Goal: Task Accomplishment & Management: Manage account settings

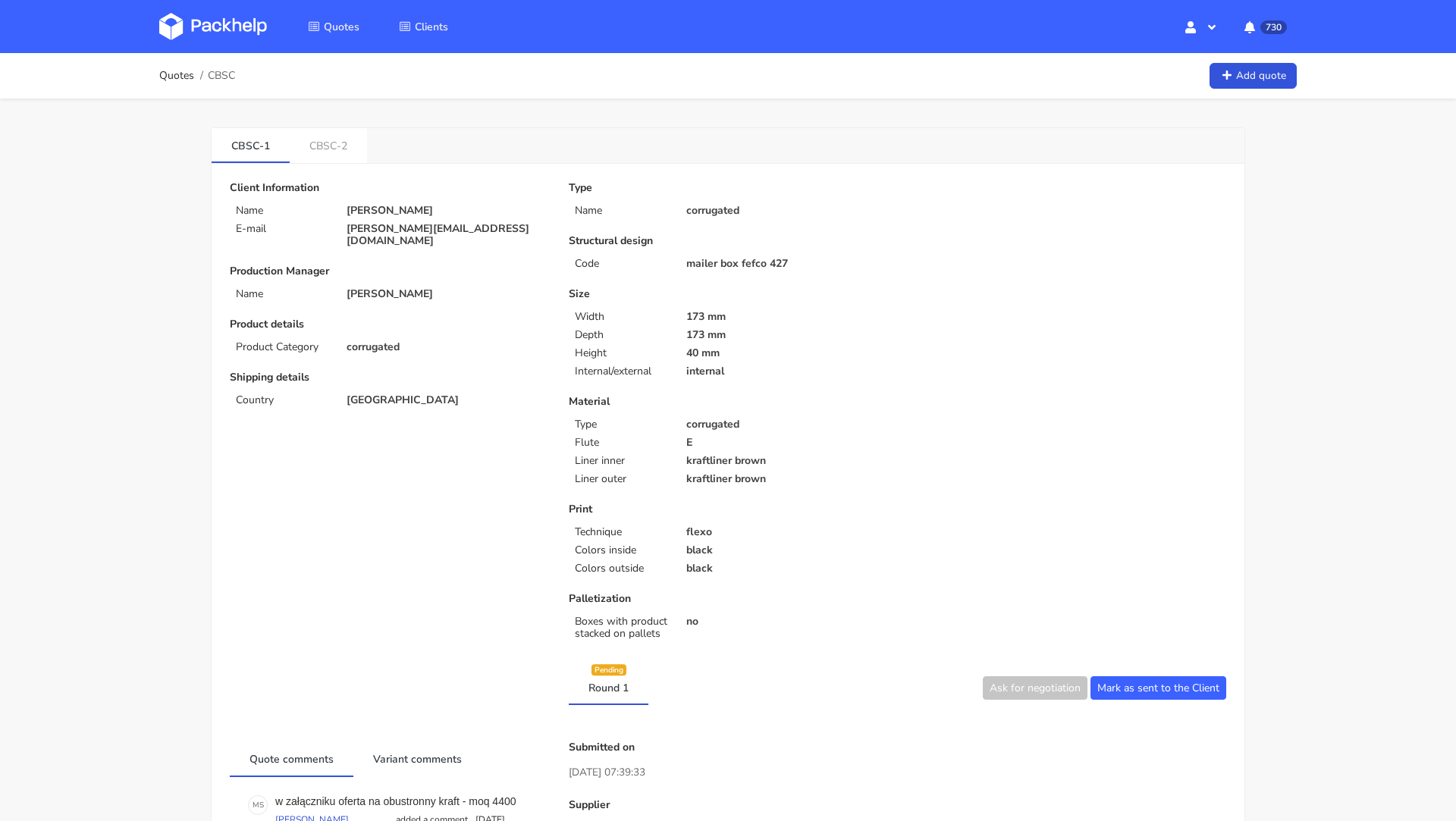
click at [231, 22] on img at bounding box center [212, 26] width 107 height 27
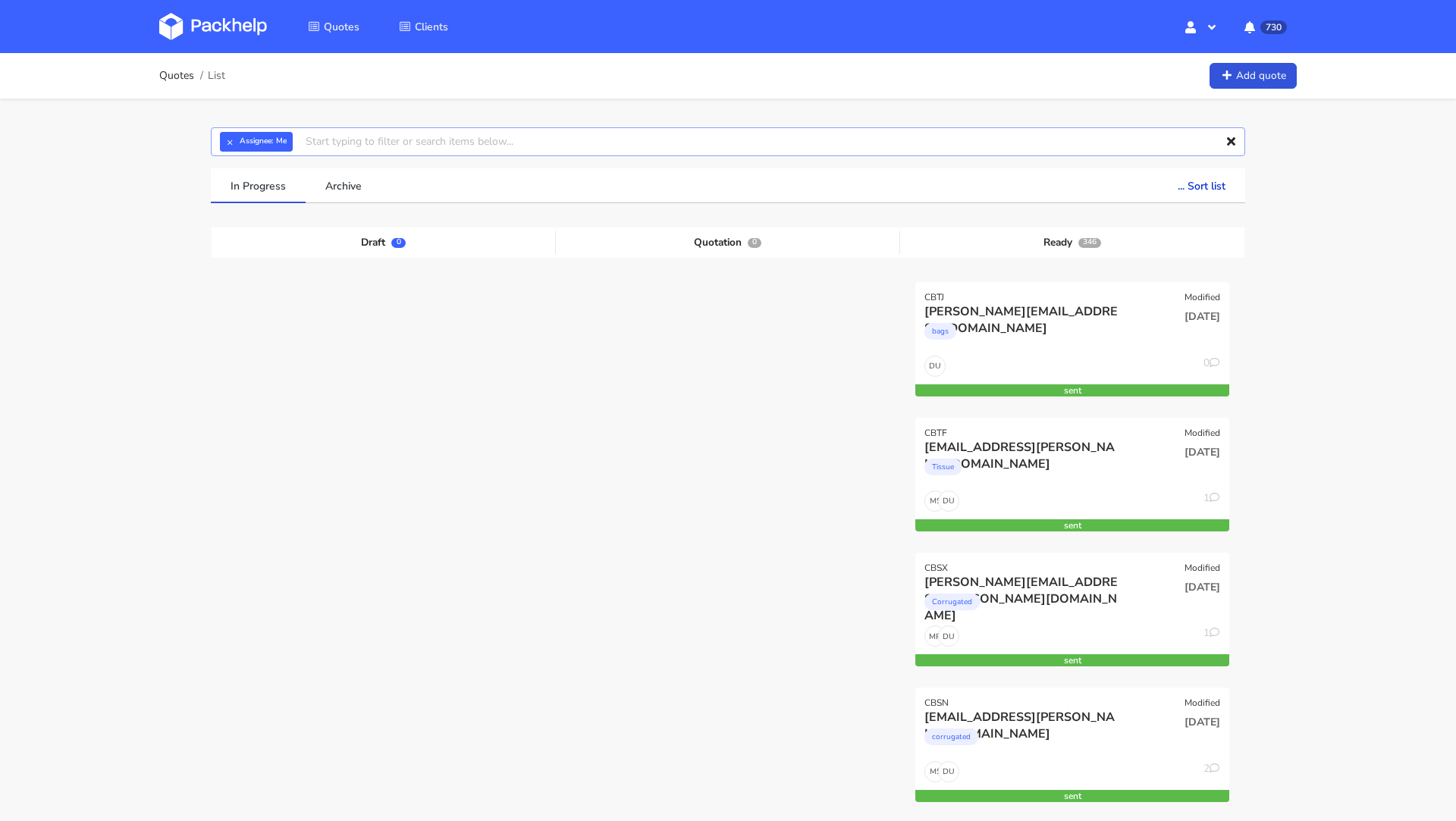
click at [357, 129] on input "text" at bounding box center [728, 142] width 1034 height 29
paste input "CBRH"
type input "CBRH"
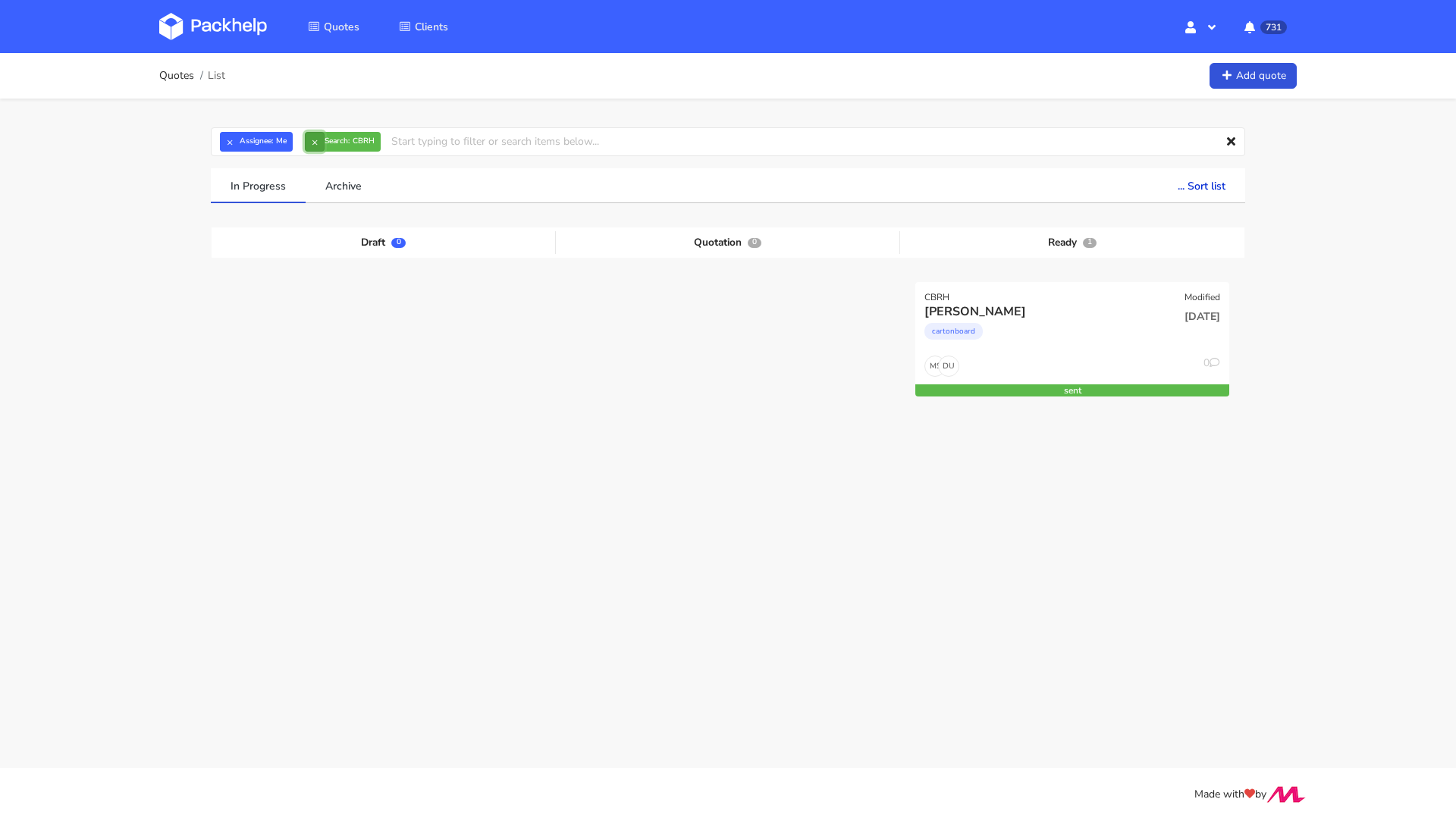
click at [315, 147] on button "×" at bounding box center [315, 142] width 20 height 20
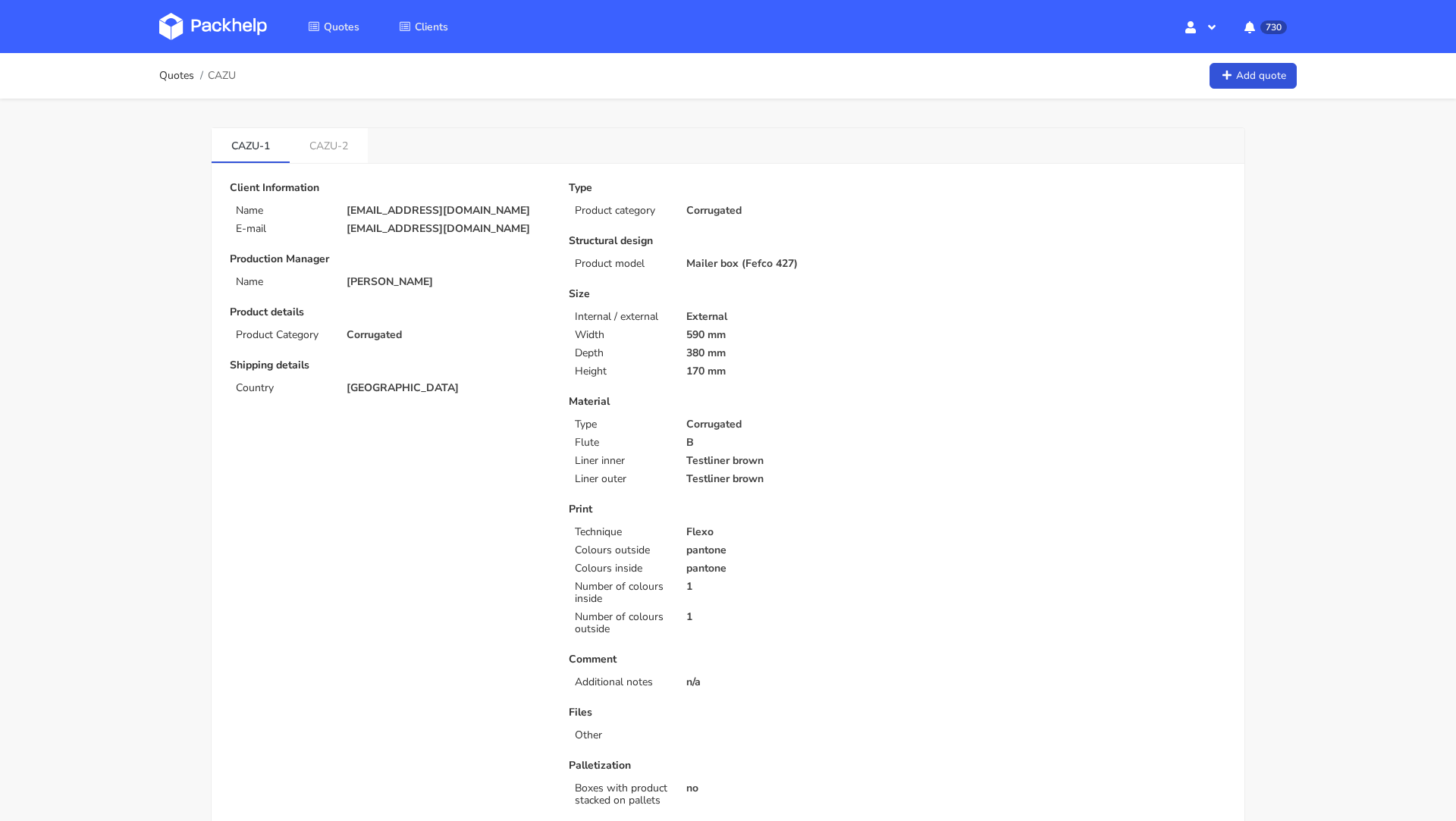
click at [705, 280] on div "Type Product category Corrugated Structural design Product model Mailer box (Fe…" at bounding box center [728, 497] width 339 height 631
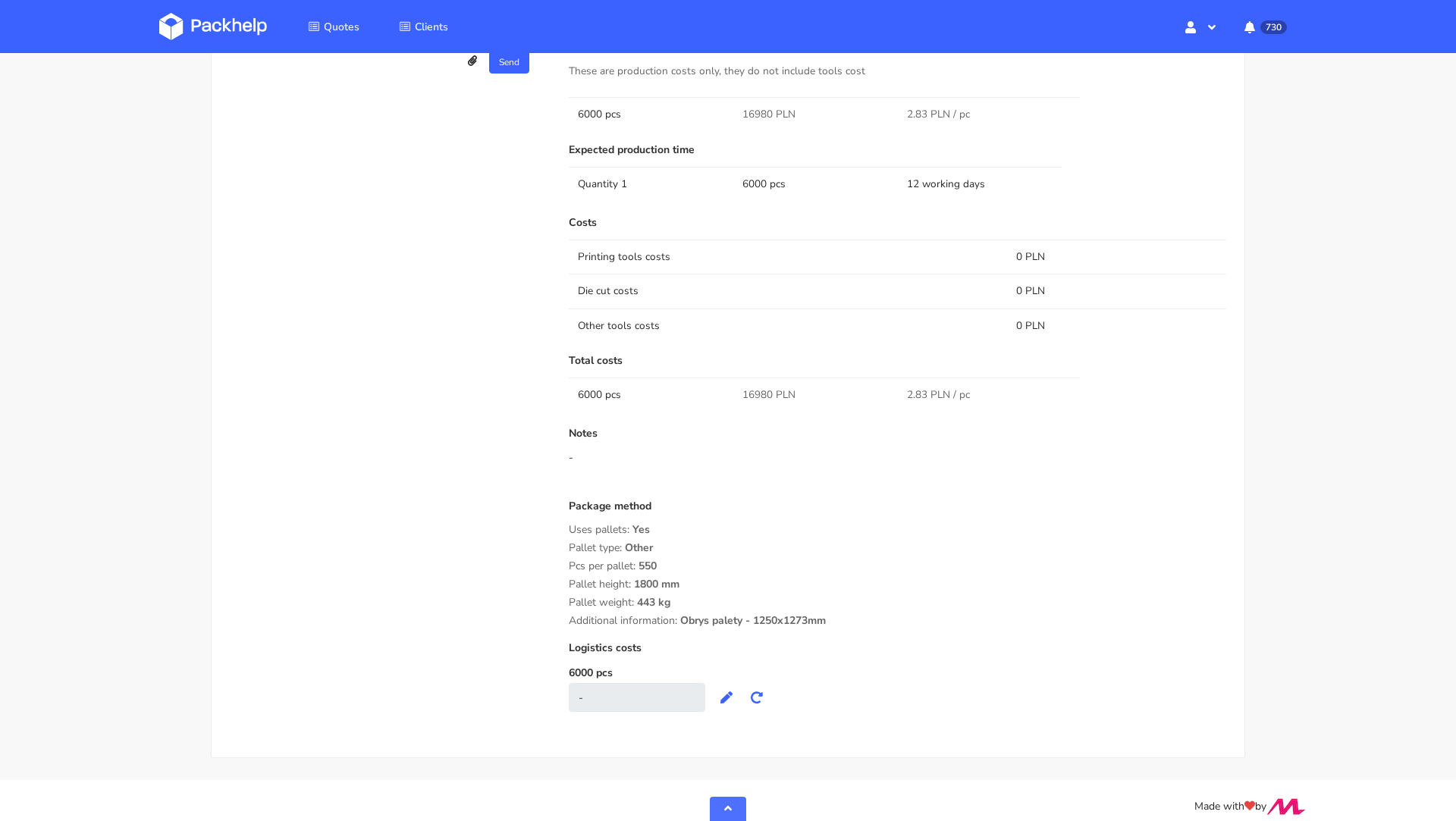
scroll to position [1050, 0]
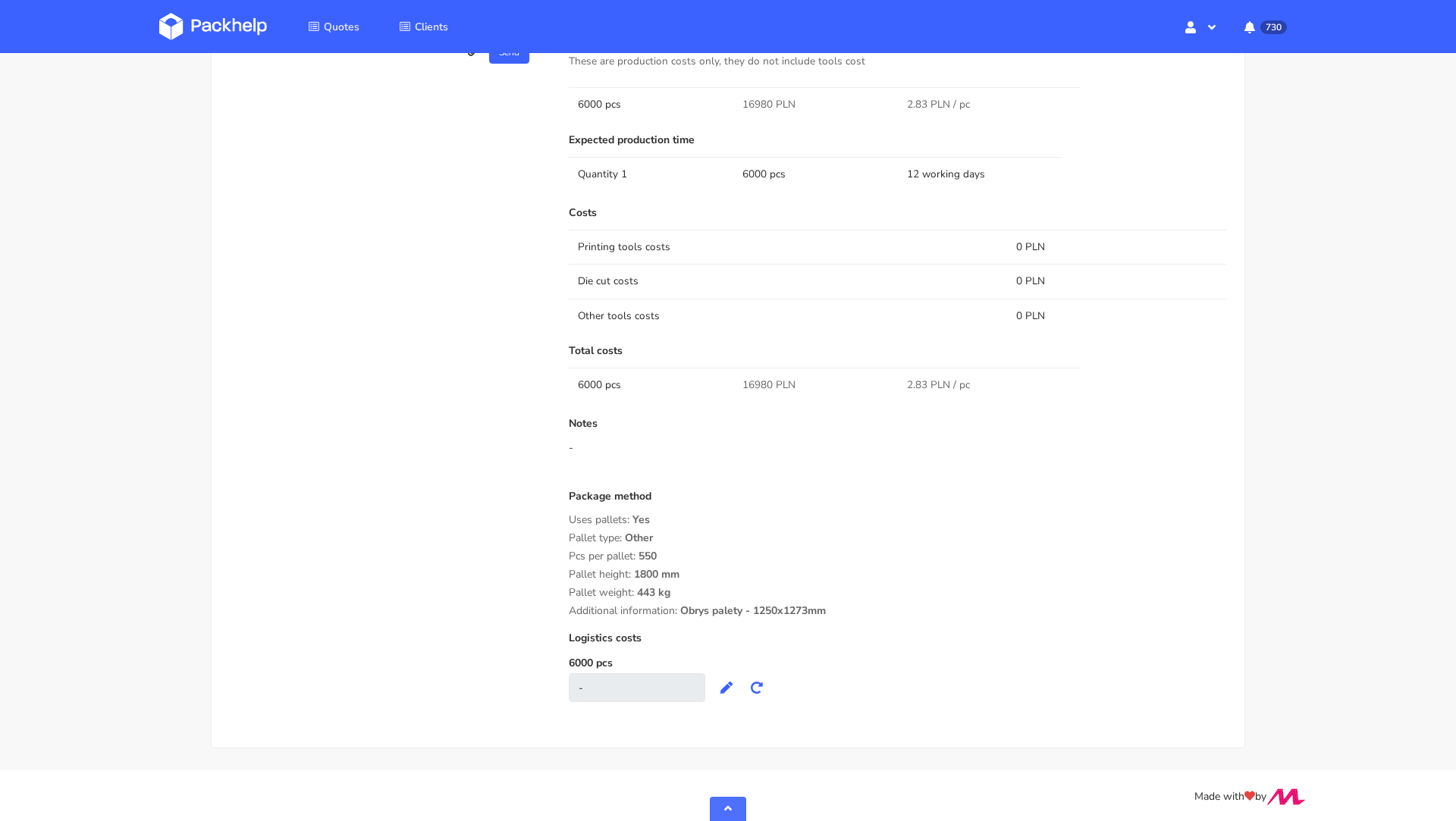
drag, startPoint x: 841, startPoint y: 608, endPoint x: 565, endPoint y: 521, distance: 289.4
click at [565, 521] on div "Submitted on 08 Aug 2025 12:40:23 Supplier Serwach Startup cost 0 zł Cost per q…" at bounding box center [897, 287] width 679 height 860
copy div "Uses pallets: Yes Pallet type: Other Pcs per pallet: 550 Pallet height: 1800 mm…"
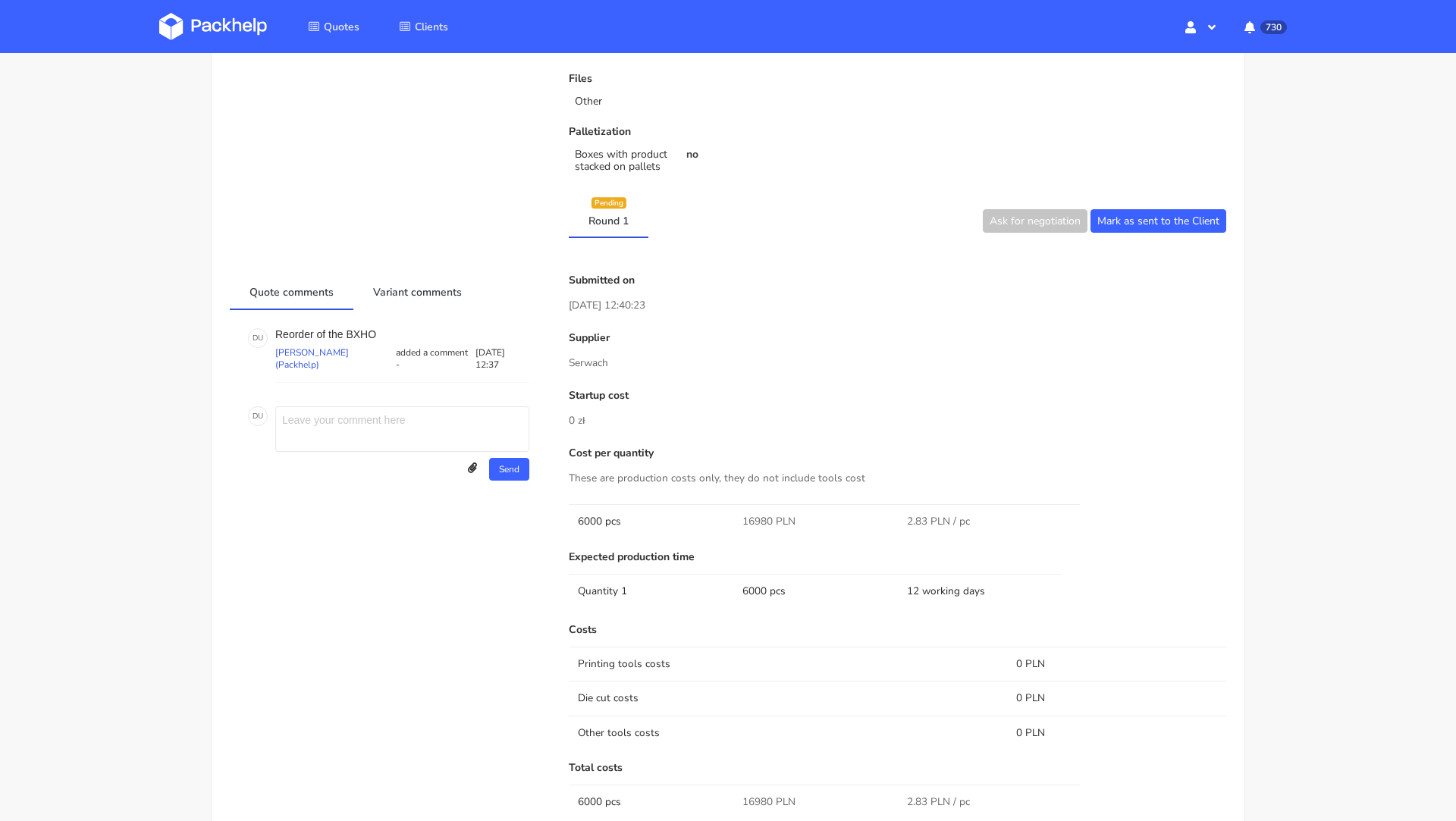
scroll to position [0, 0]
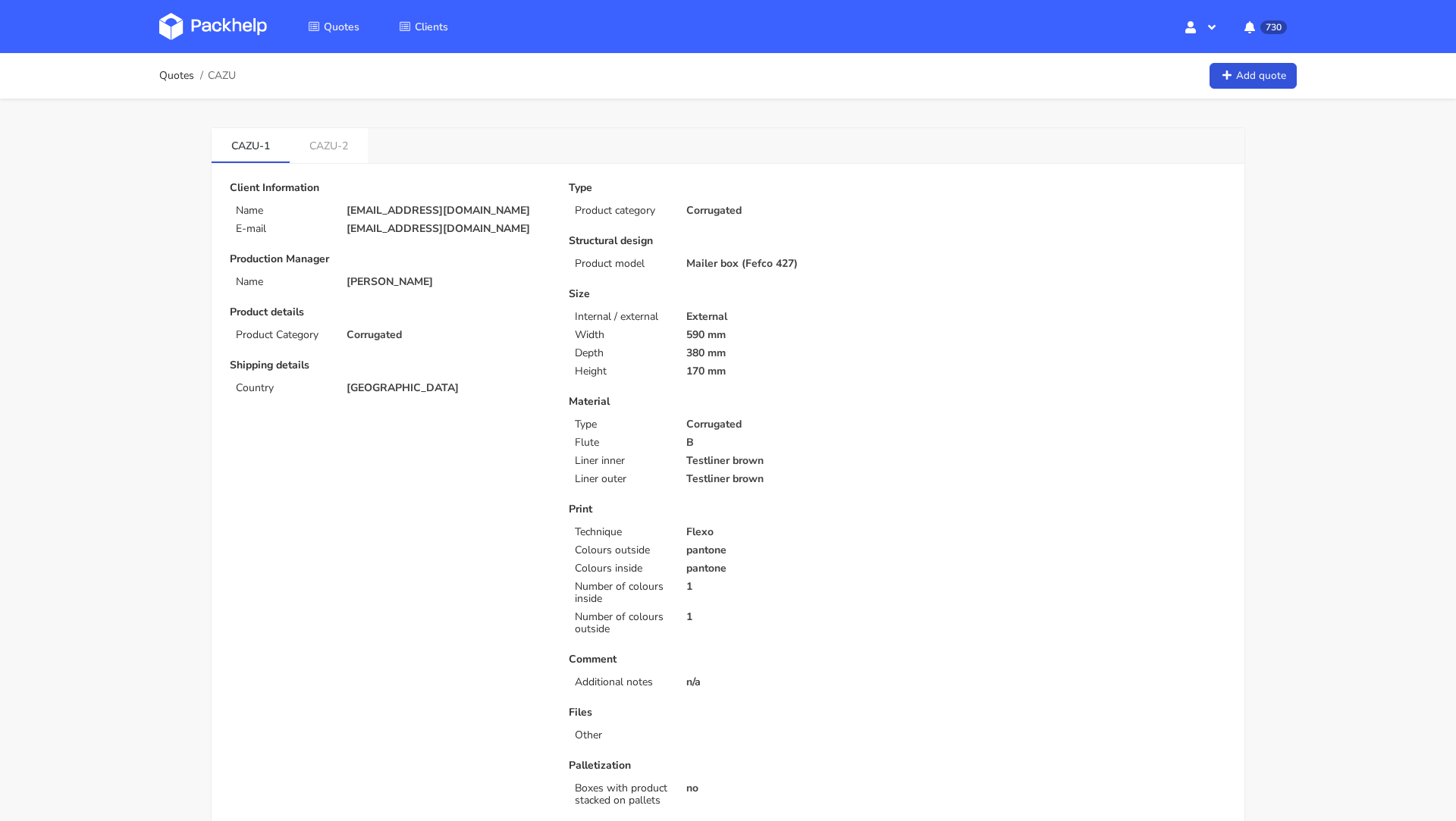
click at [383, 234] on p "info@blanketino.com" at bounding box center [447, 228] width 201 height 12
copy div "info@blanketino.com"
click at [446, 223] on p "info@blanketino.com" at bounding box center [447, 228] width 201 height 12
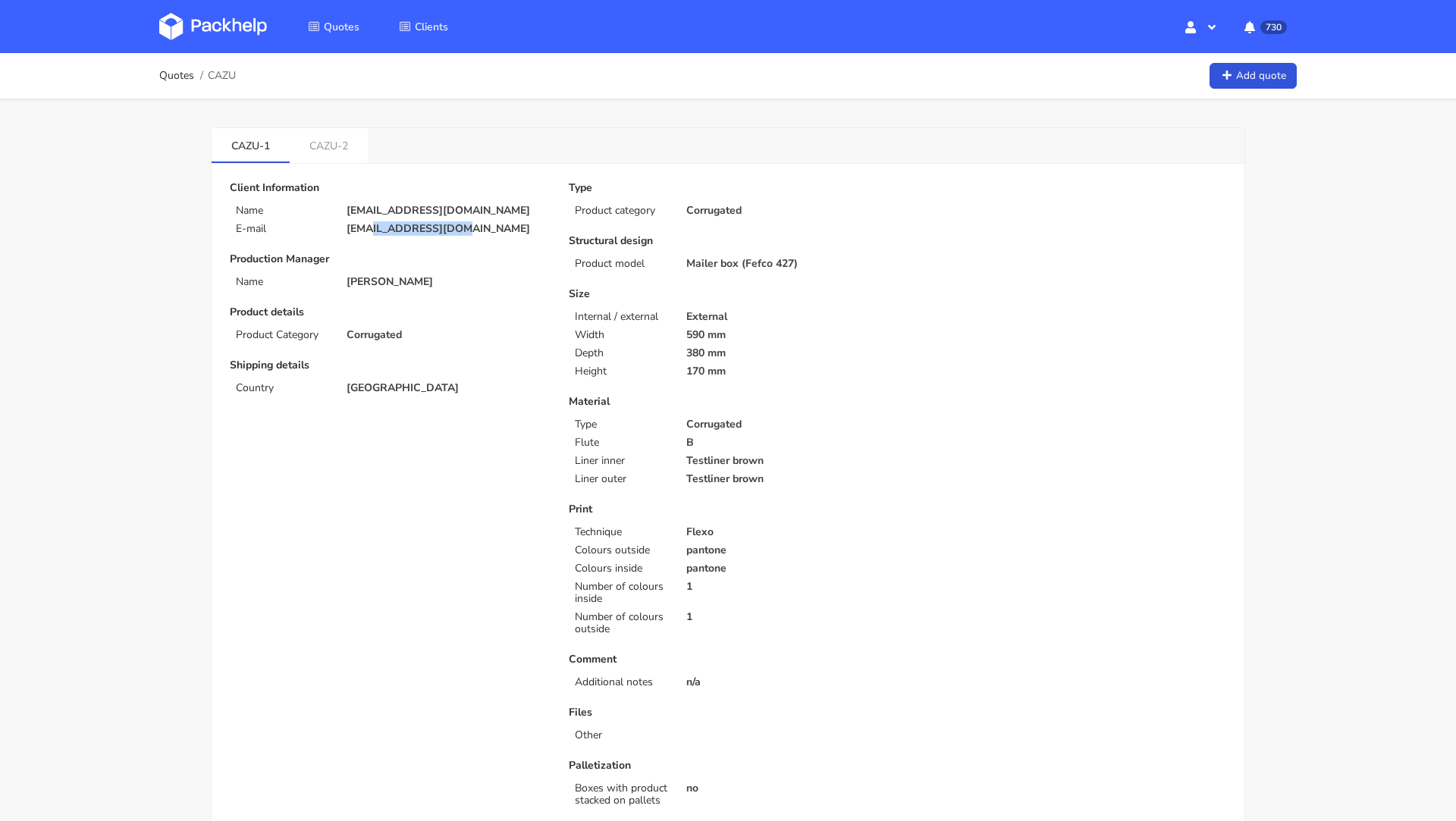
drag, startPoint x: 459, startPoint y: 226, endPoint x: 368, endPoint y: 224, distance: 91.0
click at [368, 224] on p "info@blanketino.com" at bounding box center [447, 228] width 201 height 12
copy p "@blanketino.com"
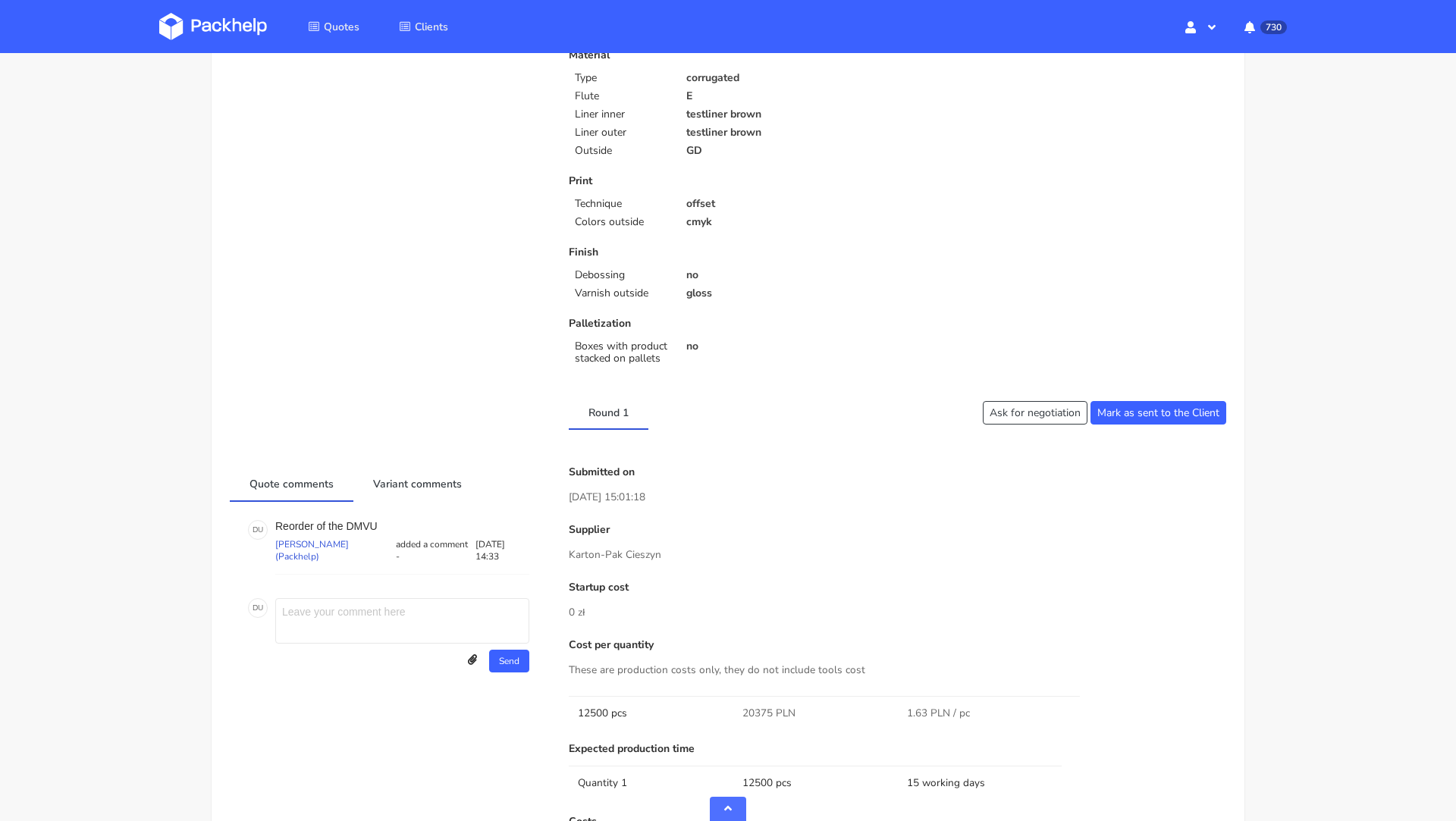
scroll to position [633, 0]
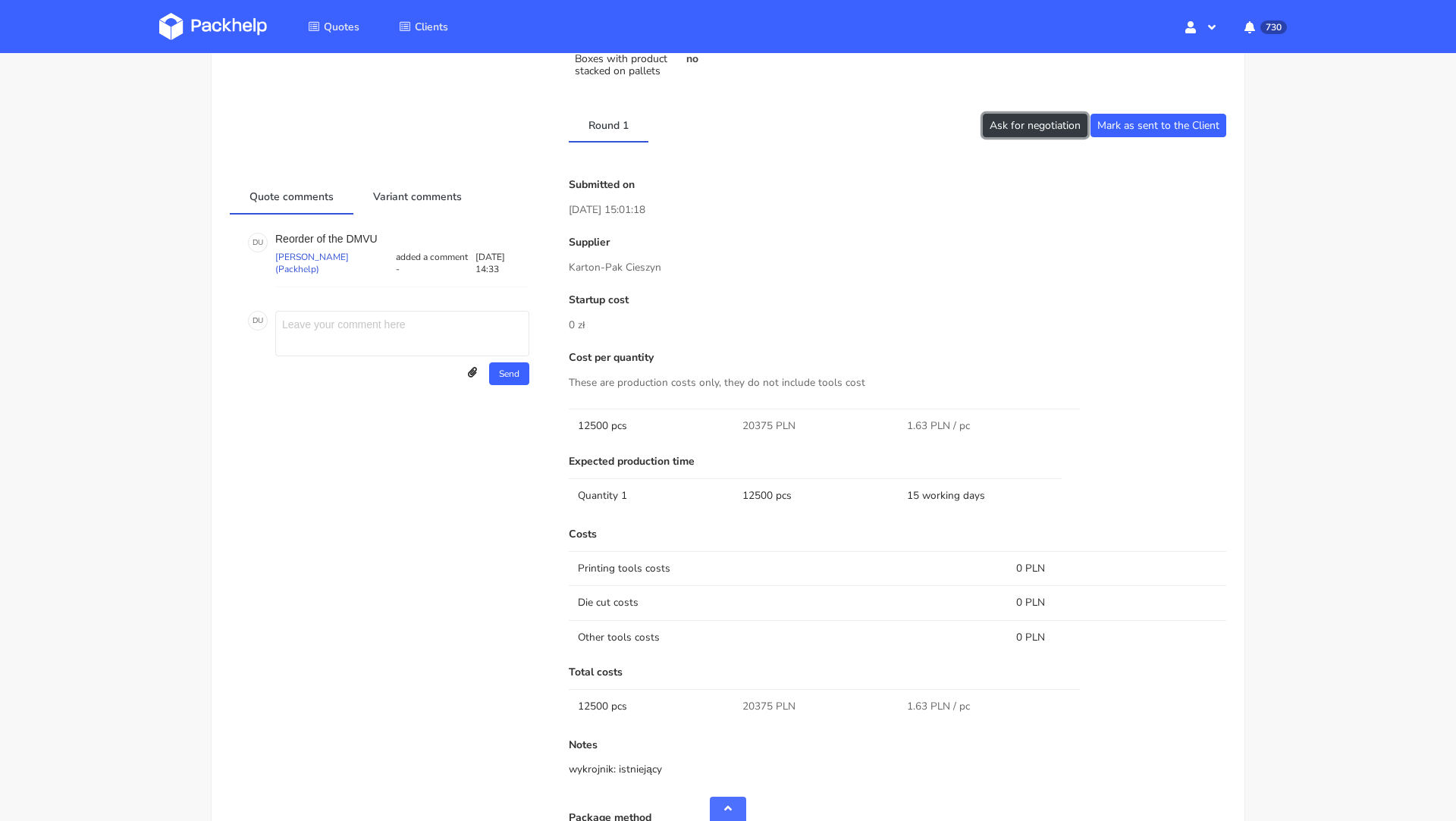
click at [997, 127] on button "Ask for negotiation" at bounding box center [1035, 125] width 105 height 23
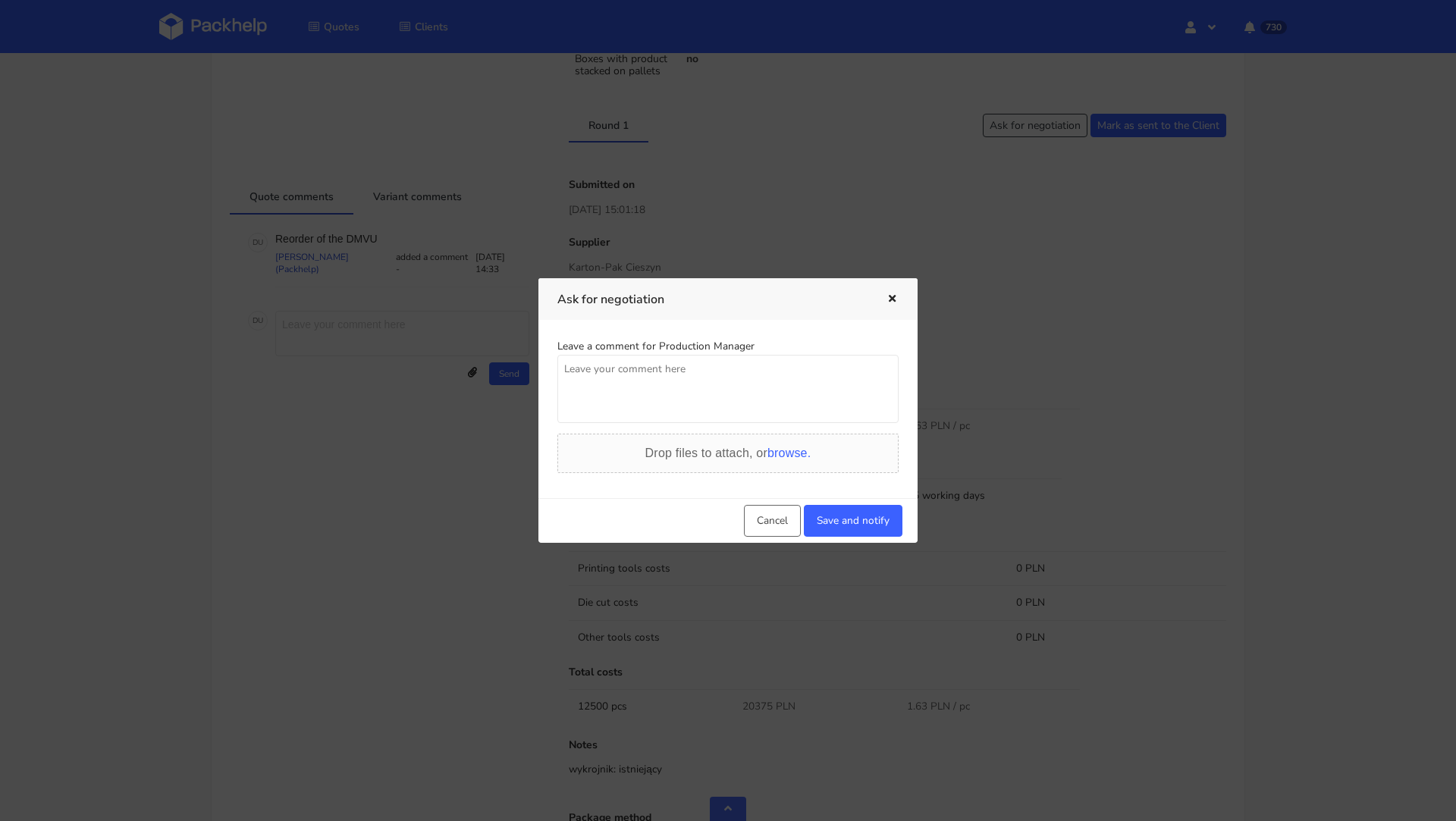
click at [666, 390] on textarea at bounding box center [728, 389] width 341 height 69
type textarea "Czy mozemy uzyskac tu lepsza cene?"
click at [839, 530] on button "Save and notify" at bounding box center [853, 521] width 98 height 32
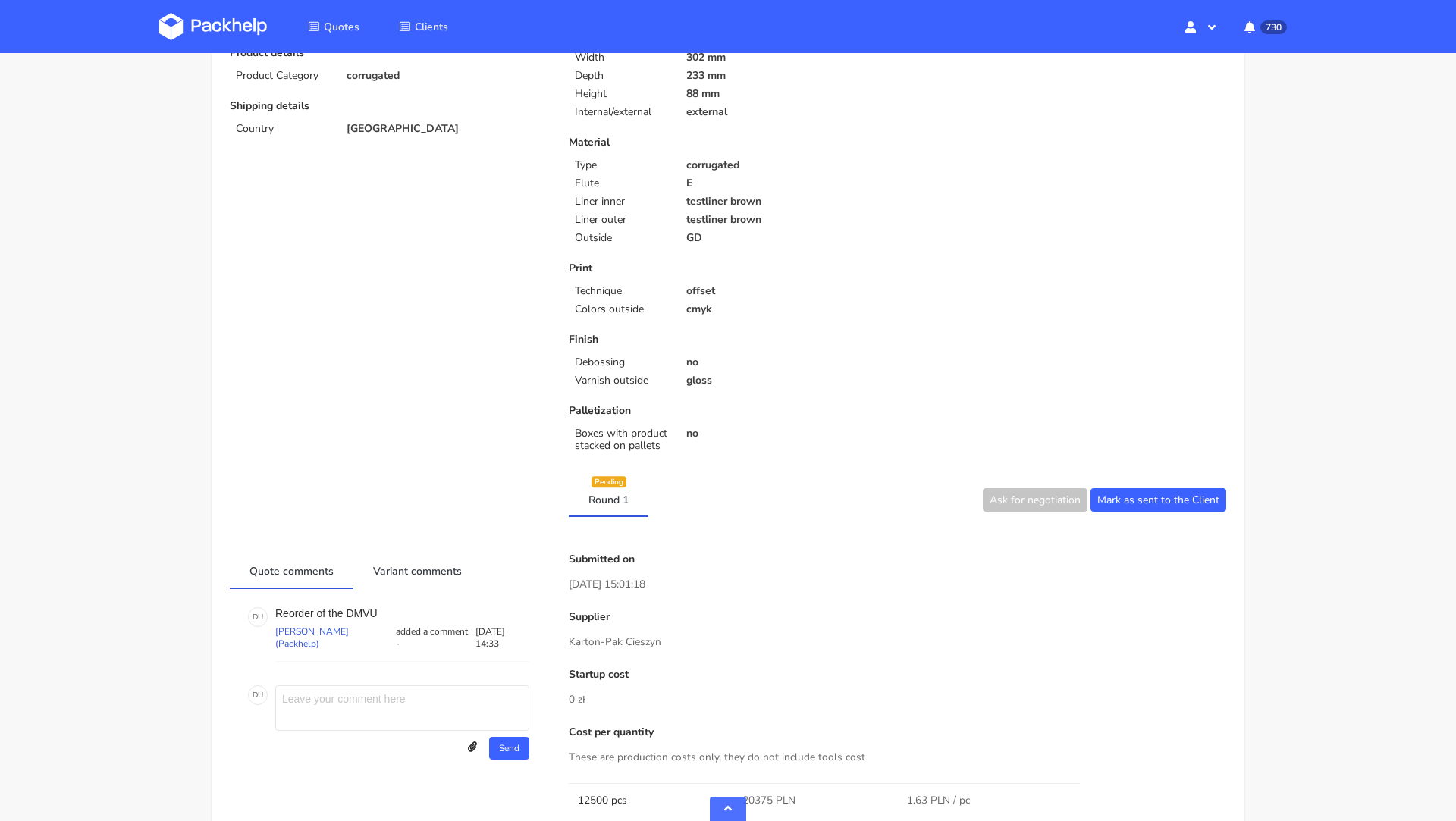
scroll to position [0, 0]
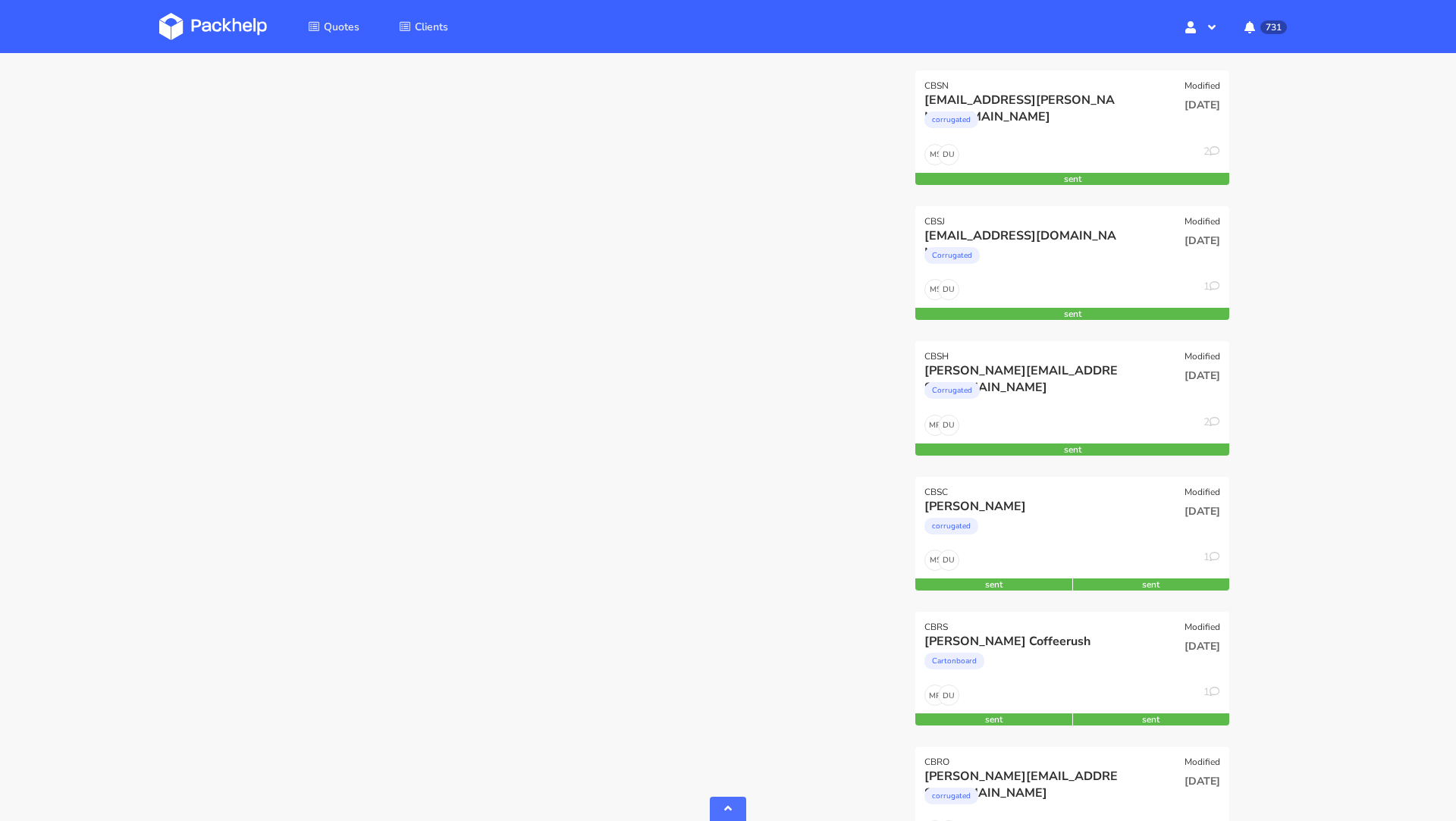
scroll to position [619, 0]
click at [1015, 496] on div "Emilie Hnds" at bounding box center [1025, 504] width 201 height 16
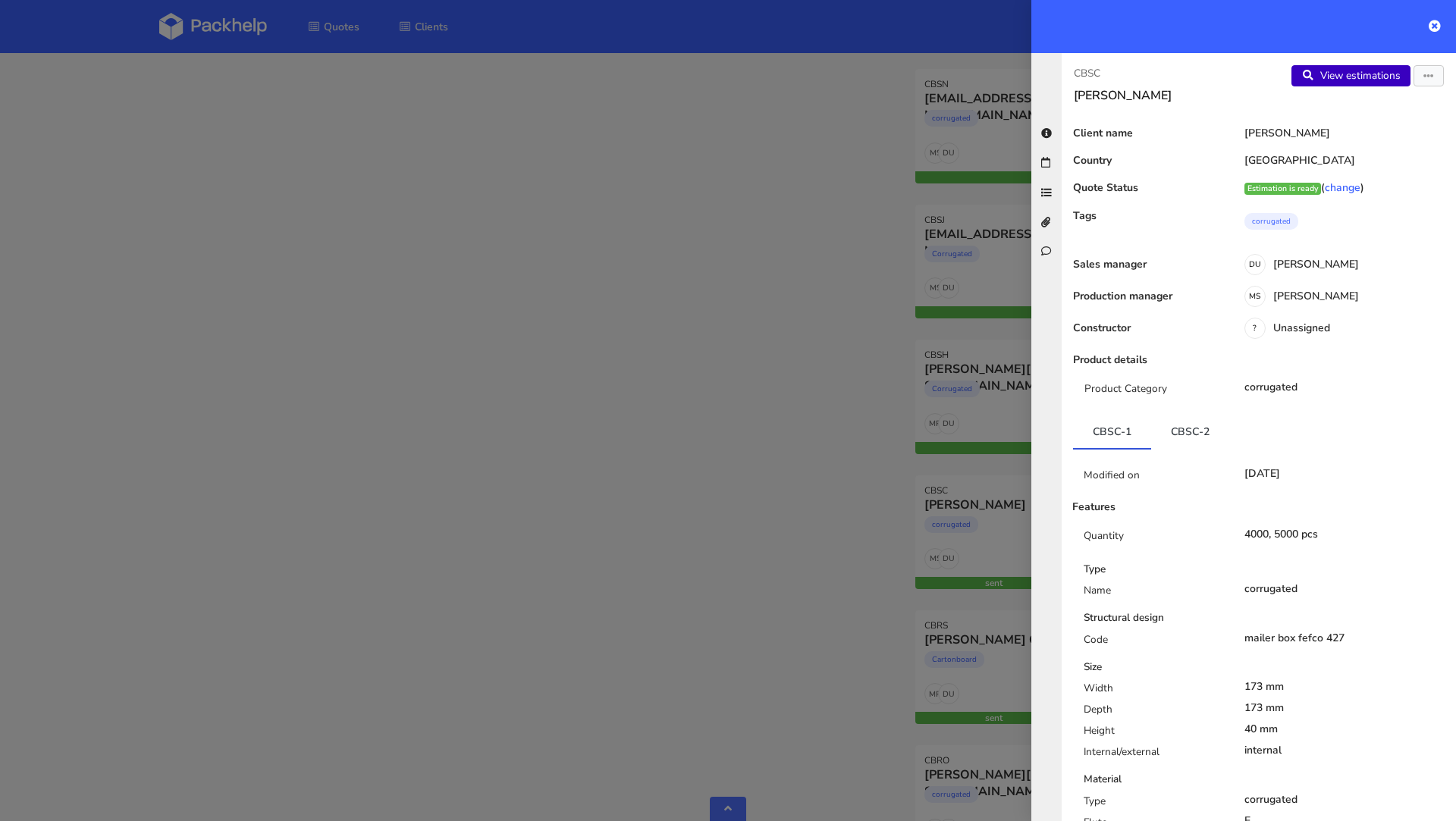
click at [1331, 83] on link "View estimations" at bounding box center [1351, 76] width 119 height 22
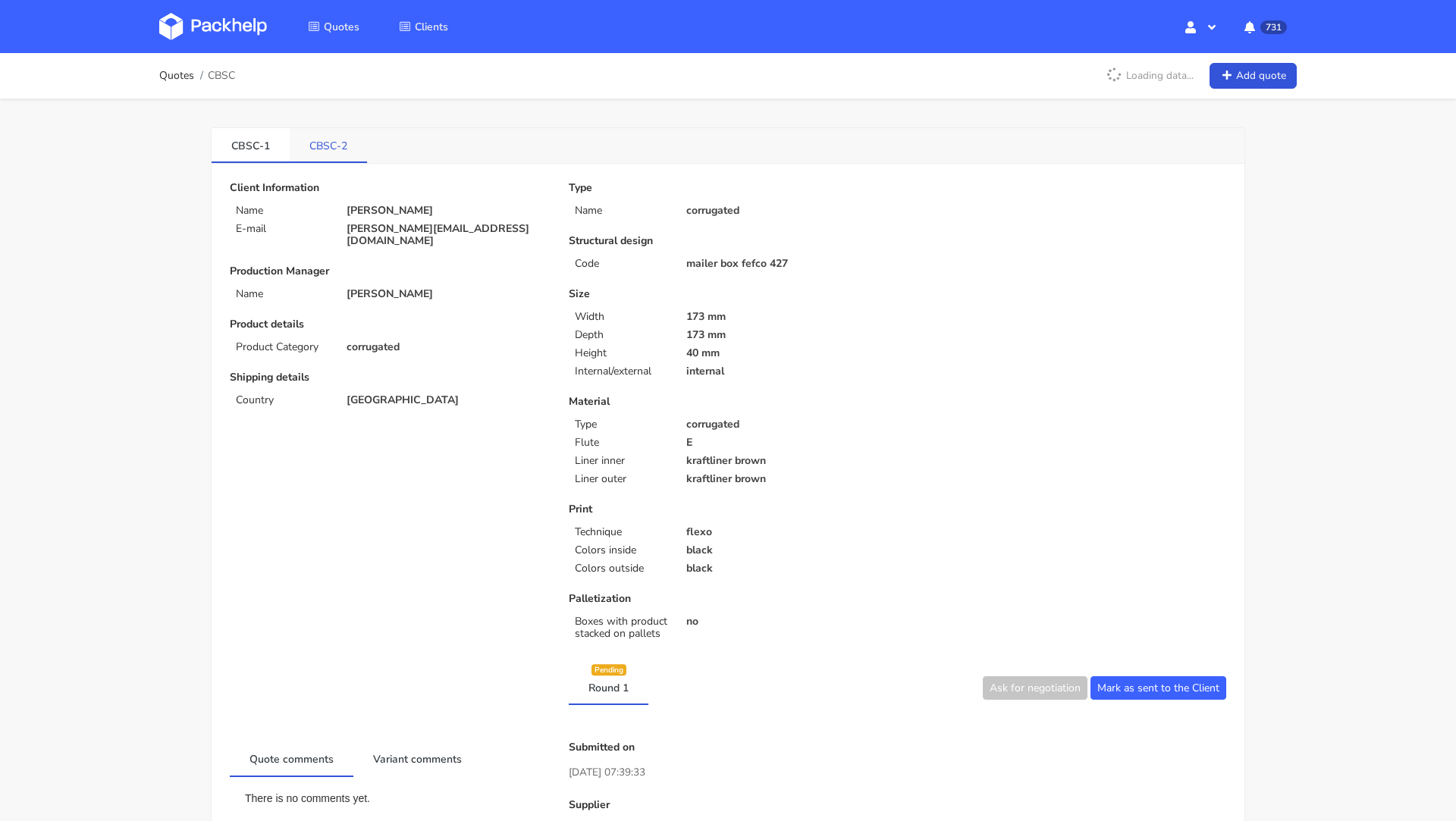
click at [334, 140] on link "CBSC-2" at bounding box center [329, 144] width 78 height 33
click at [267, 143] on link "CBSC-1" at bounding box center [250, 144] width 79 height 33
click at [328, 146] on link "CBSC-2" at bounding box center [329, 144] width 78 height 33
click at [274, 160] on link "CBSC-1" at bounding box center [250, 144] width 79 height 33
click at [329, 135] on link "CBSC-2" at bounding box center [329, 144] width 79 height 33
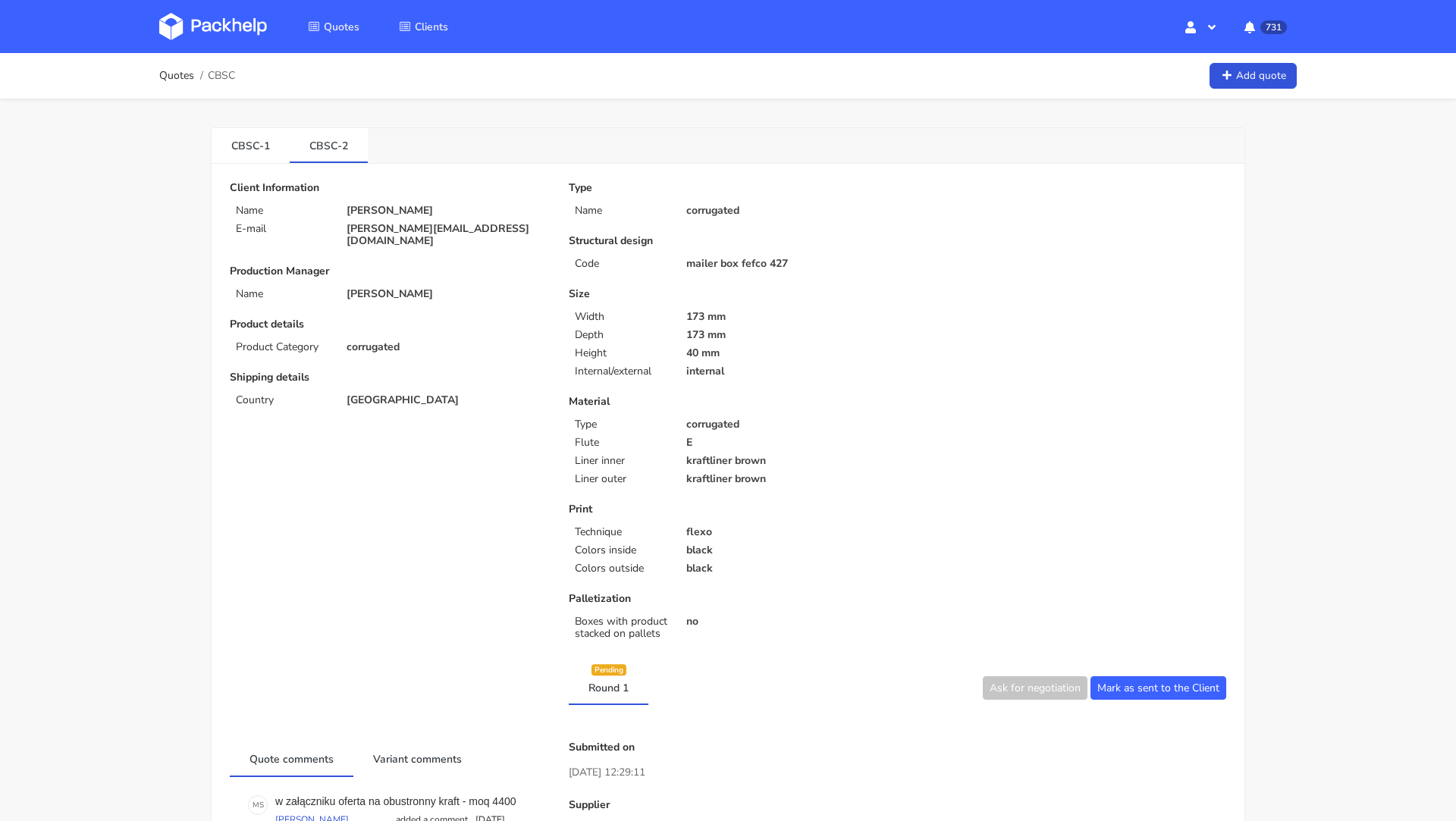
click at [237, 23] on img at bounding box center [212, 26] width 107 height 27
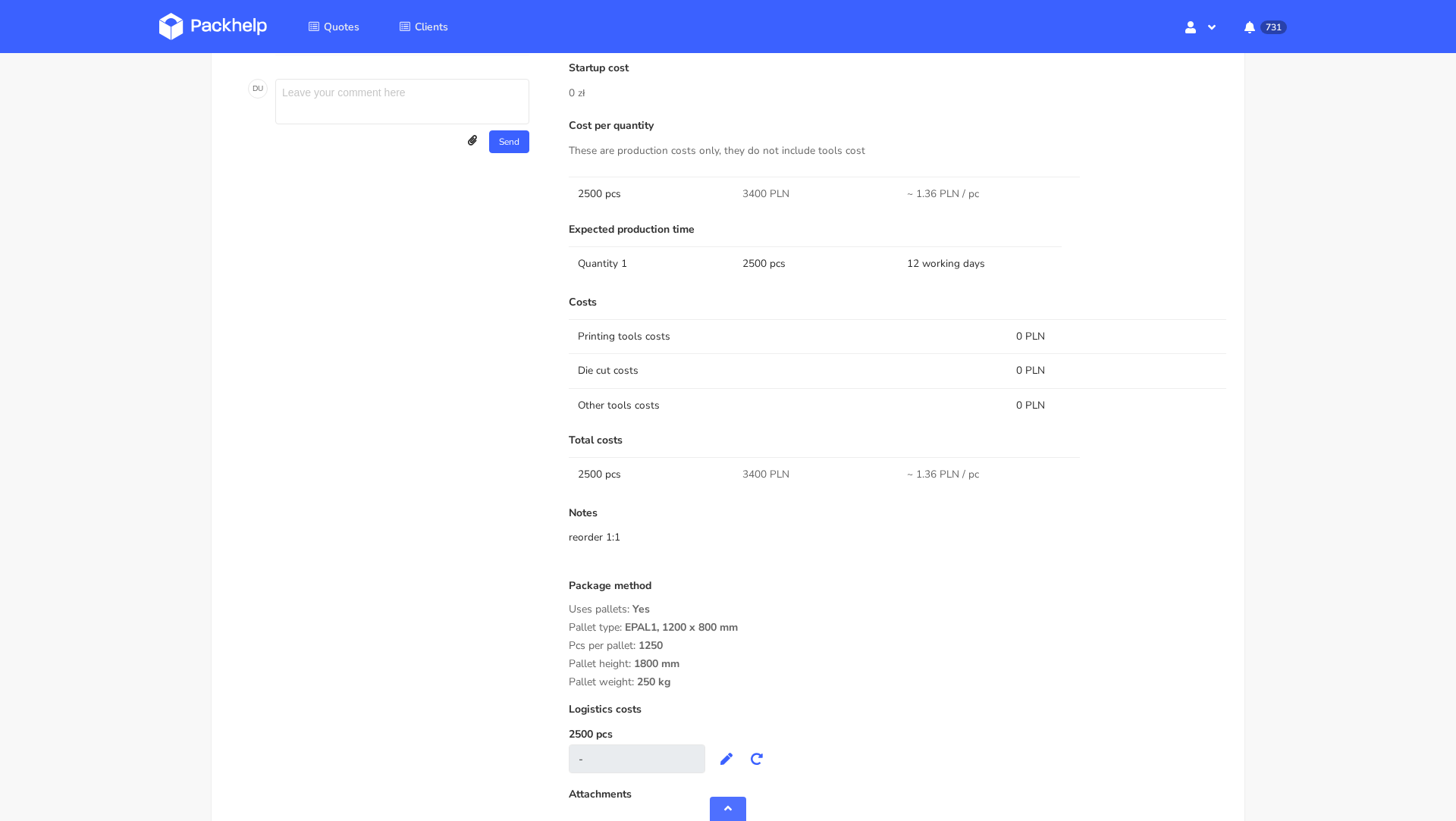
scroll to position [549, 0]
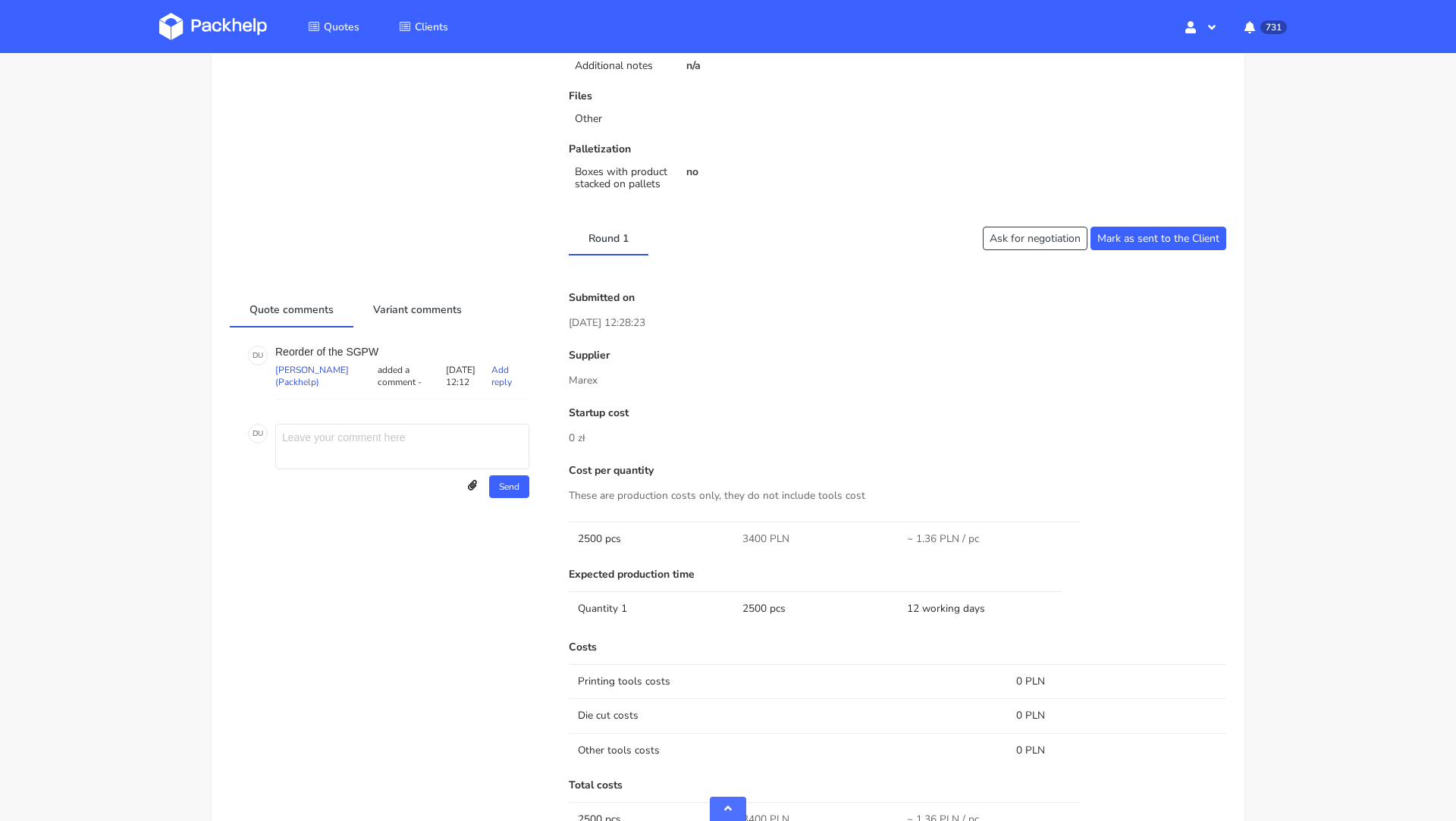
click at [354, 348] on p "Reorder of the SGPW" at bounding box center [402, 351] width 254 height 12
copy p "SGPW"
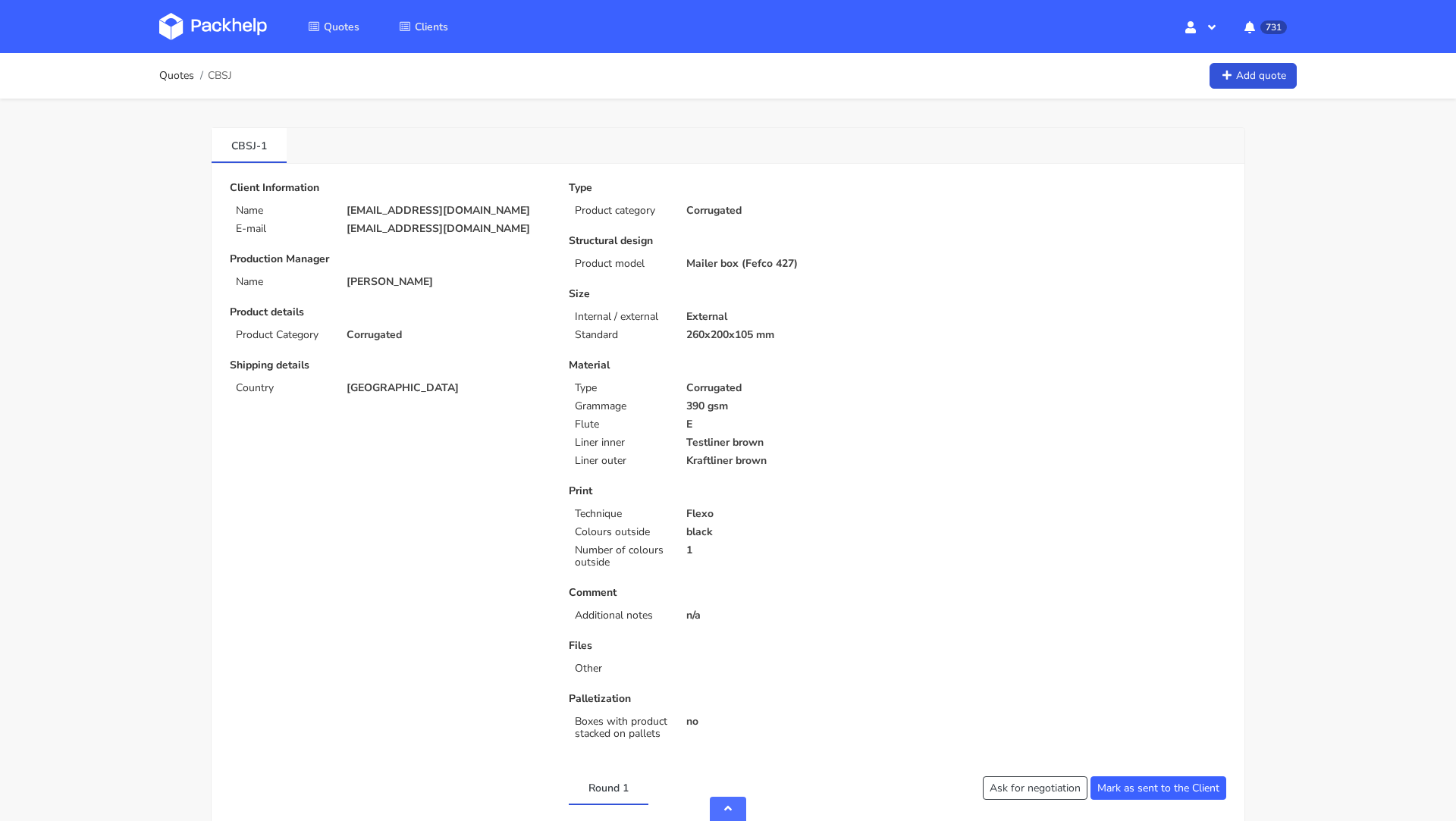
scroll to position [549, 0]
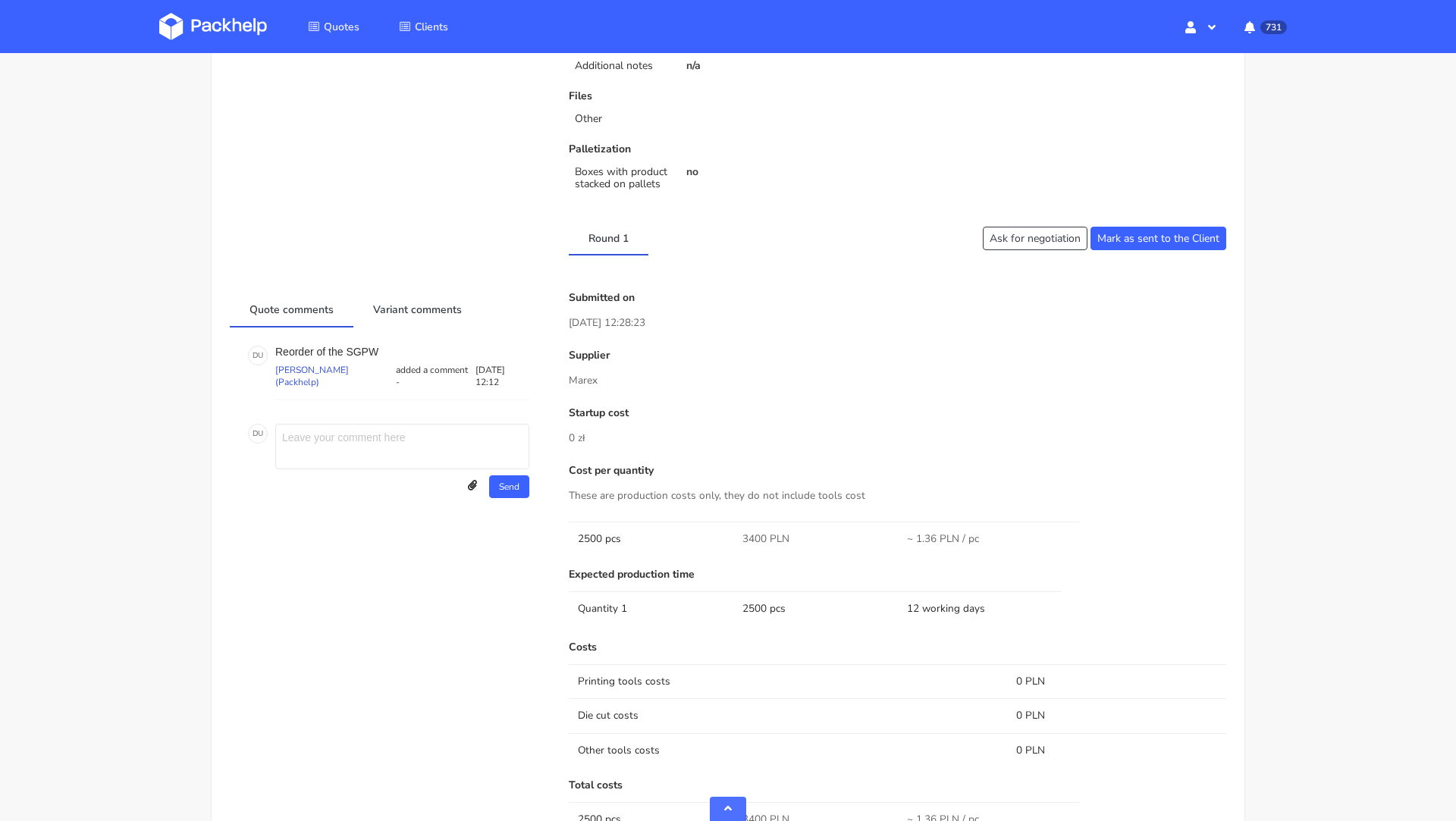
click at [775, 346] on div "Submitted on [DATE] 12:28:23 Supplier [GEOGRAPHIC_DATA] Startup cost 0 zł Cost …" at bounding box center [897, 739] width 679 height 896
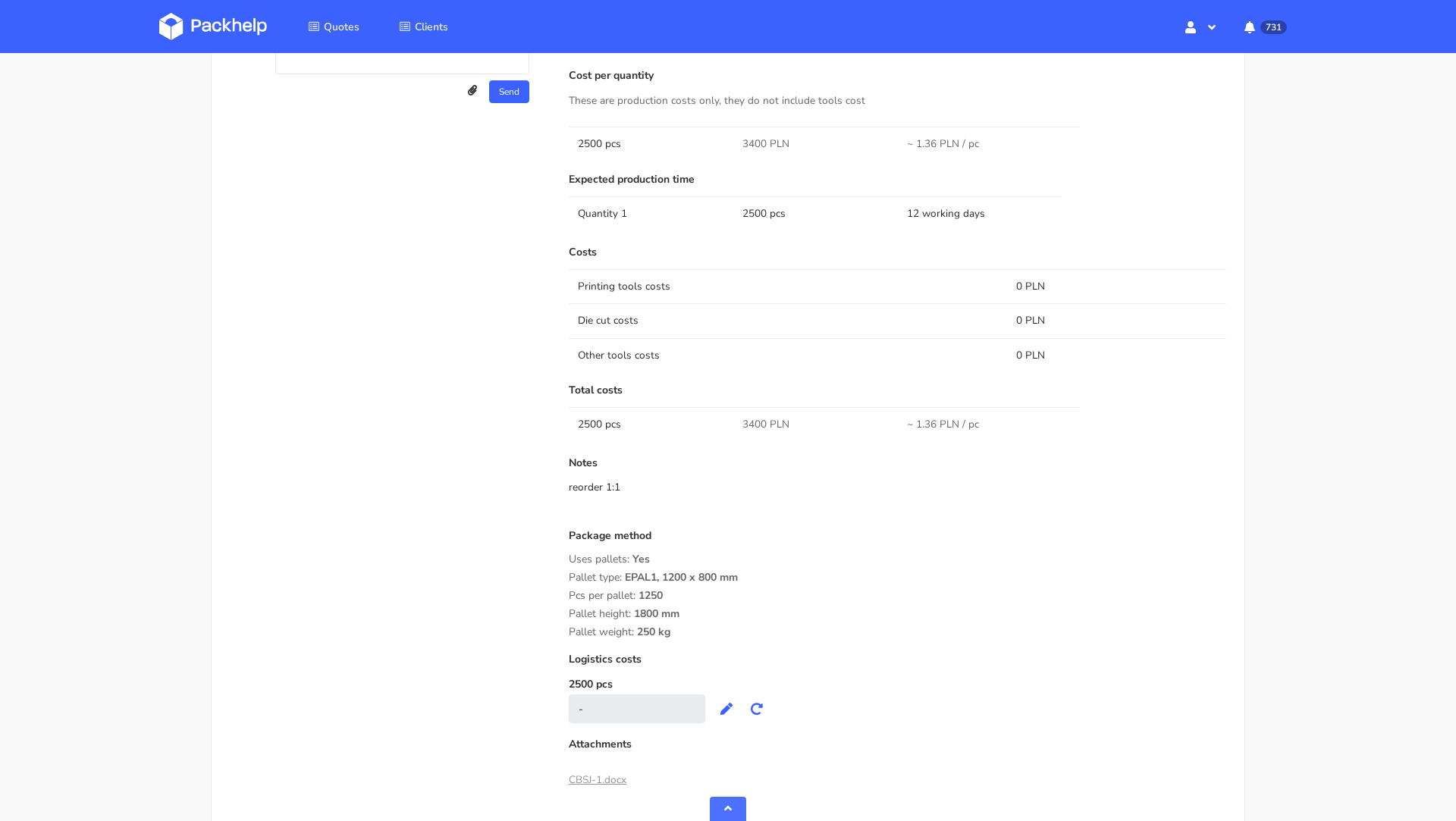
scroll to position [0, 0]
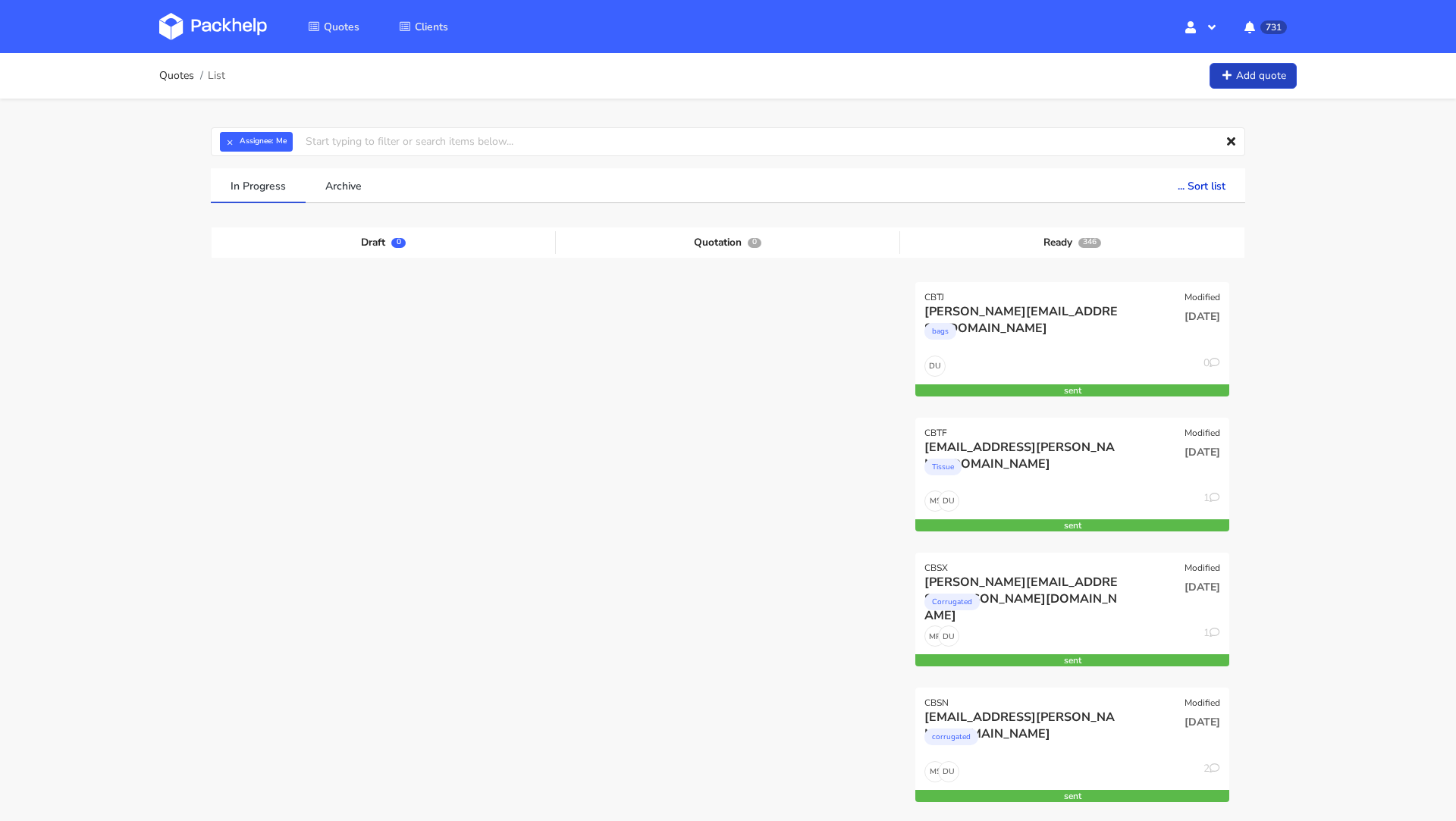
click at [1263, 78] on link "Add quote" at bounding box center [1253, 76] width 88 height 26
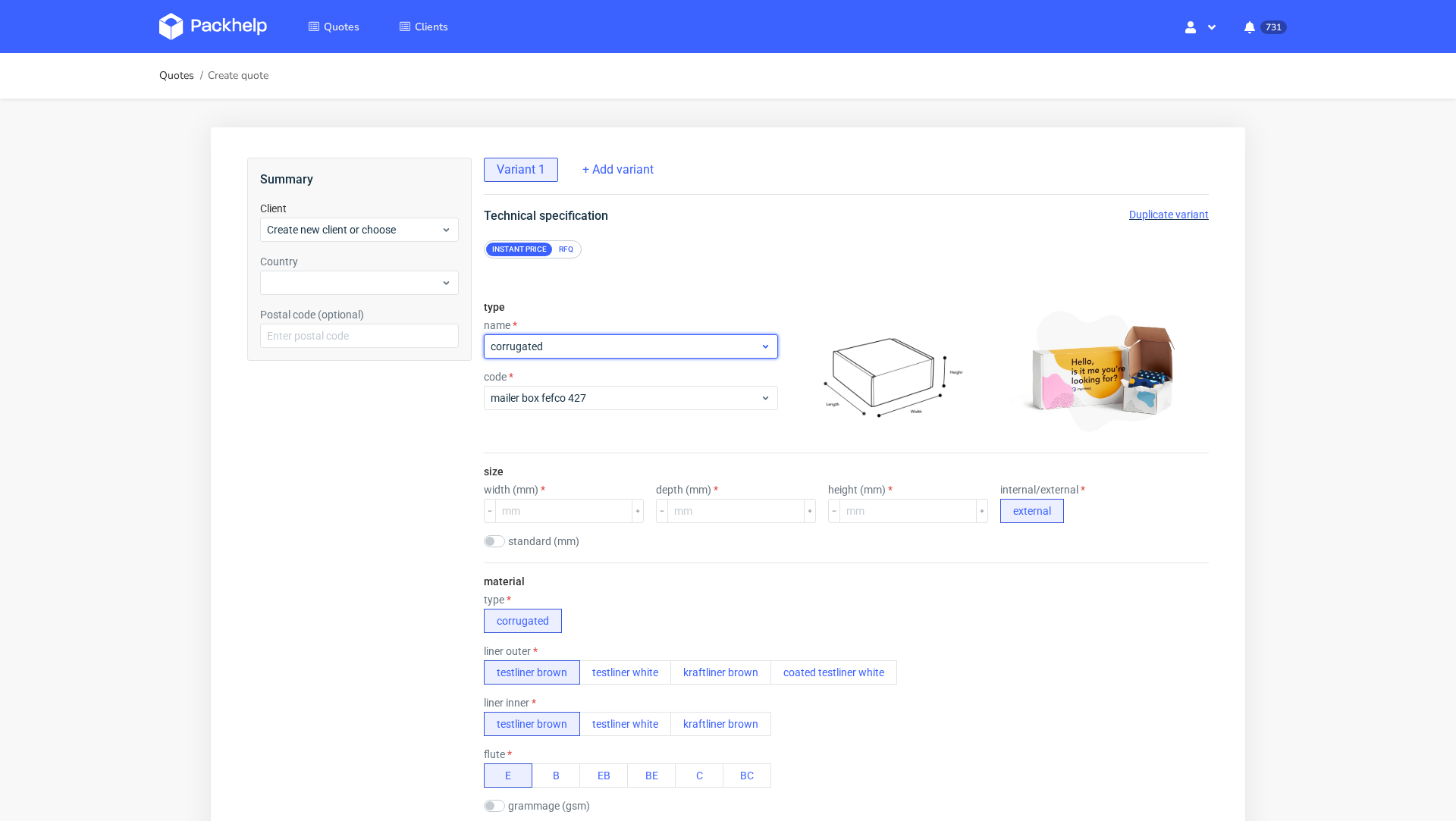
click at [578, 351] on span "corrugated" at bounding box center [626, 346] width 269 height 15
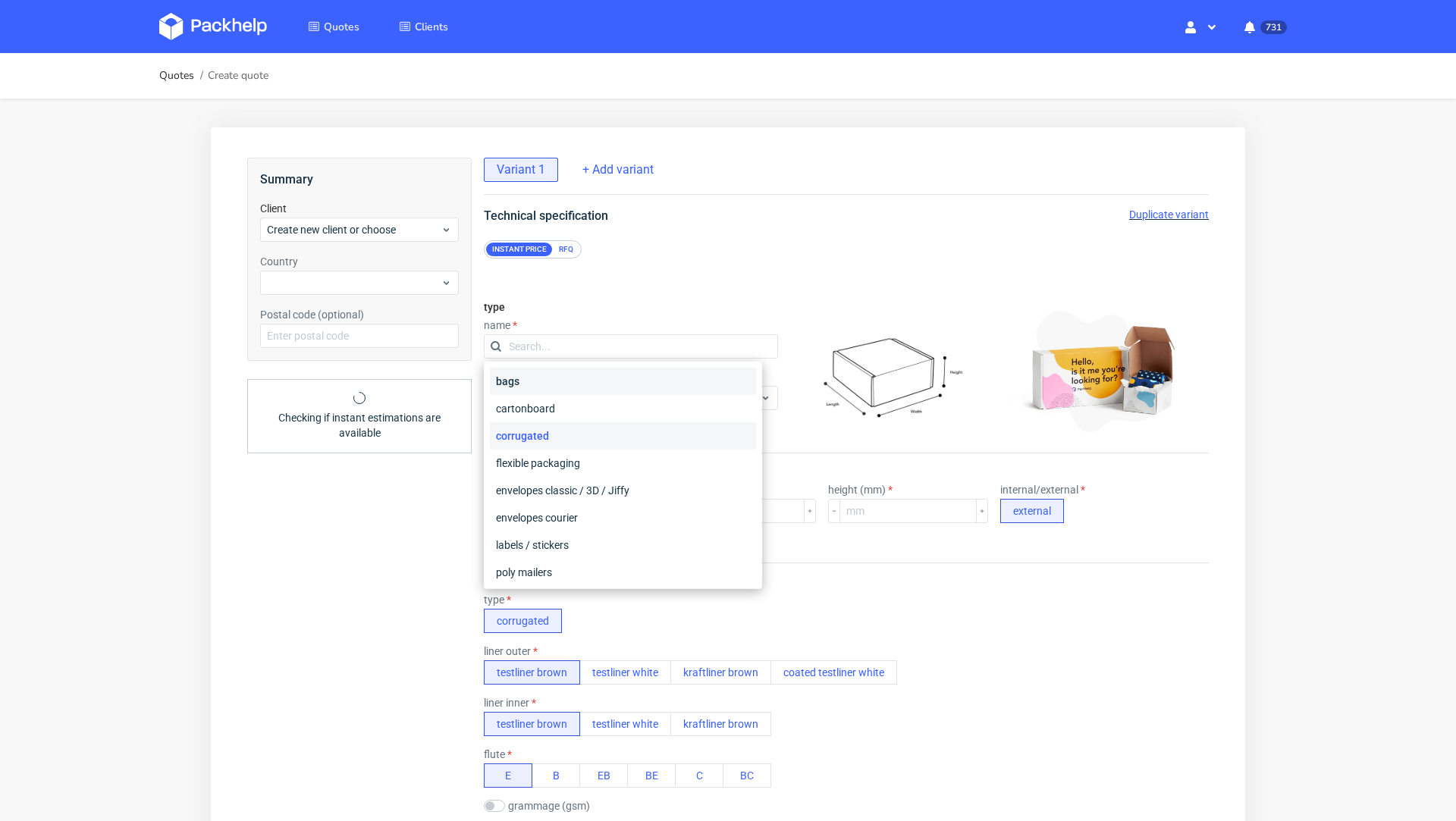
click at [556, 389] on div "bags" at bounding box center [623, 381] width 266 height 27
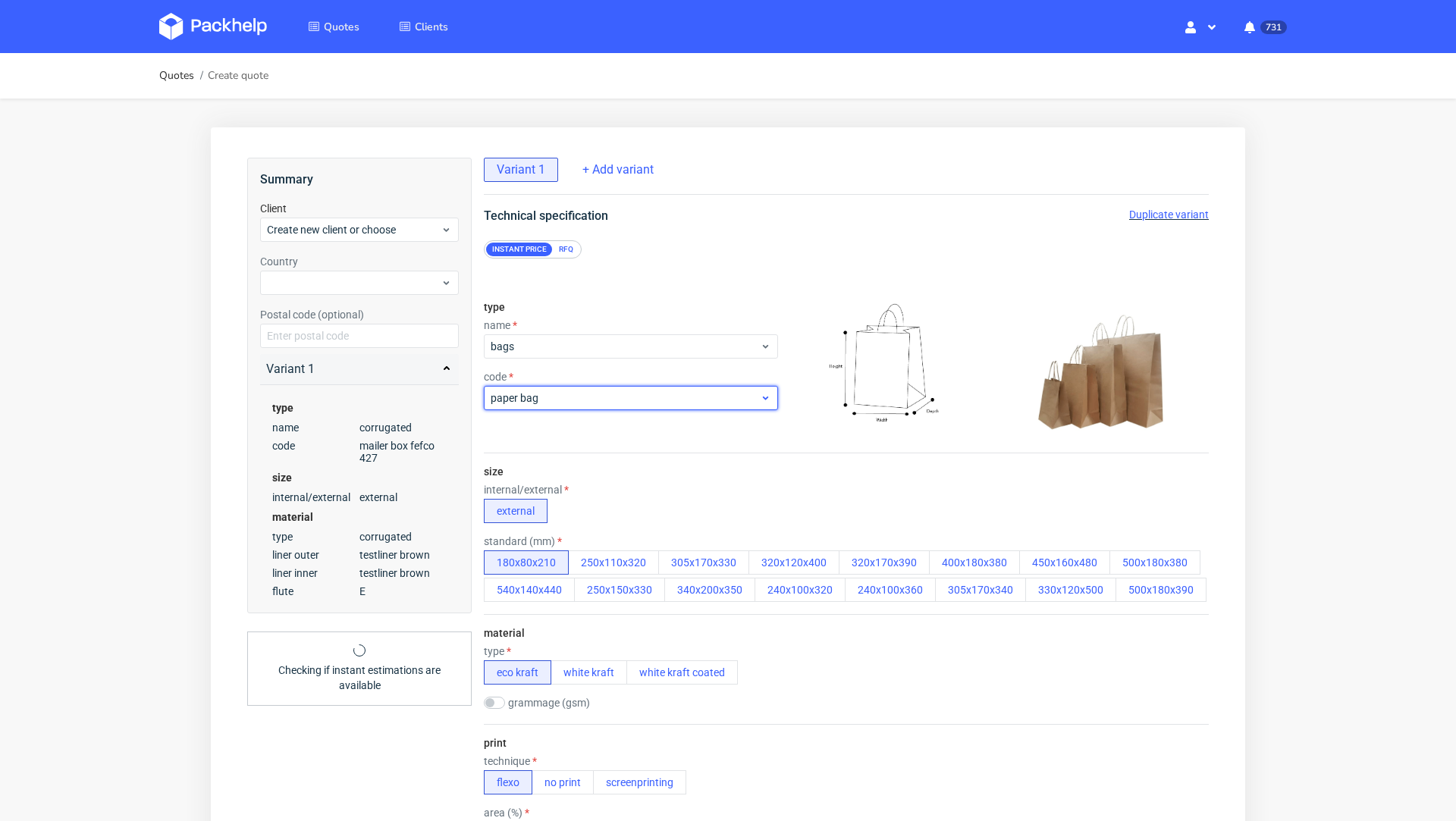
click at [563, 391] on span "paper bag" at bounding box center [626, 398] width 269 height 15
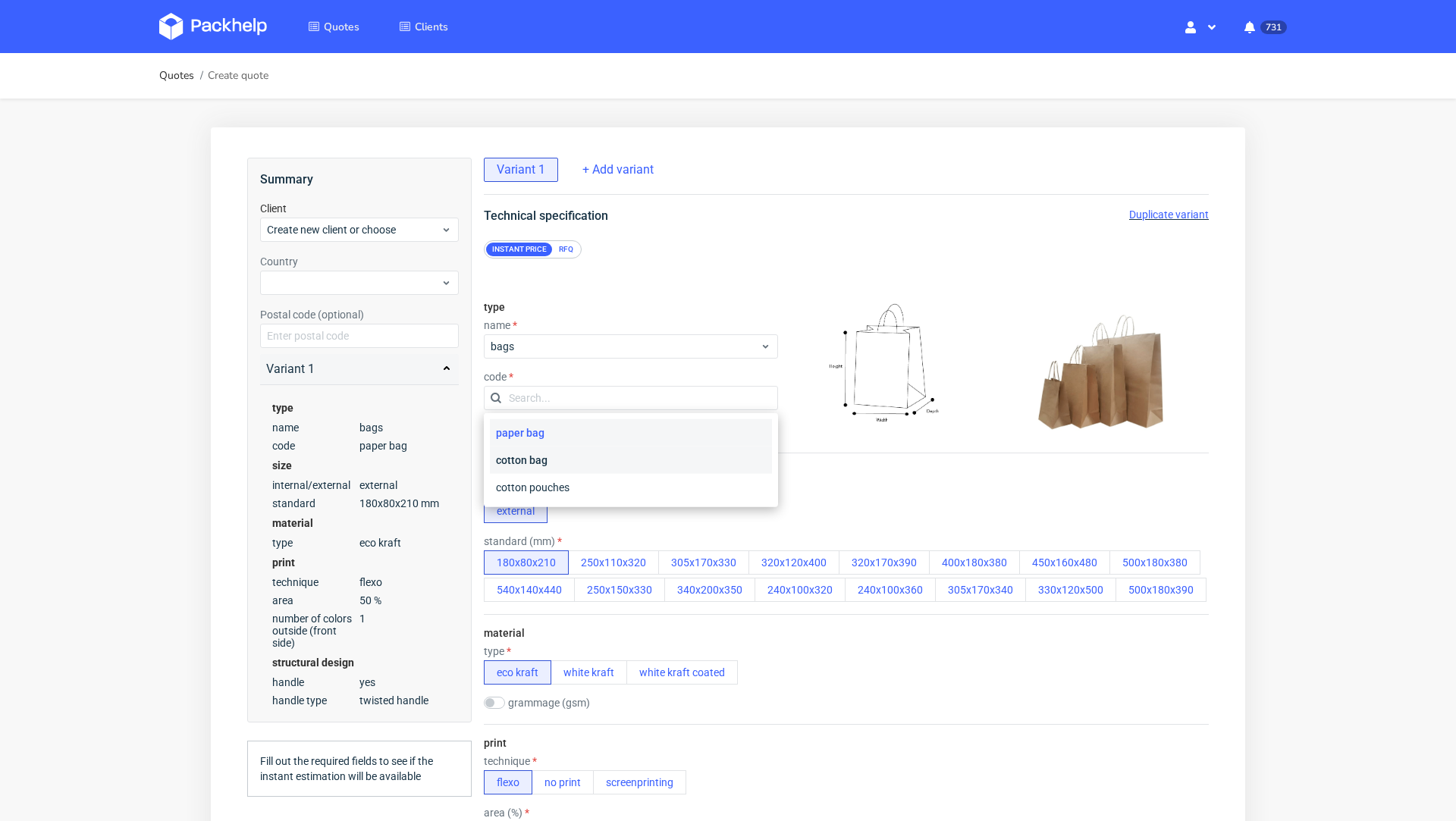
click at [570, 452] on div "cotton bag" at bounding box center [631, 460] width 283 height 27
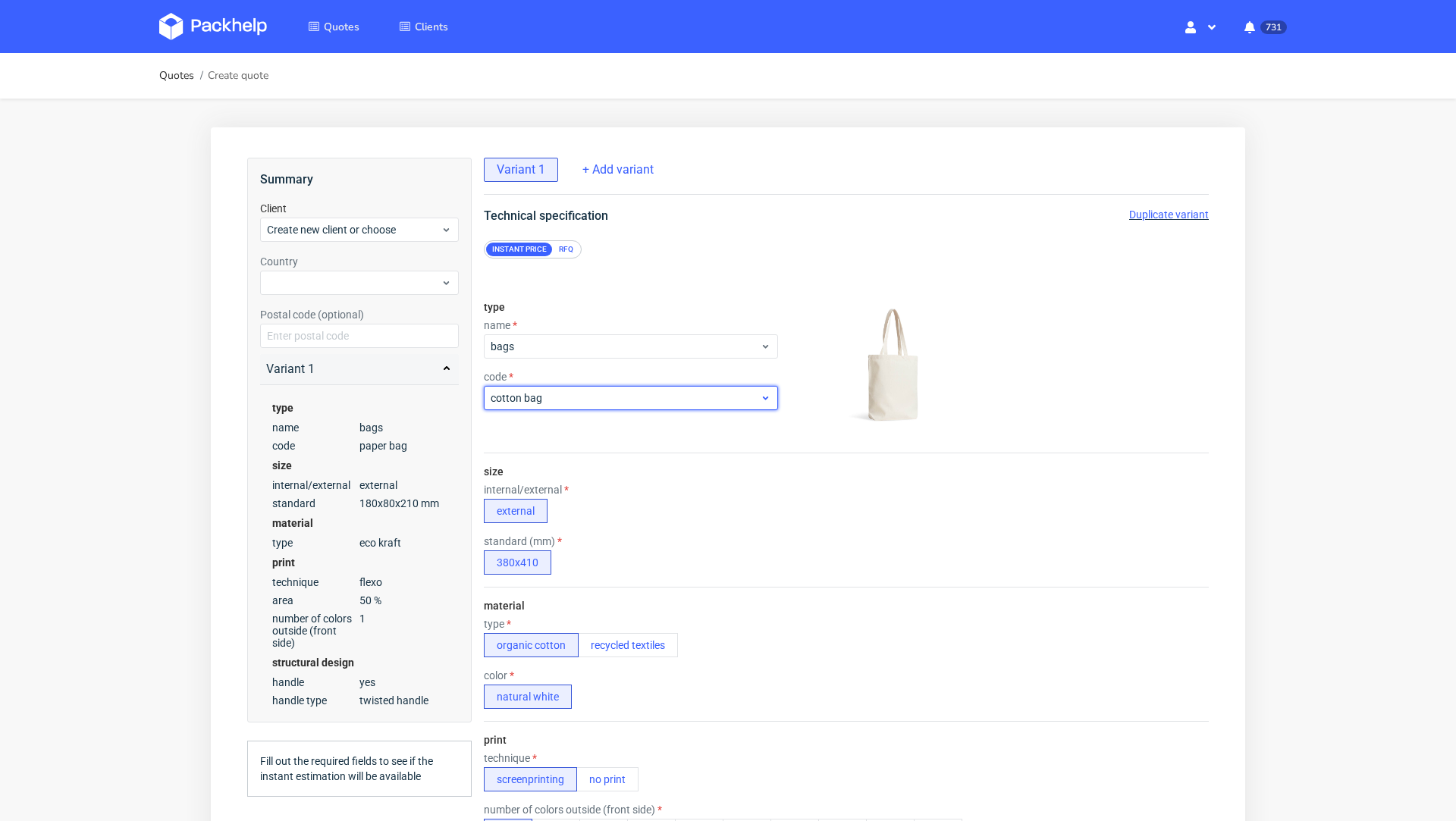
click at [577, 391] on span "cotton bag" at bounding box center [626, 398] width 269 height 15
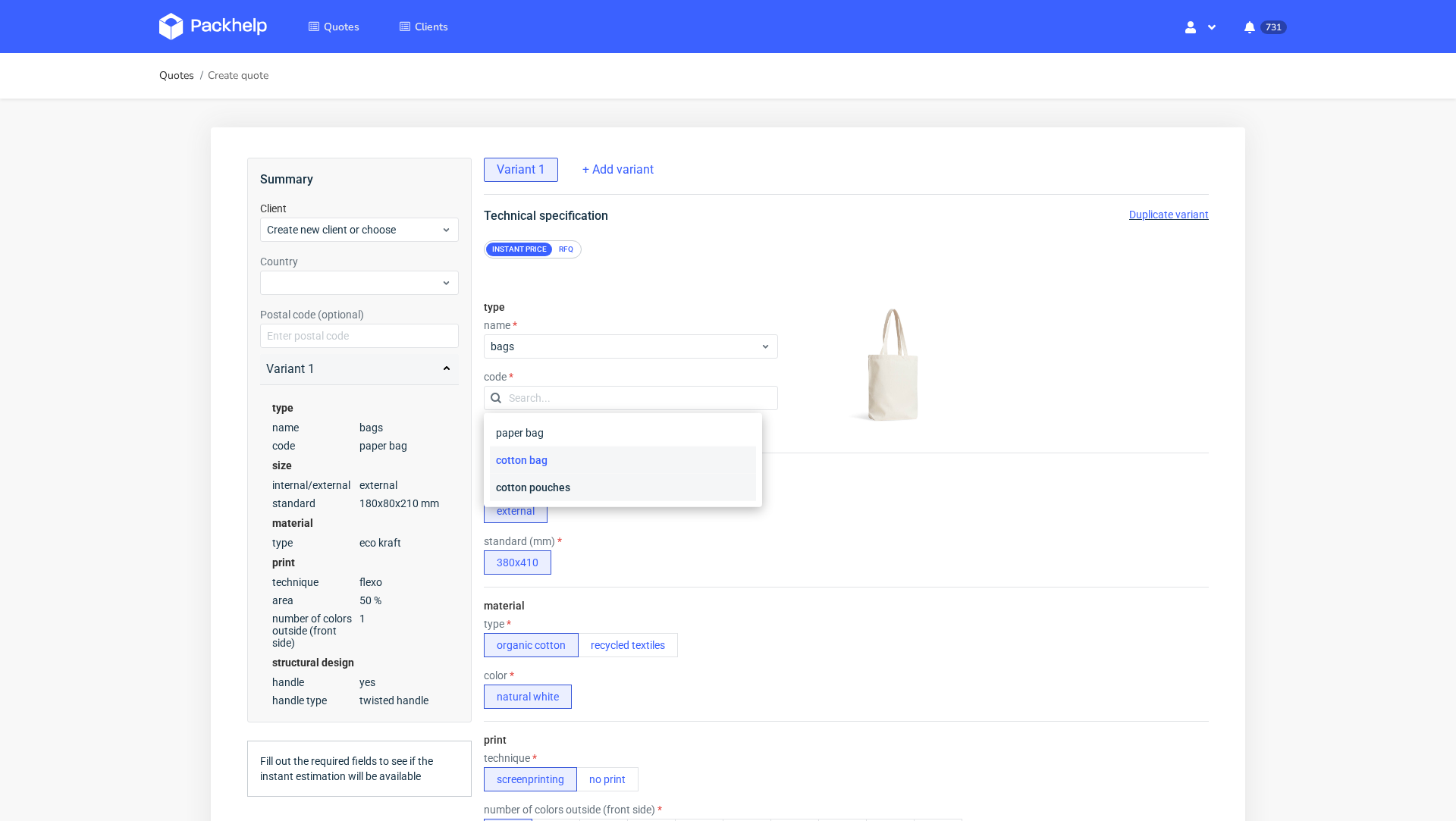
click at [577, 484] on div "cotton pouches" at bounding box center [623, 487] width 266 height 27
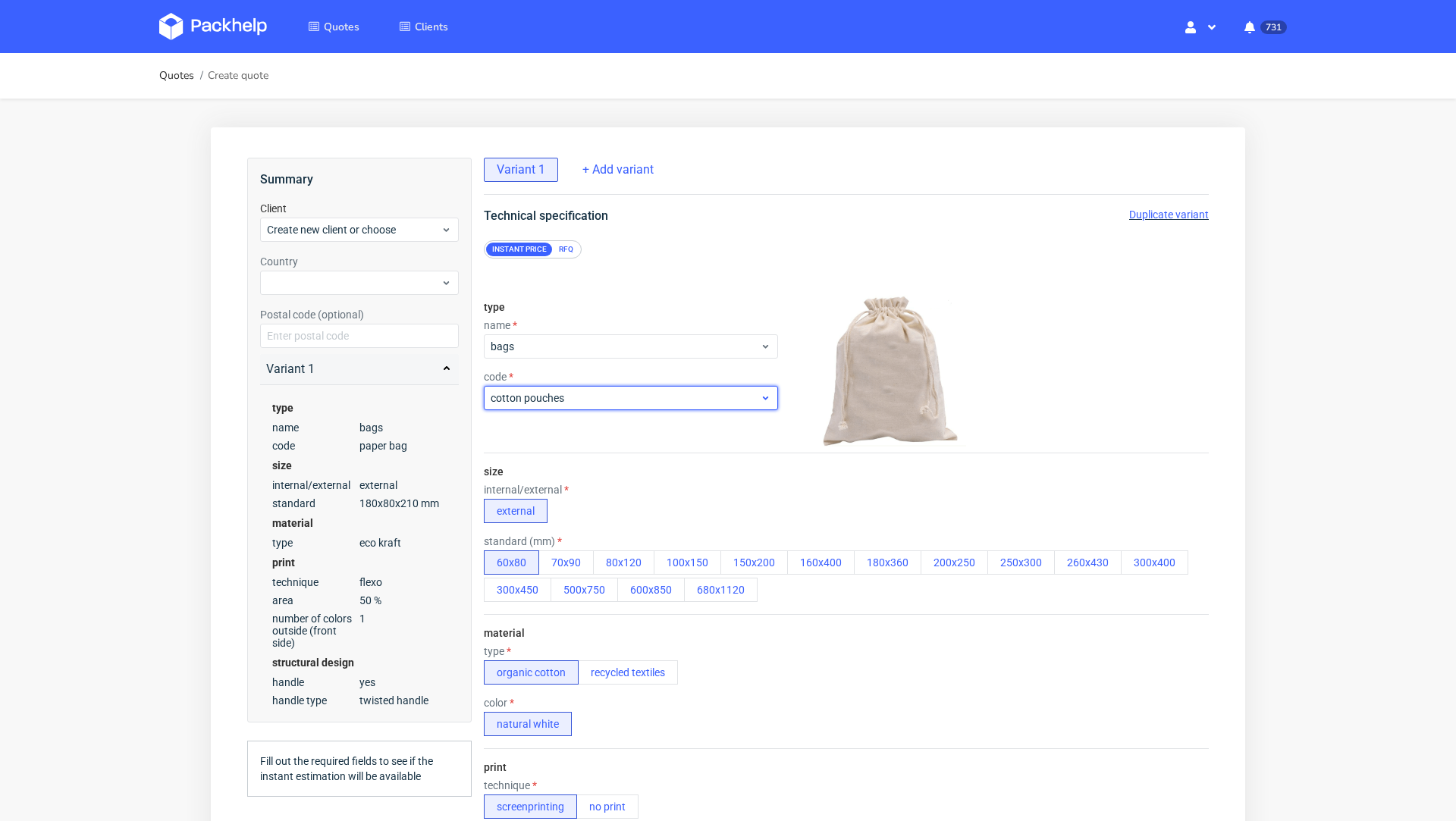
click at [559, 407] on div "cotton pouches" at bounding box center [631, 398] width 294 height 24
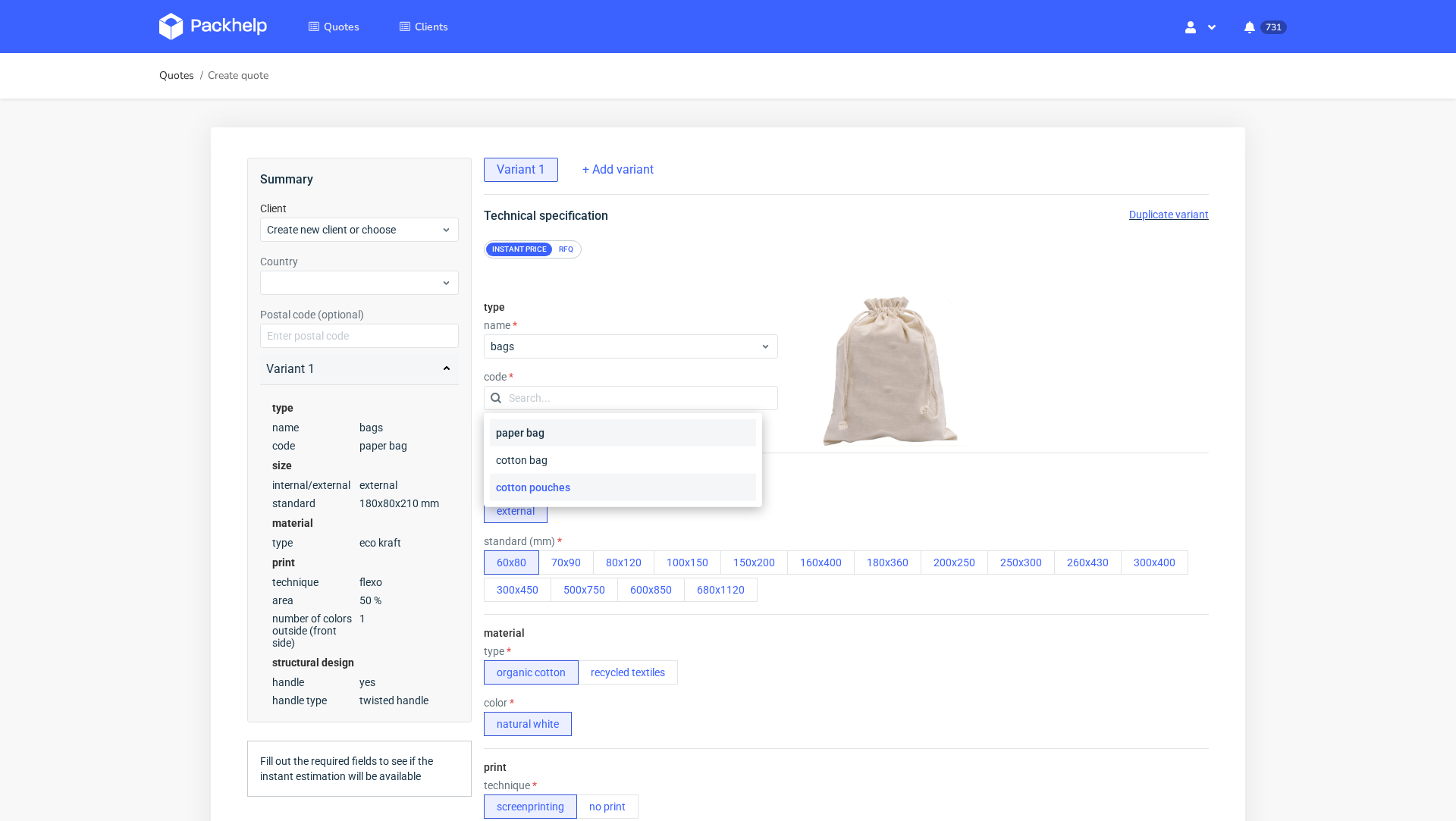
click at [559, 424] on div "paper bag" at bounding box center [623, 433] width 266 height 27
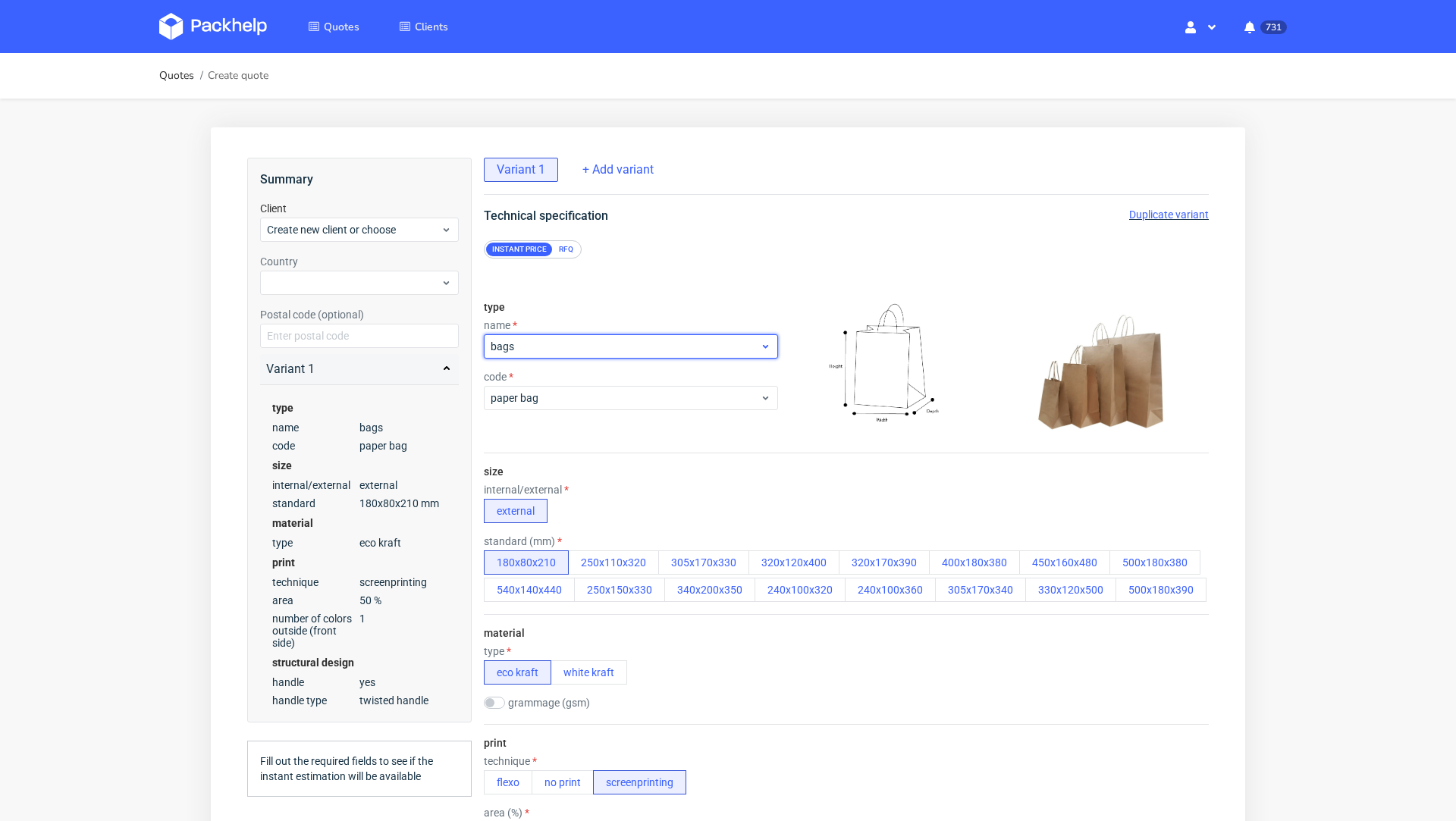
click at [552, 352] on span "bags" at bounding box center [626, 346] width 269 height 15
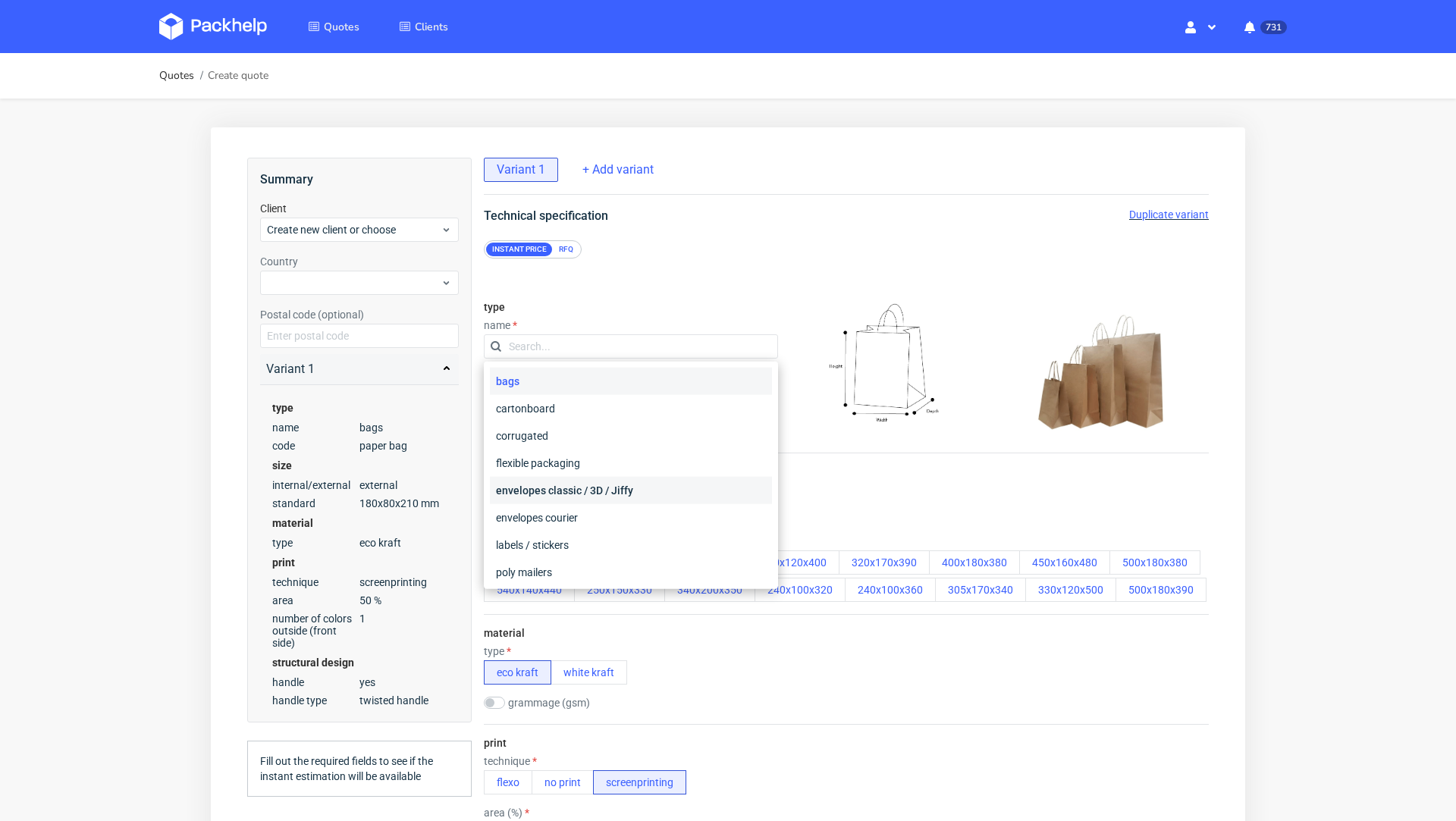
click at [582, 500] on div "envelopes classic / 3D / Jiffy" at bounding box center [631, 490] width 283 height 27
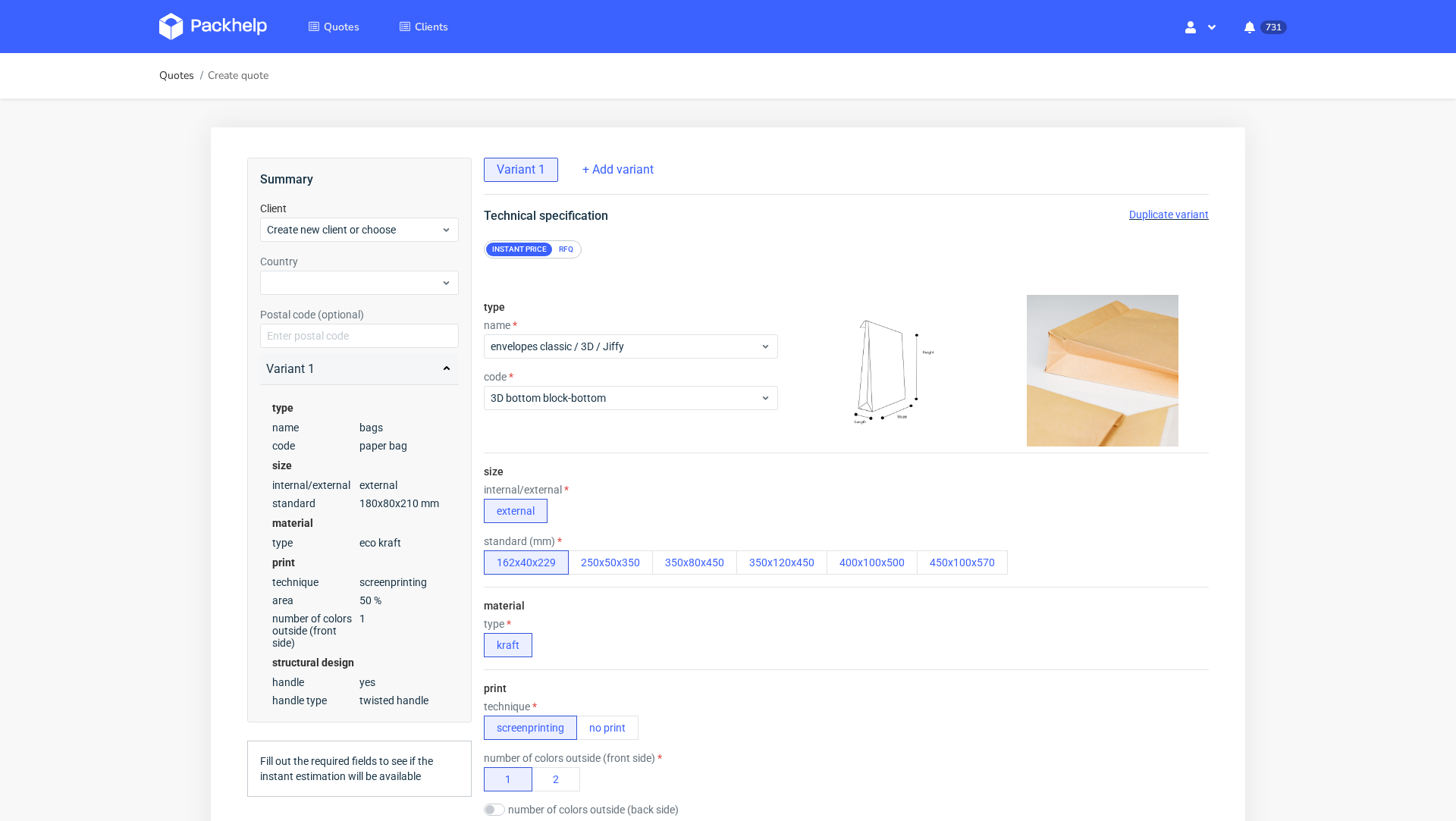
scroll to position [4, 0]
click at [597, 401] on span "3D bottom block-bottom" at bounding box center [626, 398] width 269 height 15
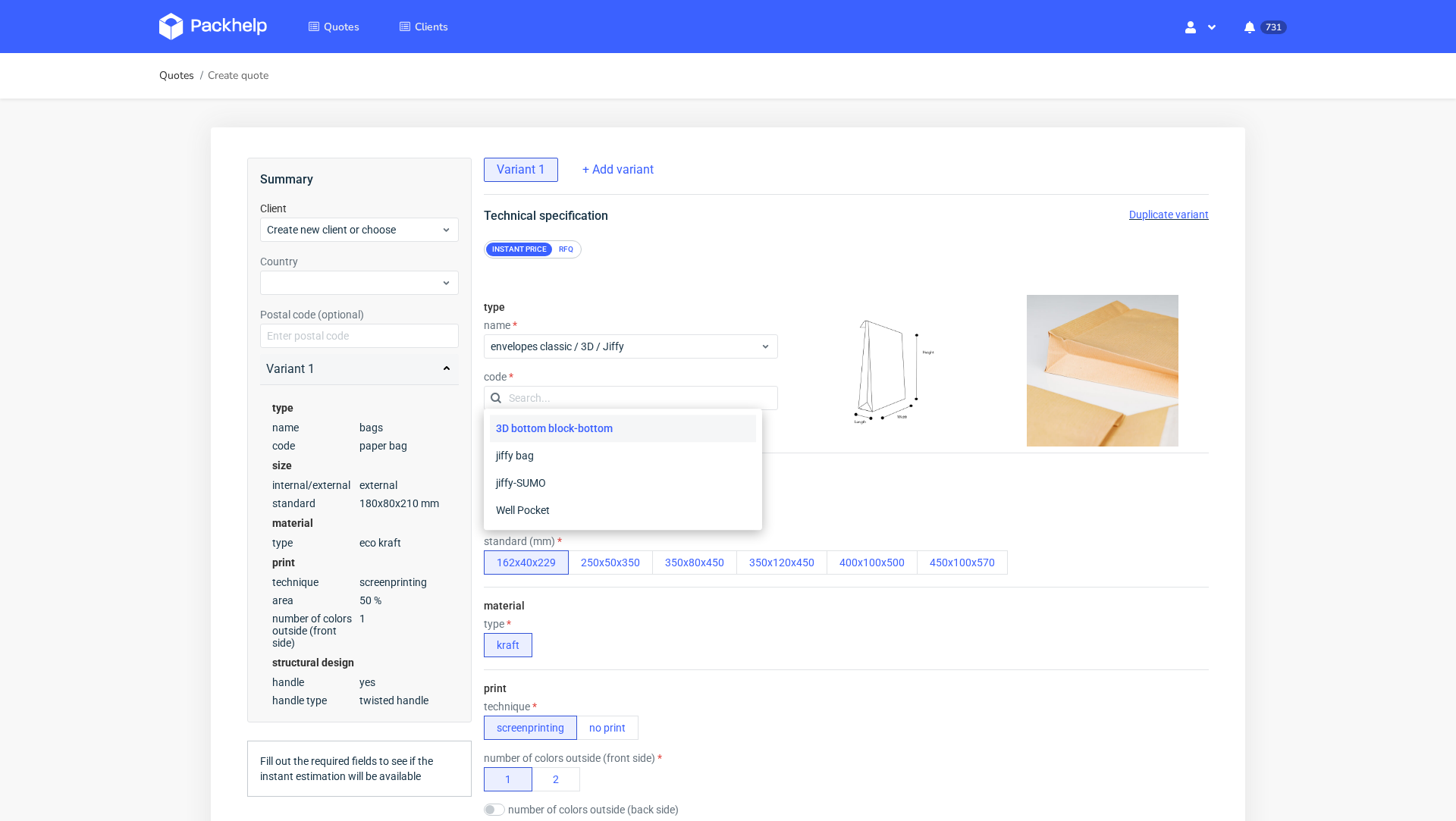
click at [597, 401] on input "text" at bounding box center [631, 398] width 294 height 24
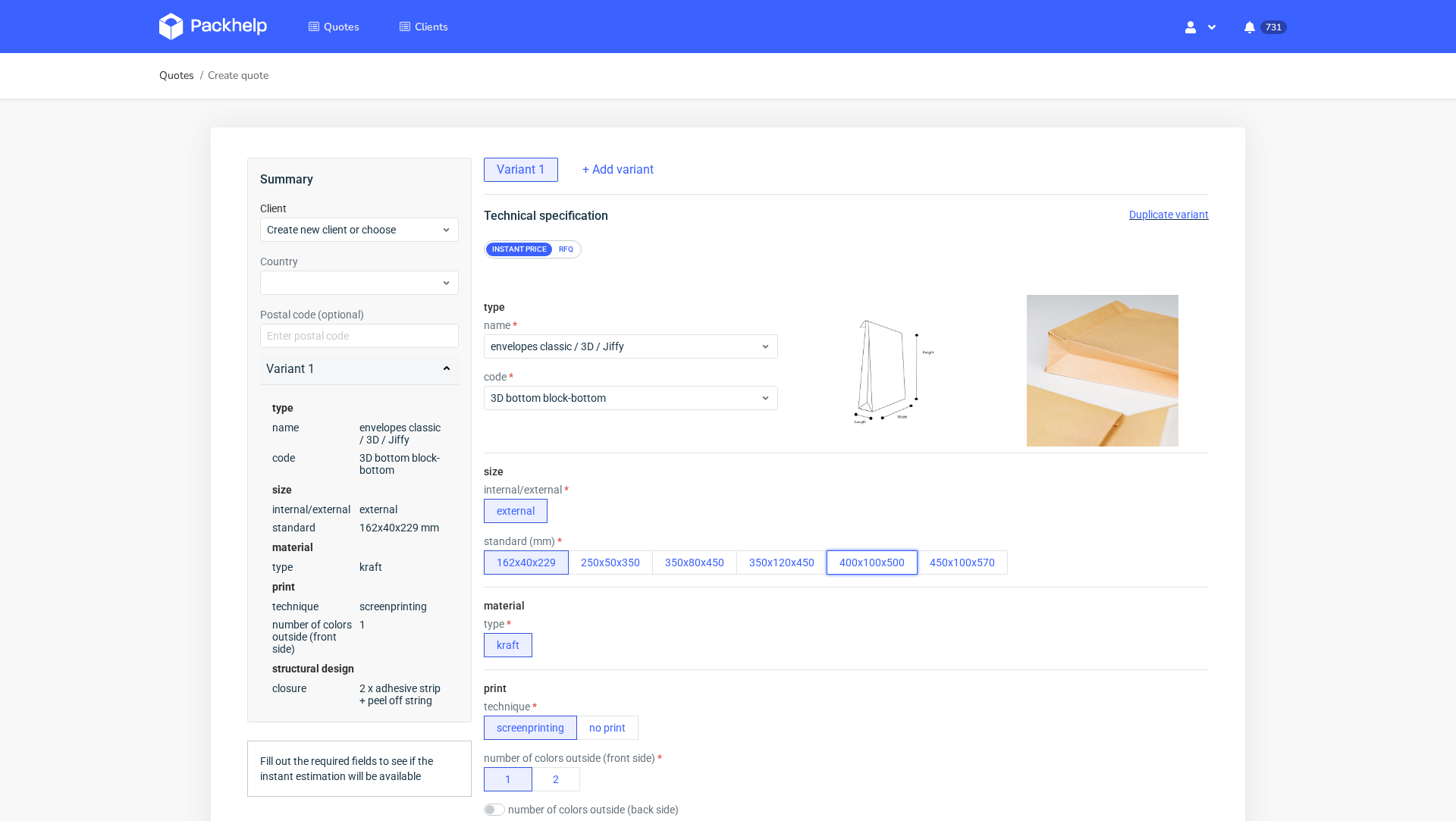
click at [838, 565] on button "400x100x500" at bounding box center [872, 562] width 91 height 24
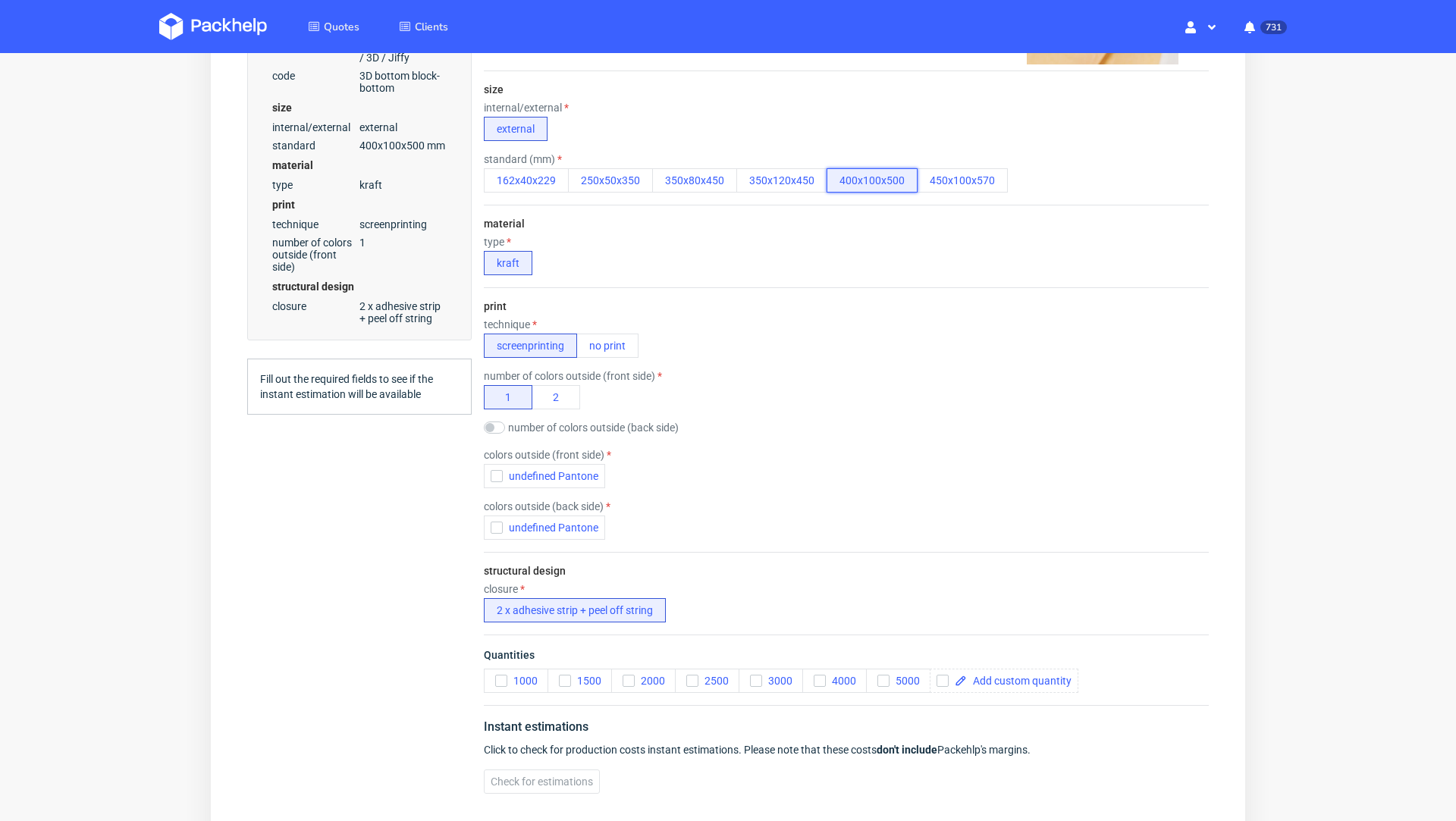
scroll to position [383, 0]
click at [559, 397] on button "2" at bounding box center [556, 396] width 49 height 24
click at [535, 476] on span "undefined Pantone" at bounding box center [551, 475] width 96 height 12
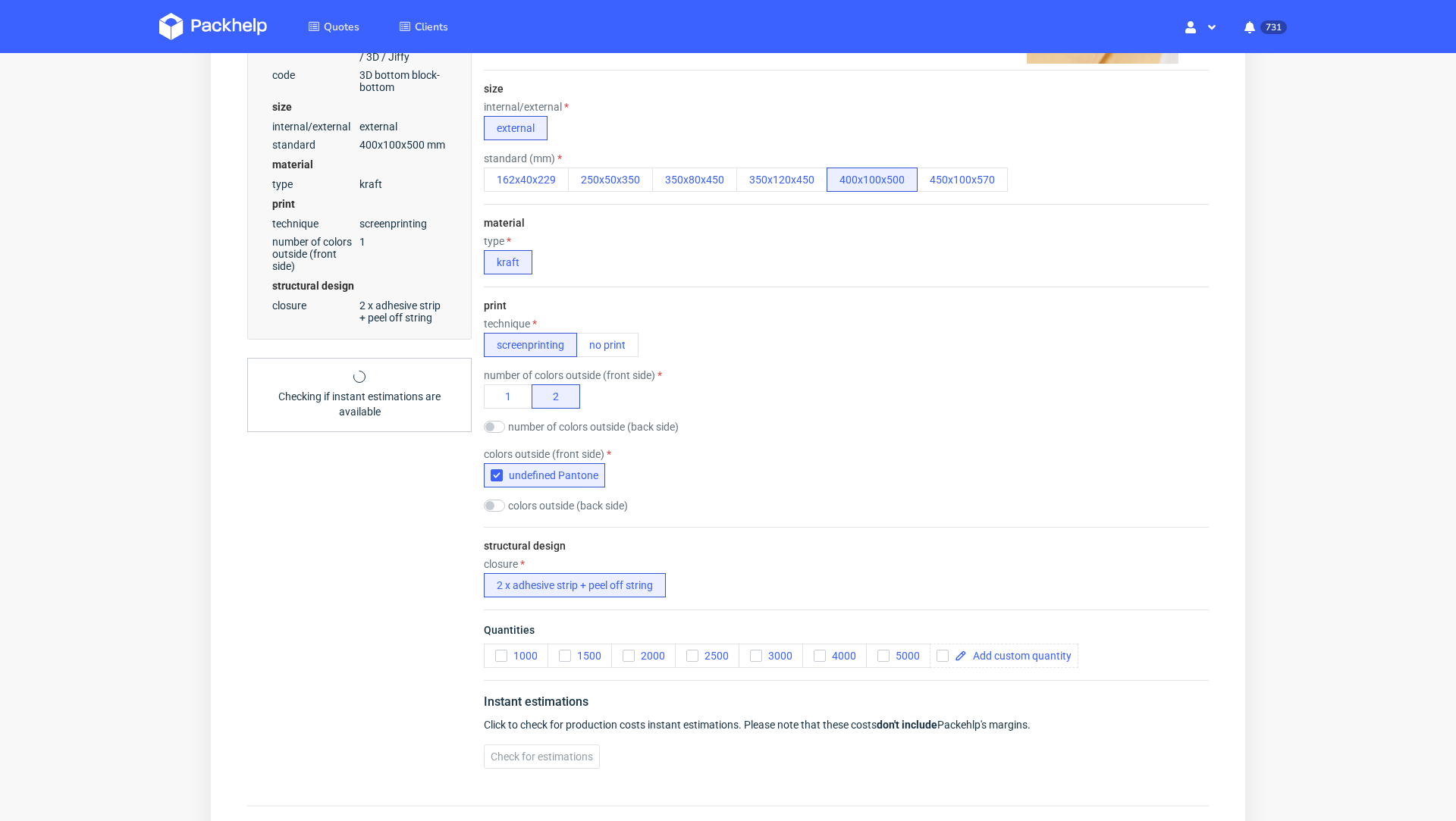
click at [358, 498] on div "Summary Client Create new client or choose Country Postal code (optional) Varia…" at bounding box center [359, 277] width 225 height 1006
click at [518, 660] on span "1000" at bounding box center [523, 655] width 31 height 12
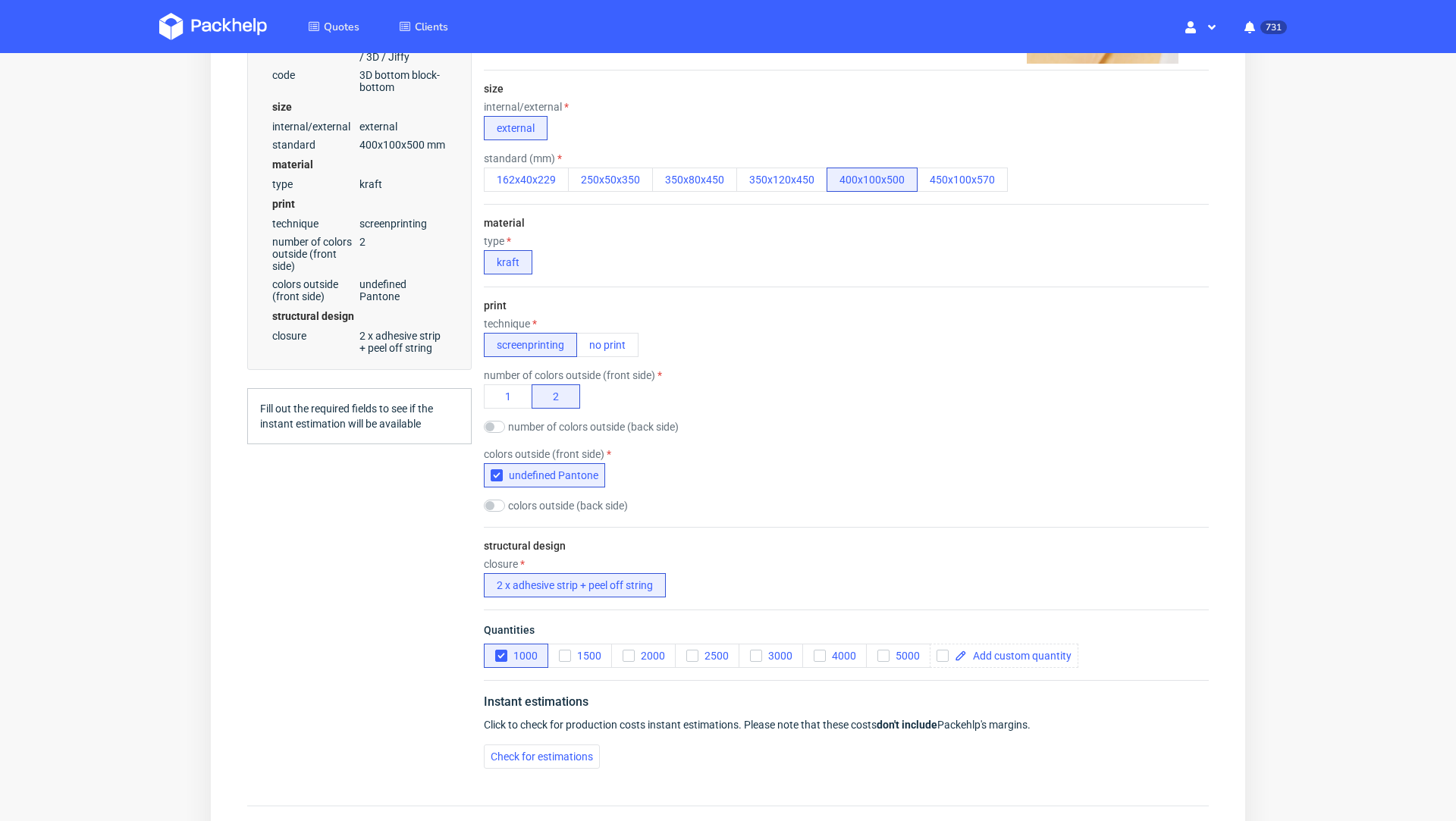
click at [398, 650] on div "Summary Client Create new client or choose Country Postal code (optional) Varia…" at bounding box center [359, 277] width 225 height 1006
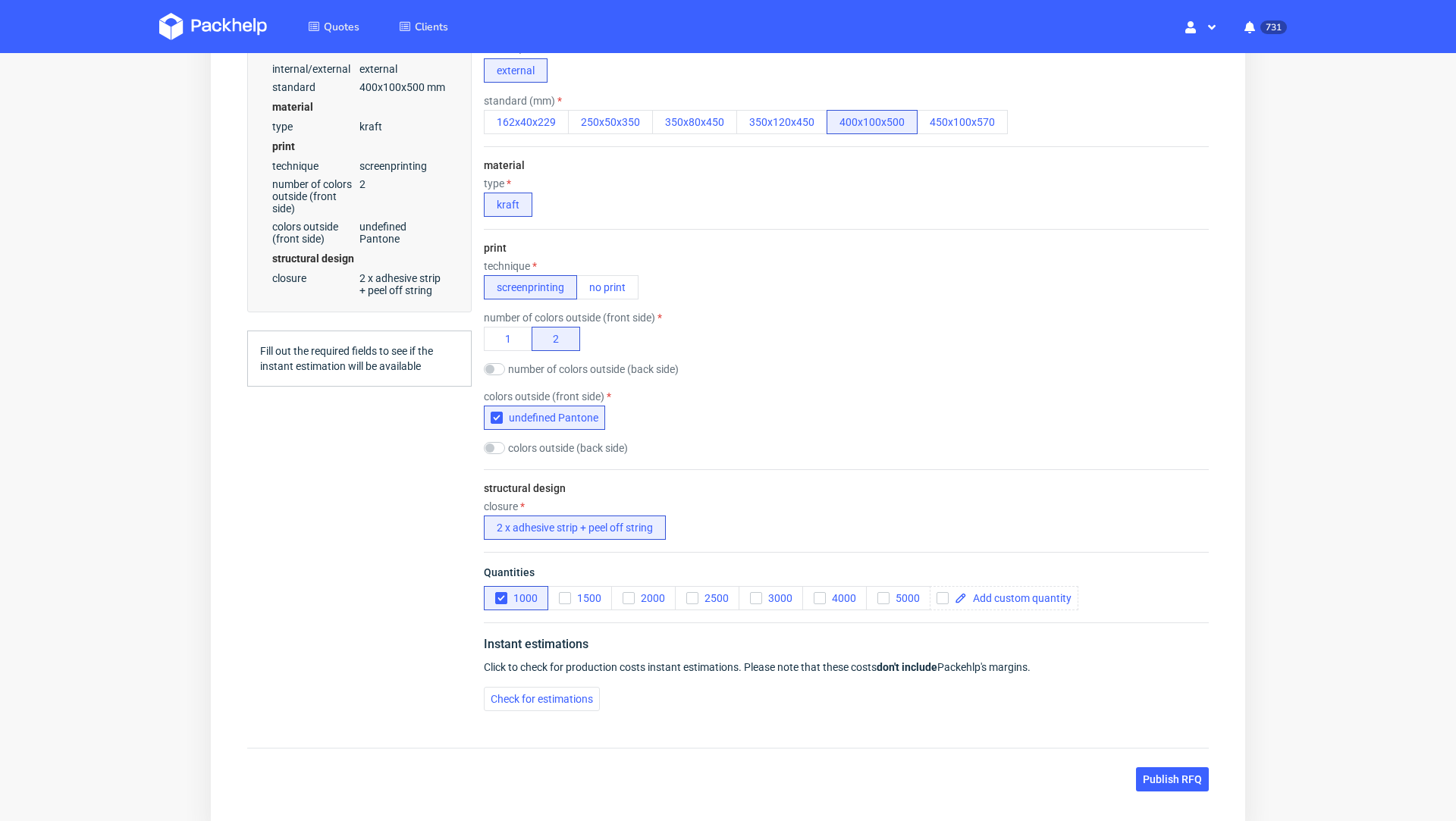
scroll to position [530, 0]
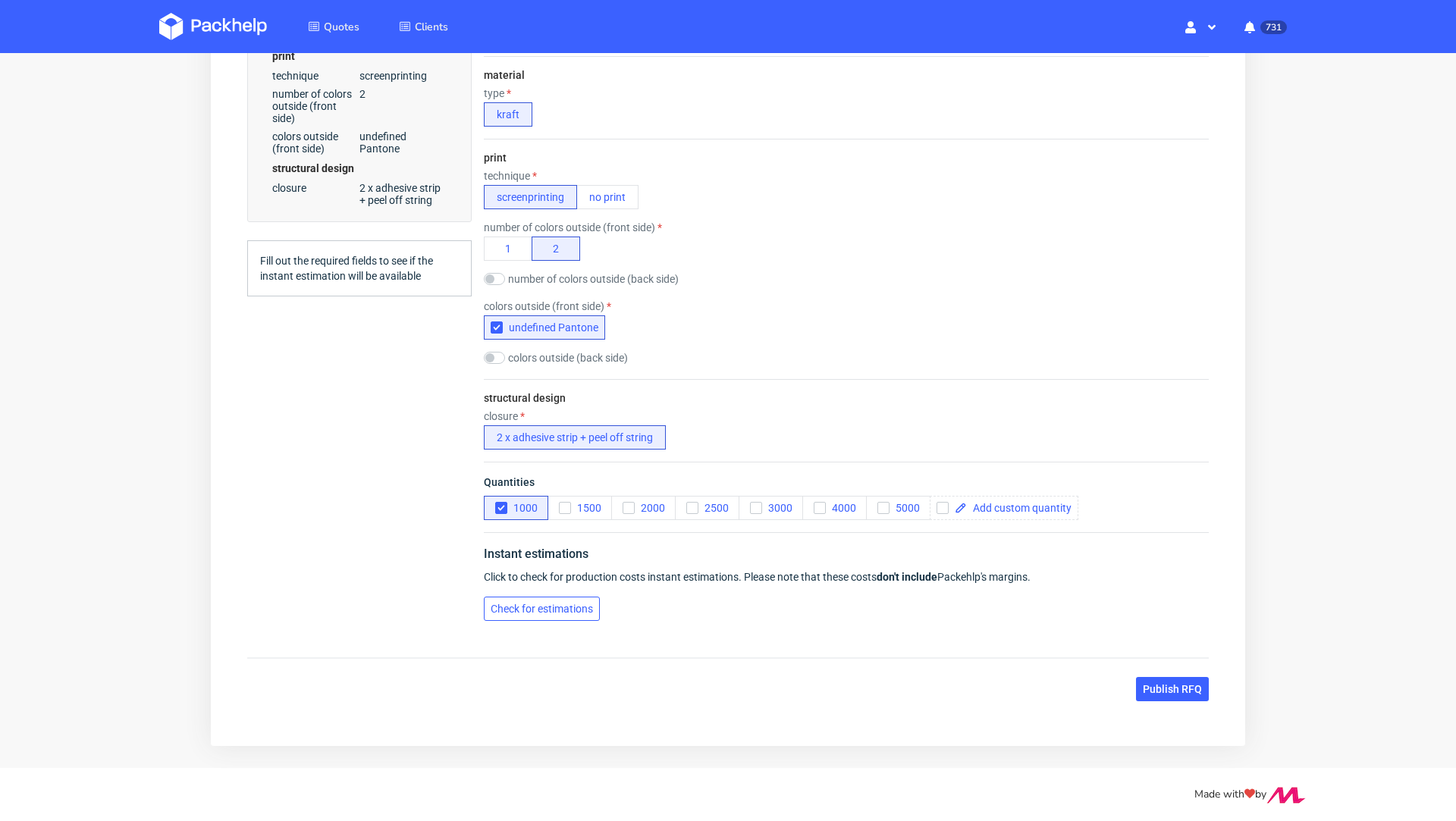
click at [586, 604] on span "Check for estimations" at bounding box center [542, 609] width 102 height 11
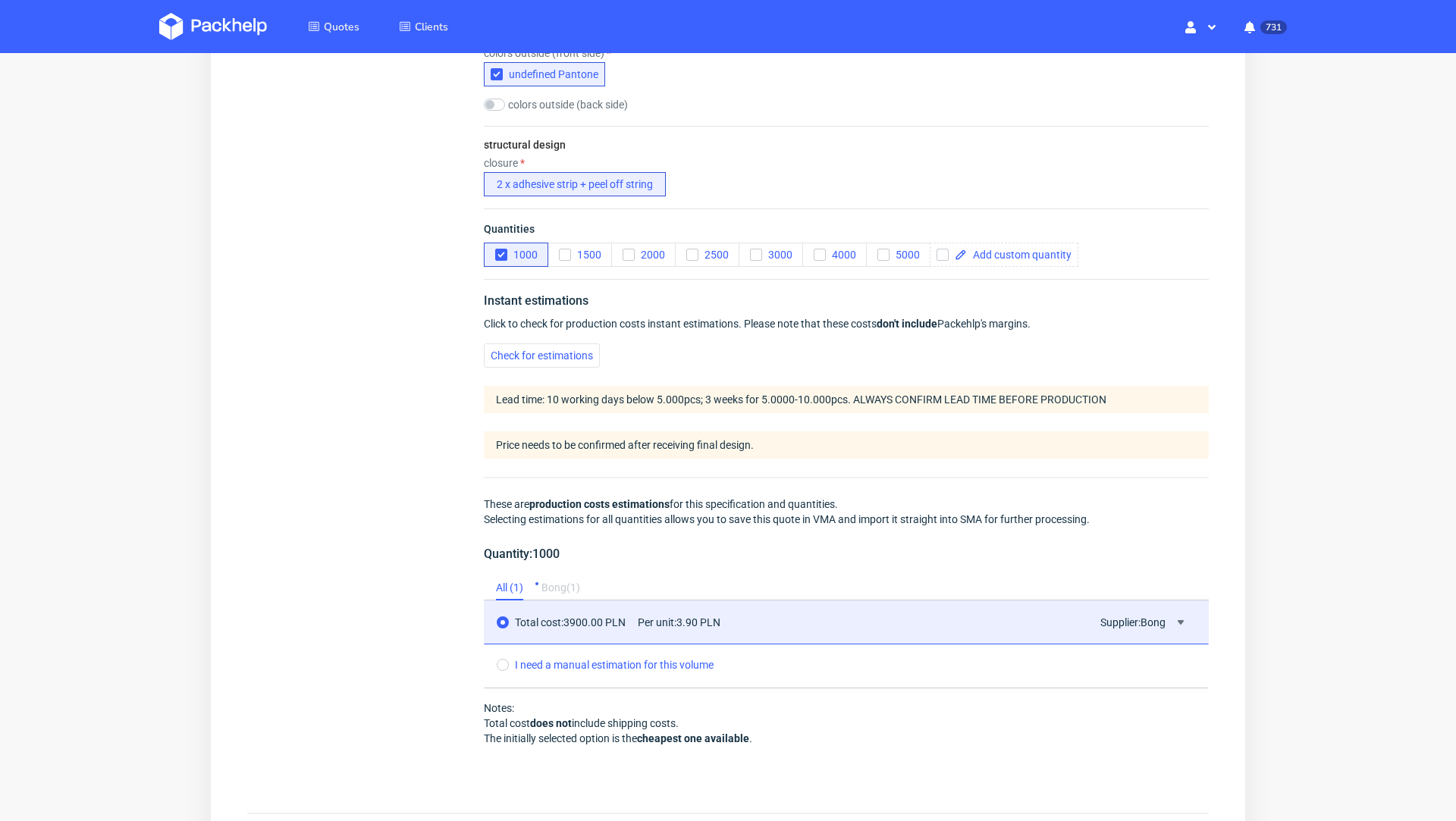
scroll to position [789, 0]
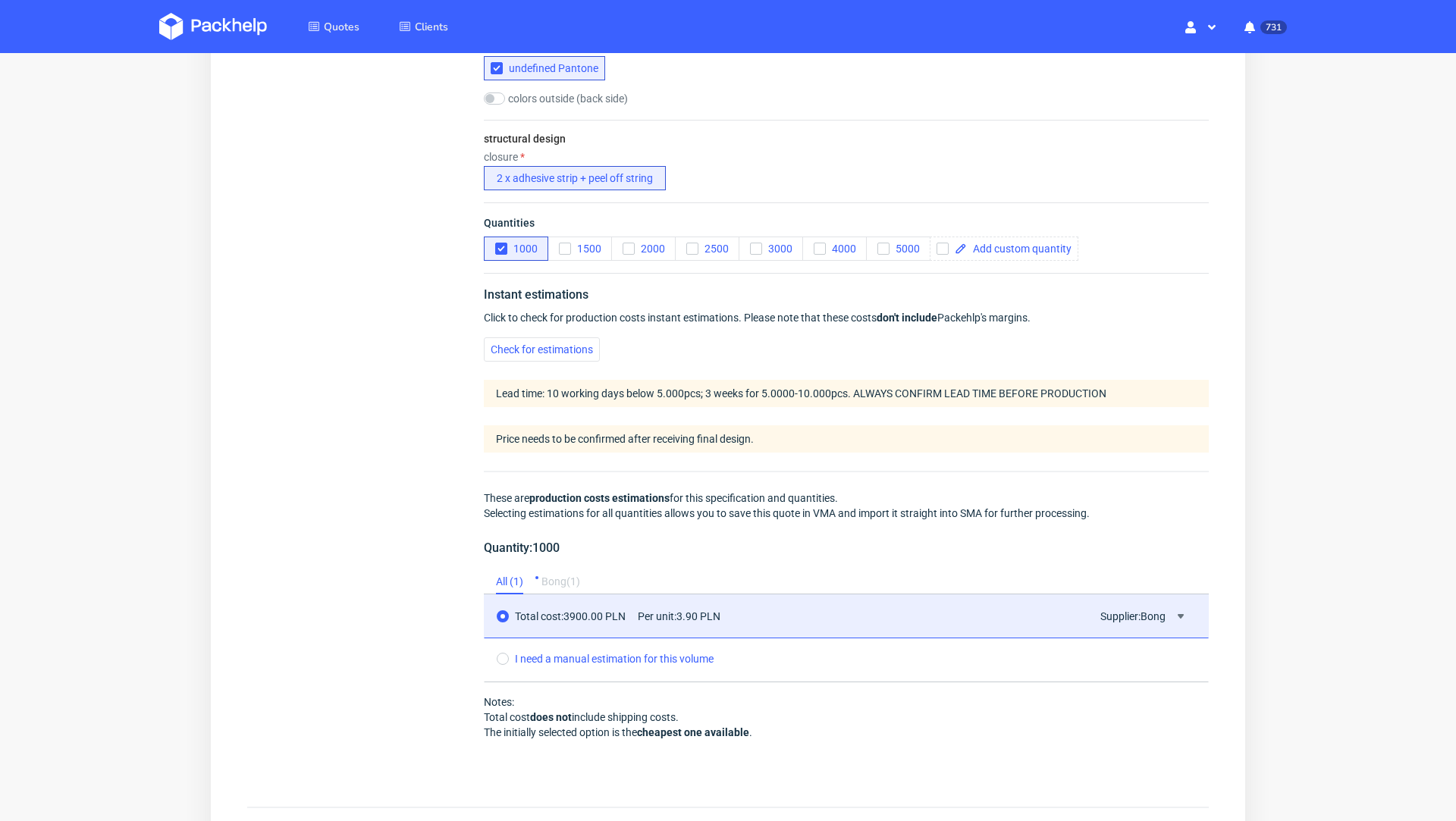
click at [366, 407] on div "Summary Client Create new client or choose Country Postal code (optional) Varia…" at bounding box center [359, 75] width 225 height 1415
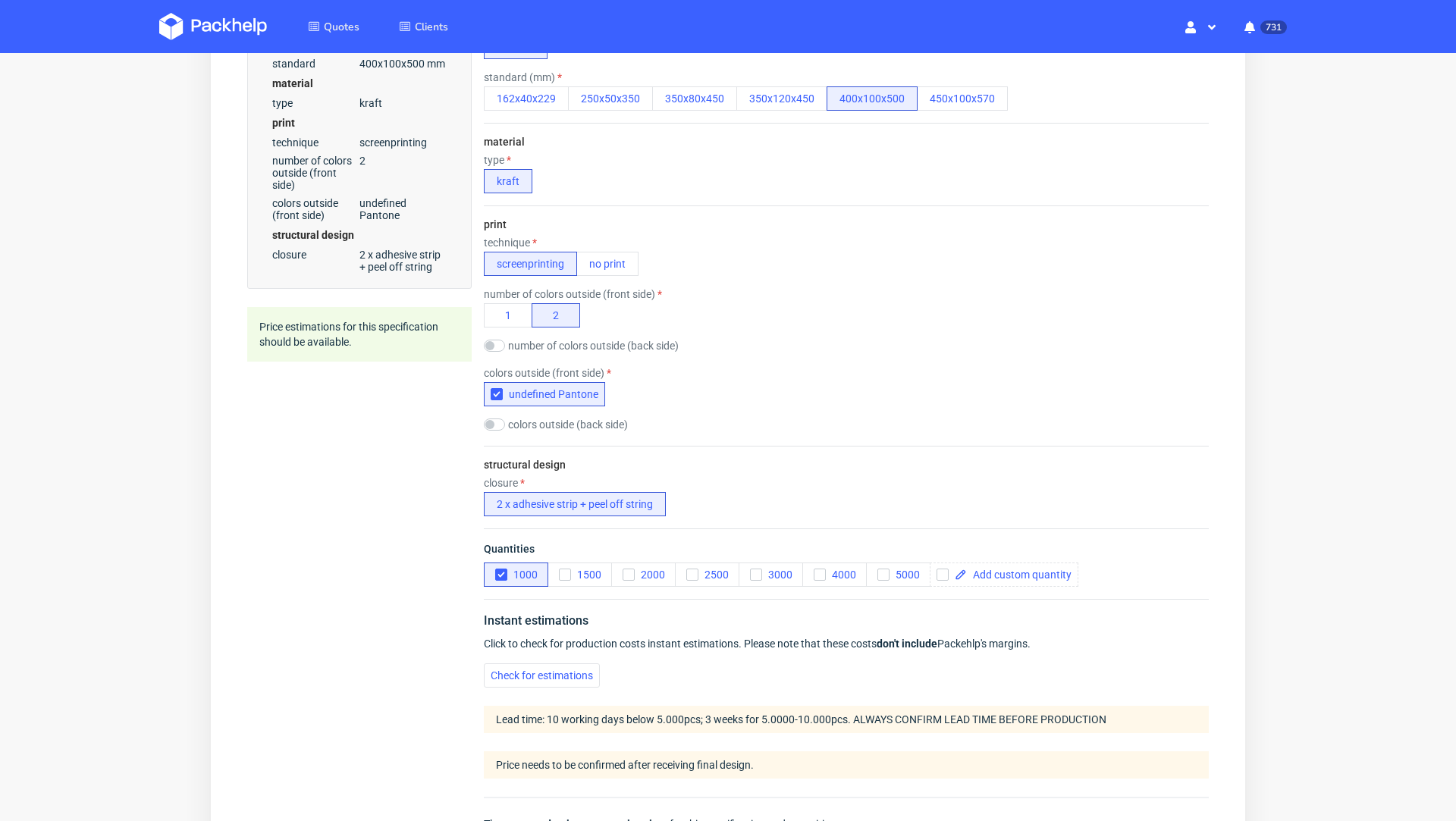
scroll to position [466, 0]
click at [230, 31] on img at bounding box center [212, 26] width 107 height 27
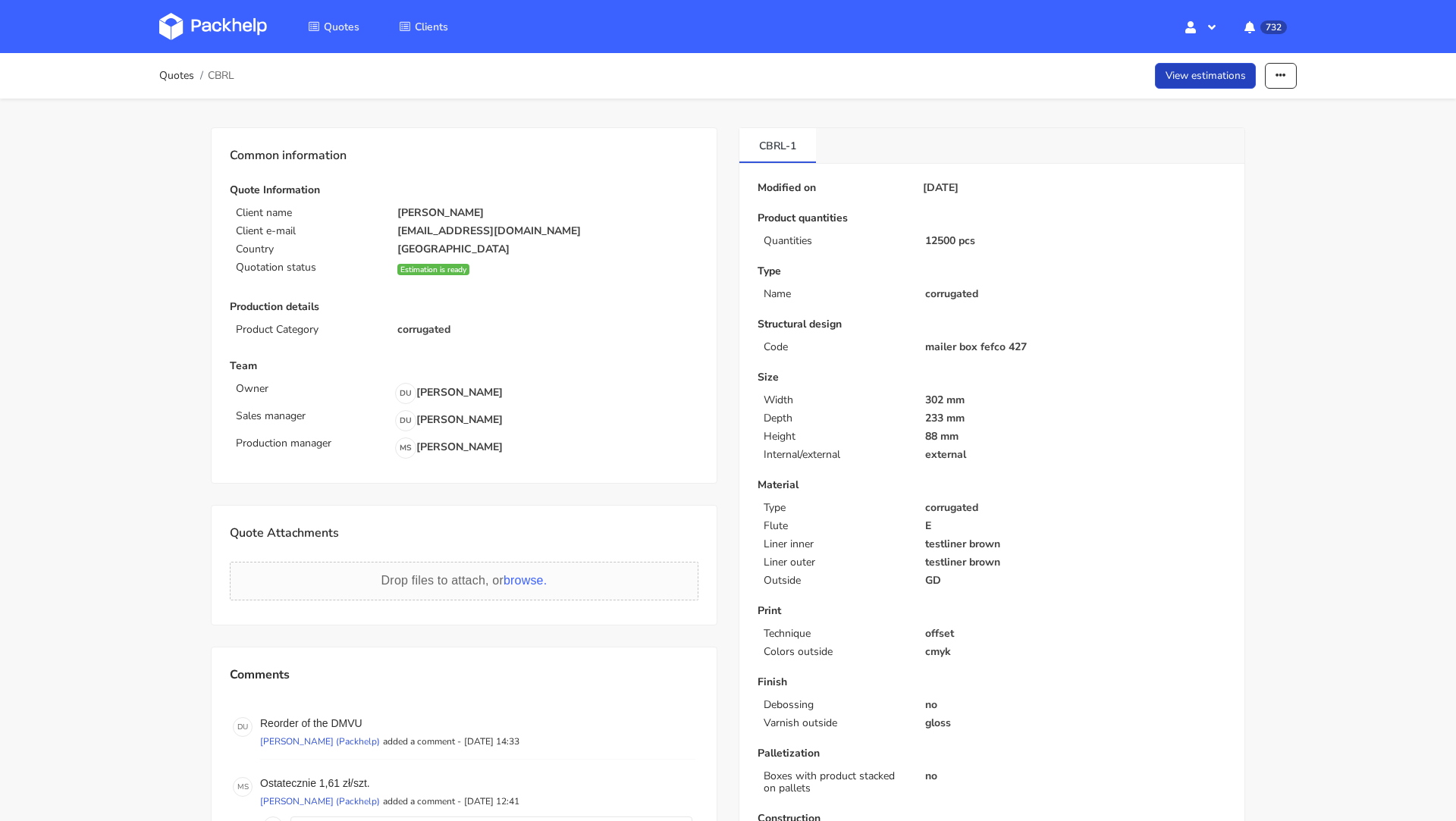
click at [1212, 77] on link "View estimations" at bounding box center [1206, 76] width 102 height 26
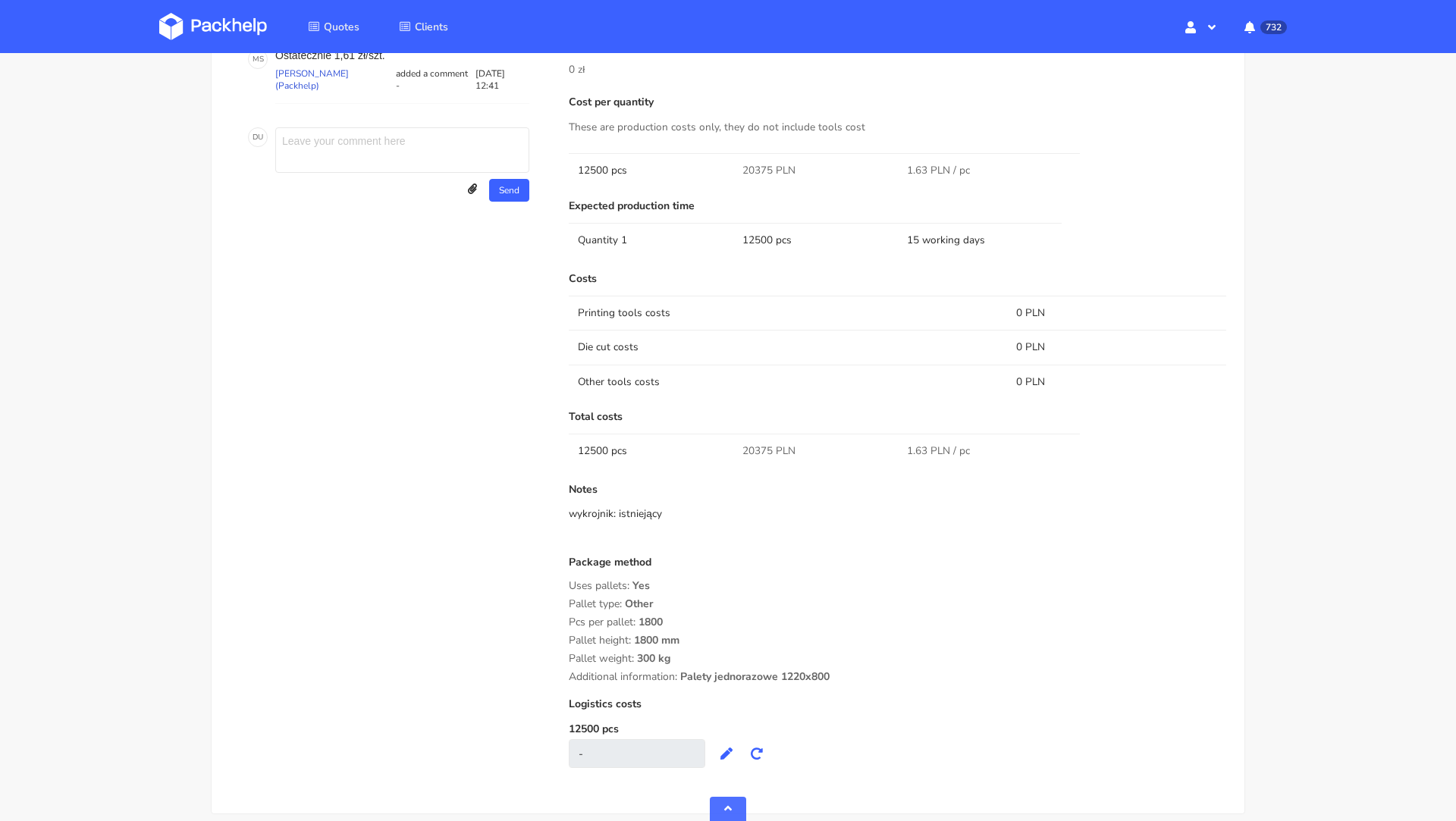
scroll to position [887, 0]
click at [586, 454] on td "12500 pcs" at bounding box center [651, 453] width 164 height 34
copy td "12500"
click at [771, 336] on td "Die cut costs" at bounding box center [788, 349] width 439 height 34
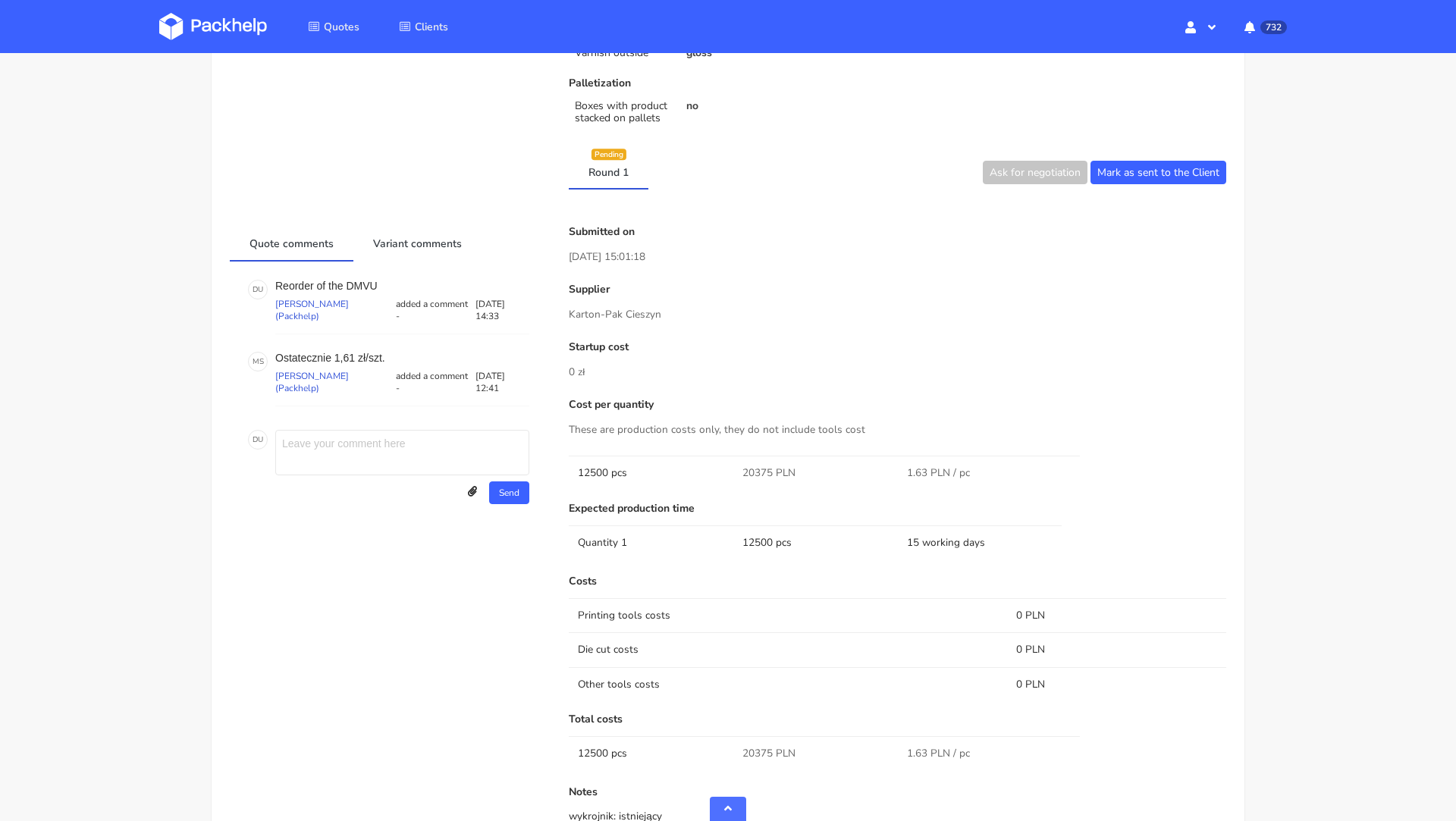
scroll to position [0, 0]
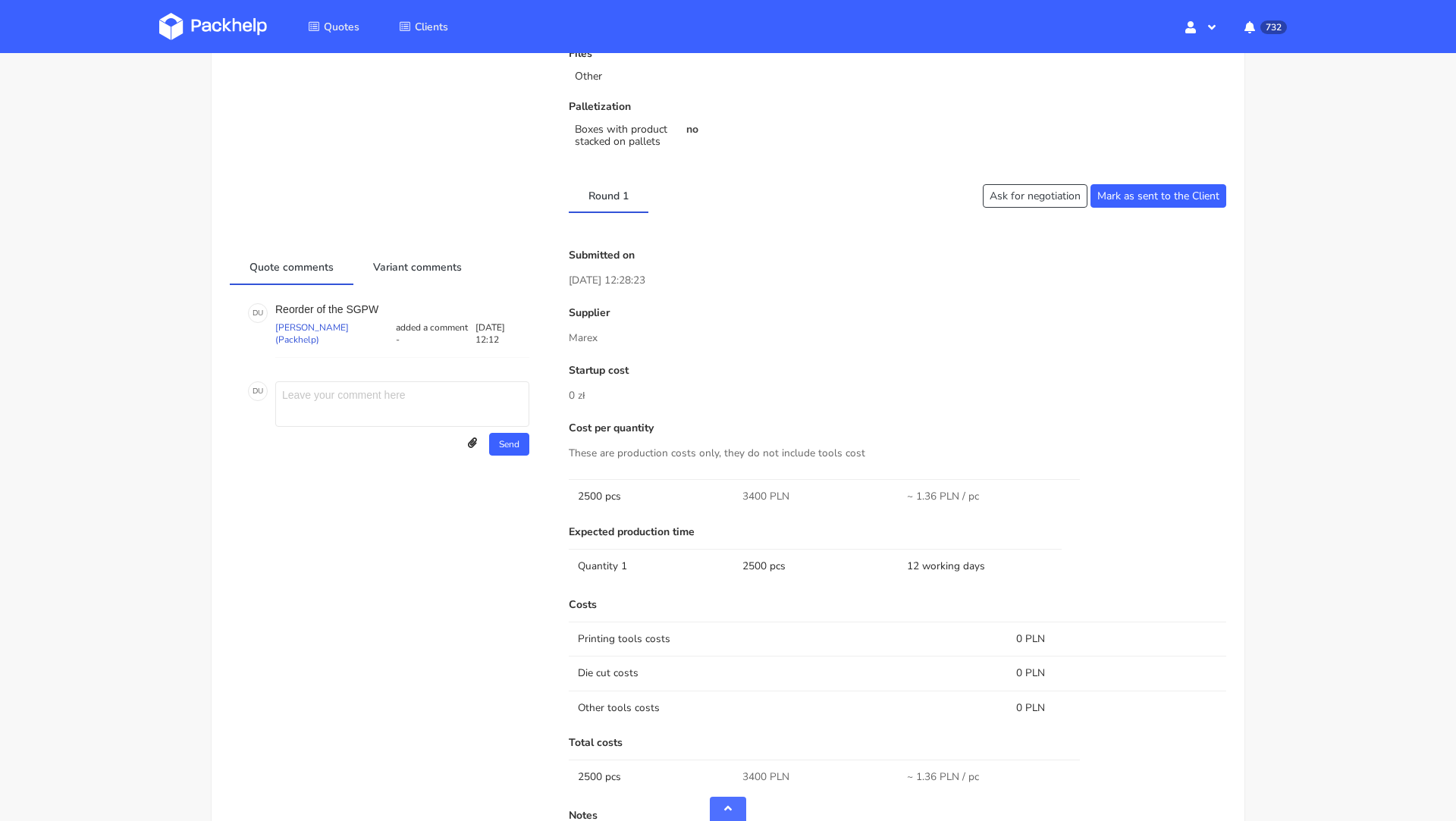
scroll to position [588, 0]
click at [358, 310] on p "Reorder of the SGPW" at bounding box center [402, 312] width 254 height 12
copy p "SGPW"
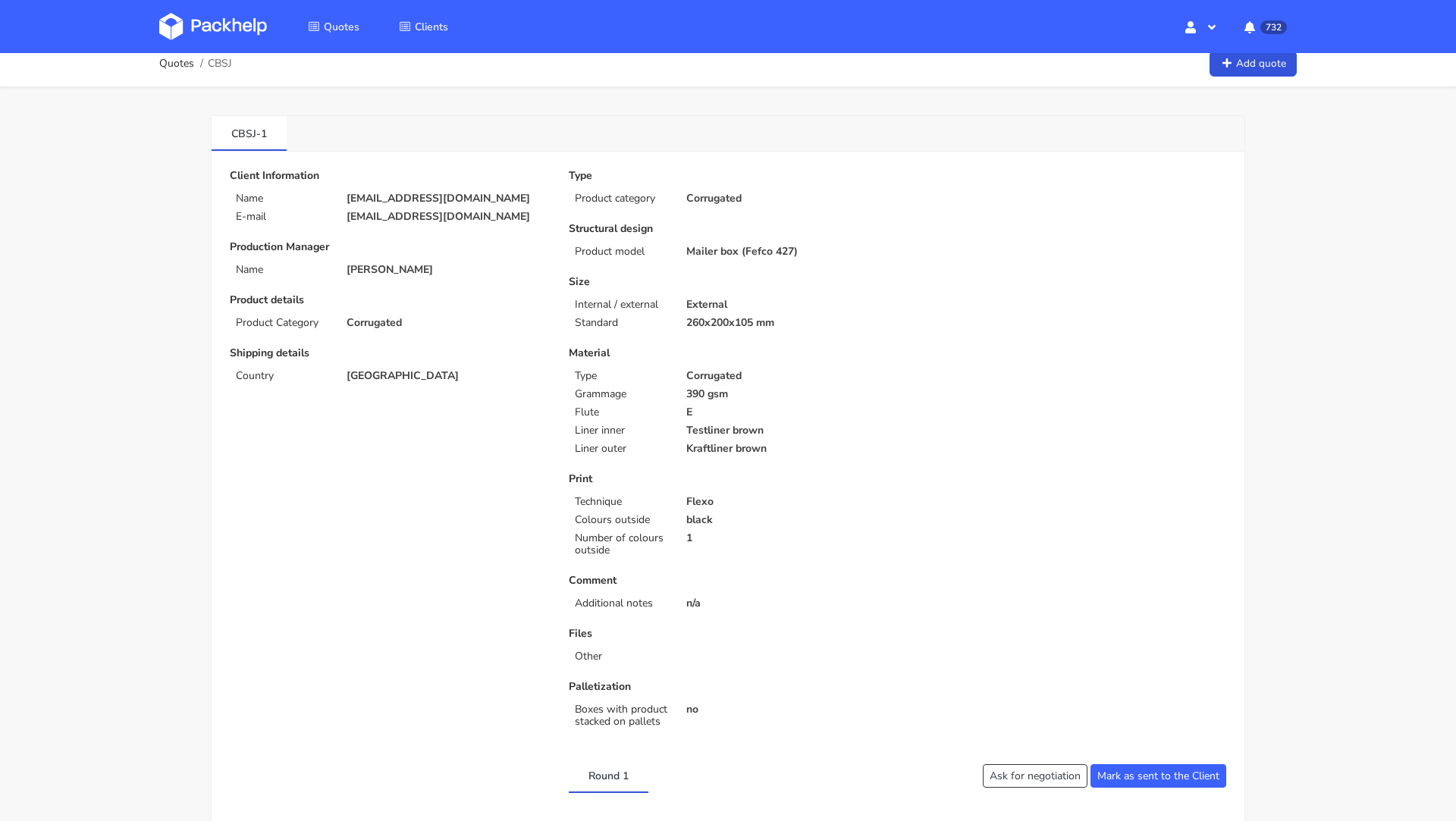
scroll to position [0, 0]
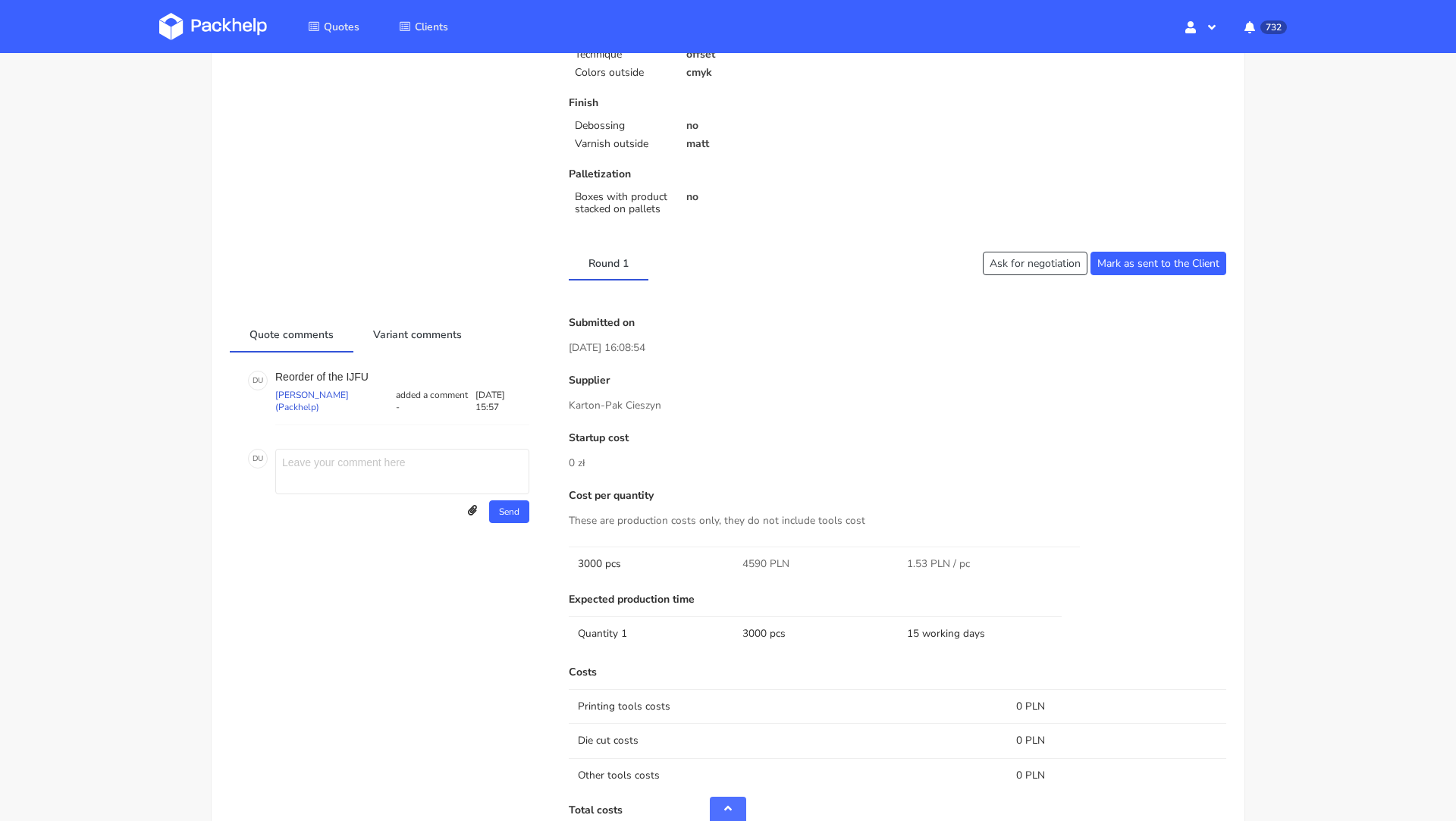
scroll to position [491, 0]
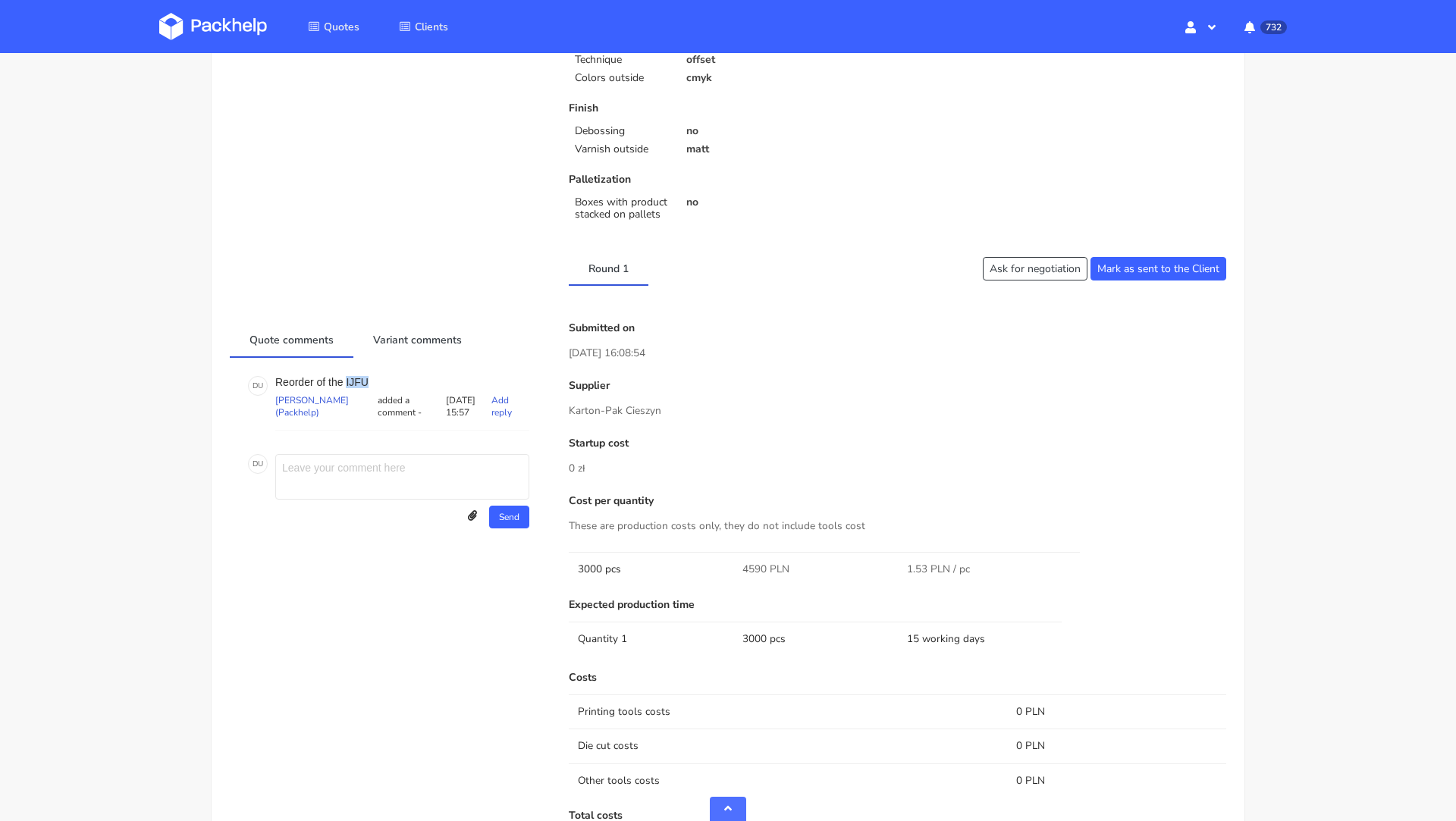
drag, startPoint x: 377, startPoint y: 377, endPoint x: 345, endPoint y: 377, distance: 32.0
click at [345, 377] on p "Reorder of the IJFU" at bounding box center [402, 382] width 254 height 12
copy p "IJFU"
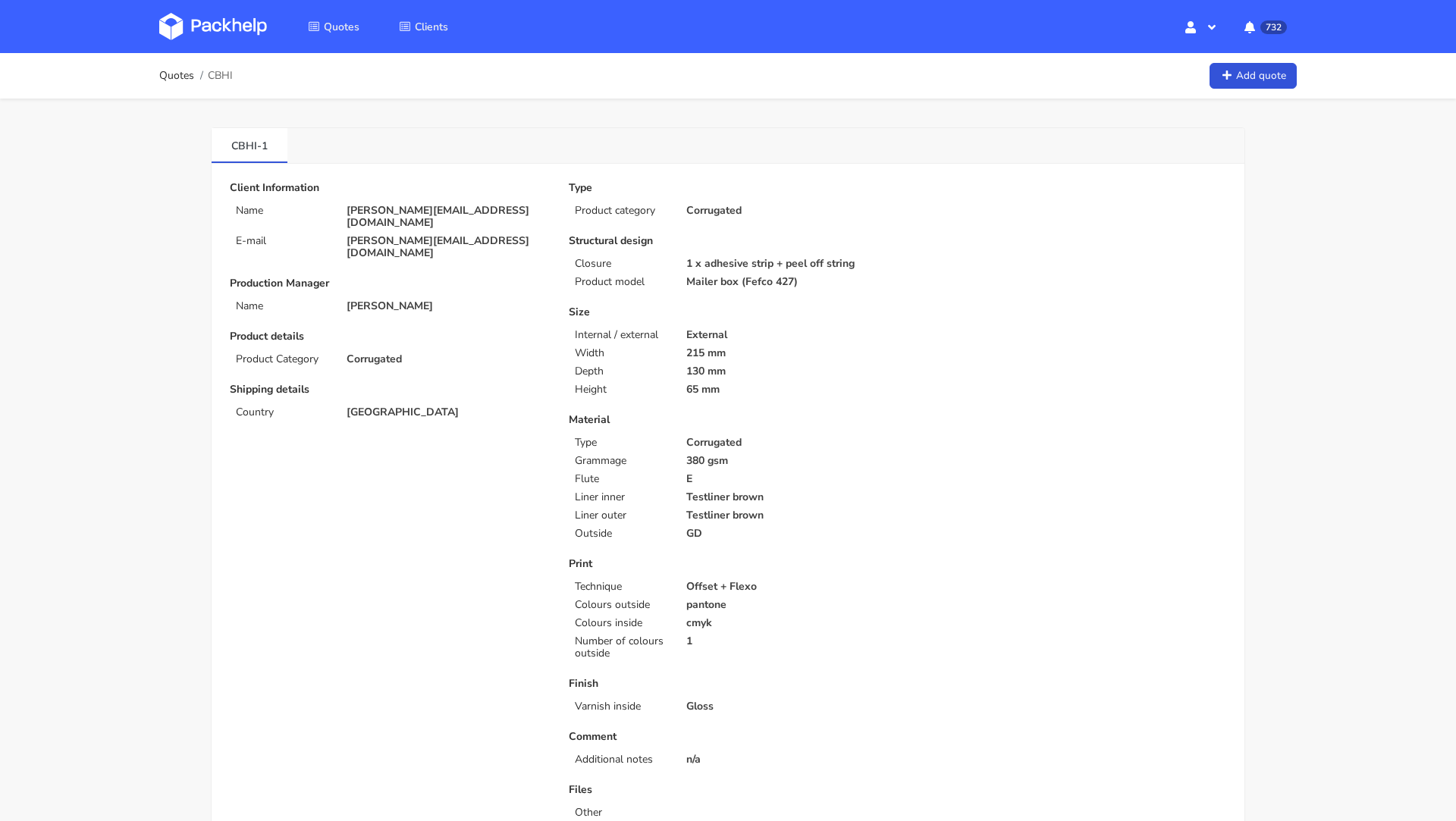
click at [590, 83] on div "Quotes CBHI Add quote" at bounding box center [728, 76] width 1137 height 31
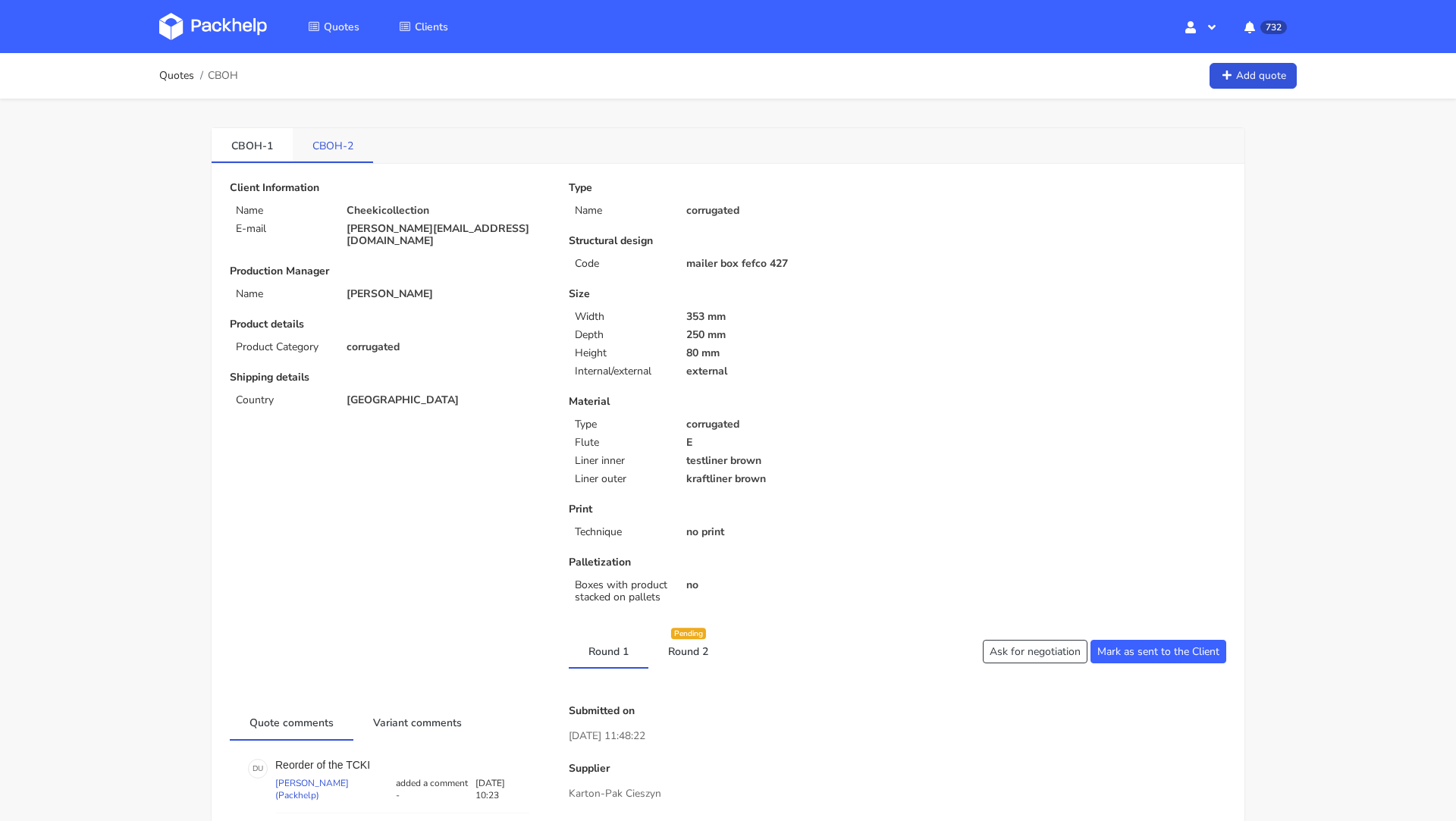
click at [331, 142] on link "CBOH-2" at bounding box center [332, 144] width 80 height 33
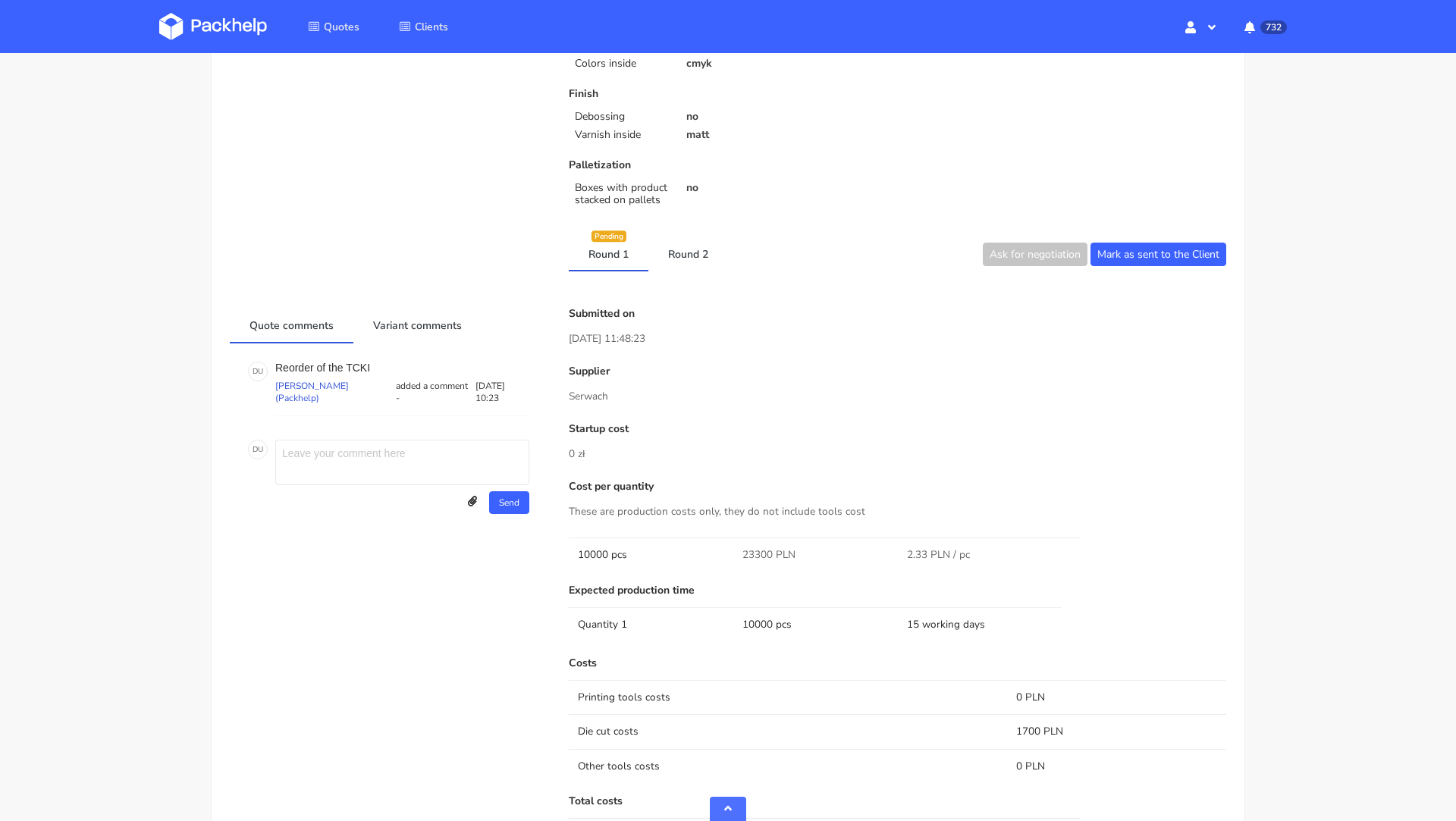
scroll to position [506, 0]
click at [680, 254] on link "Round 2" at bounding box center [688, 251] width 79 height 33
click at [612, 254] on link "Round 1" at bounding box center [608, 251] width 79 height 33
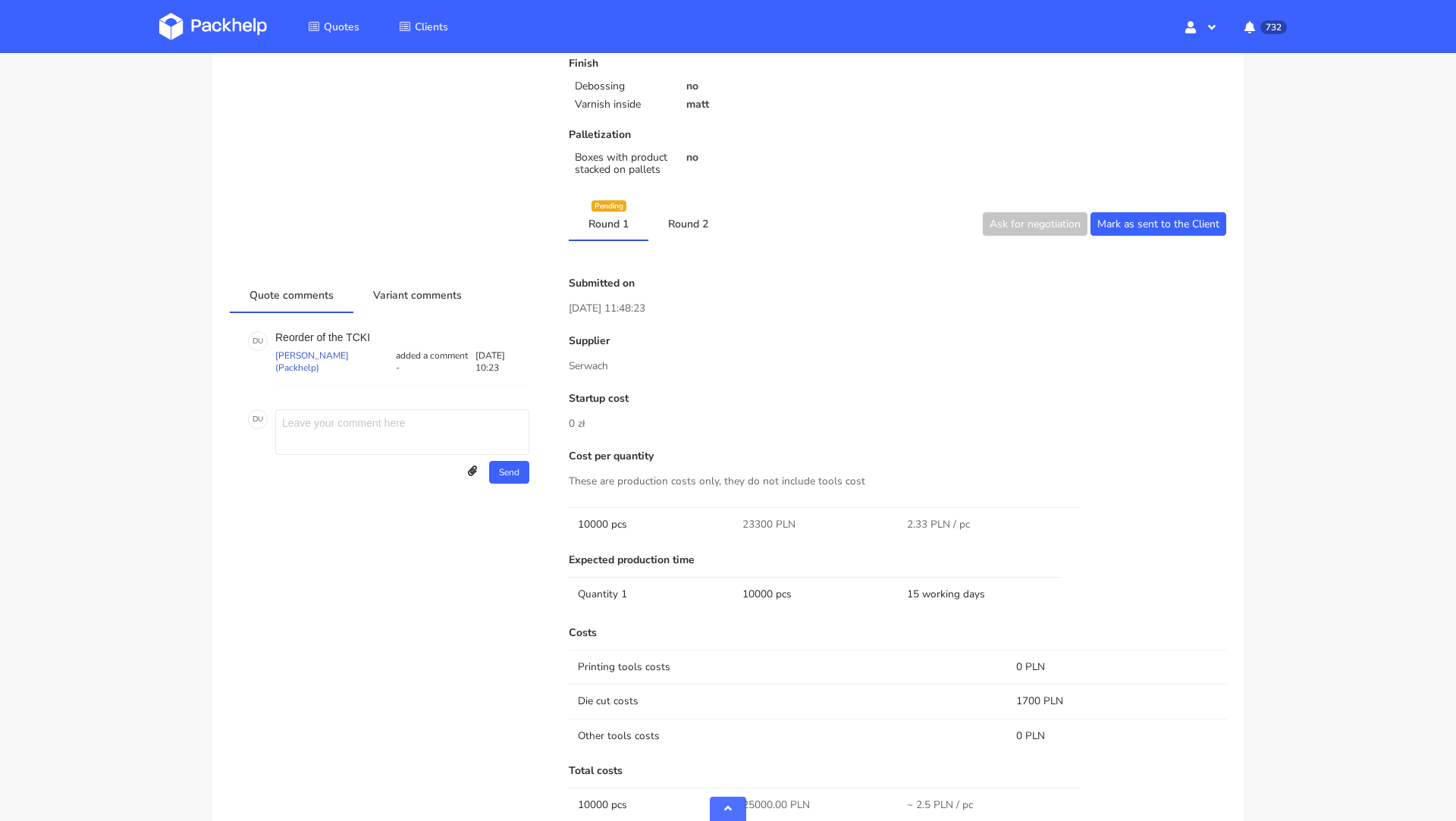
scroll to position [575, 0]
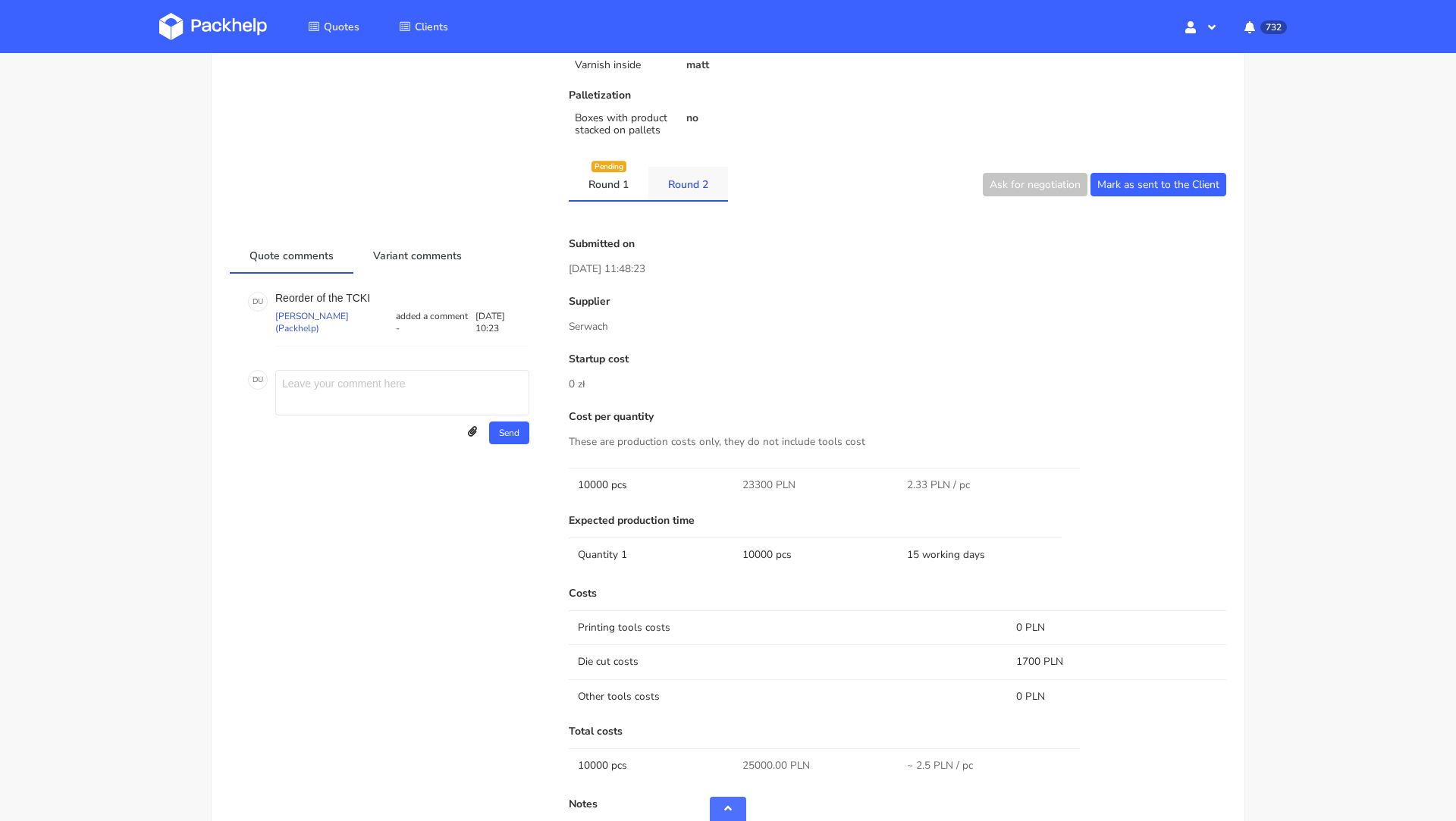
click at [677, 168] on link "Round 2" at bounding box center [688, 183] width 79 height 33
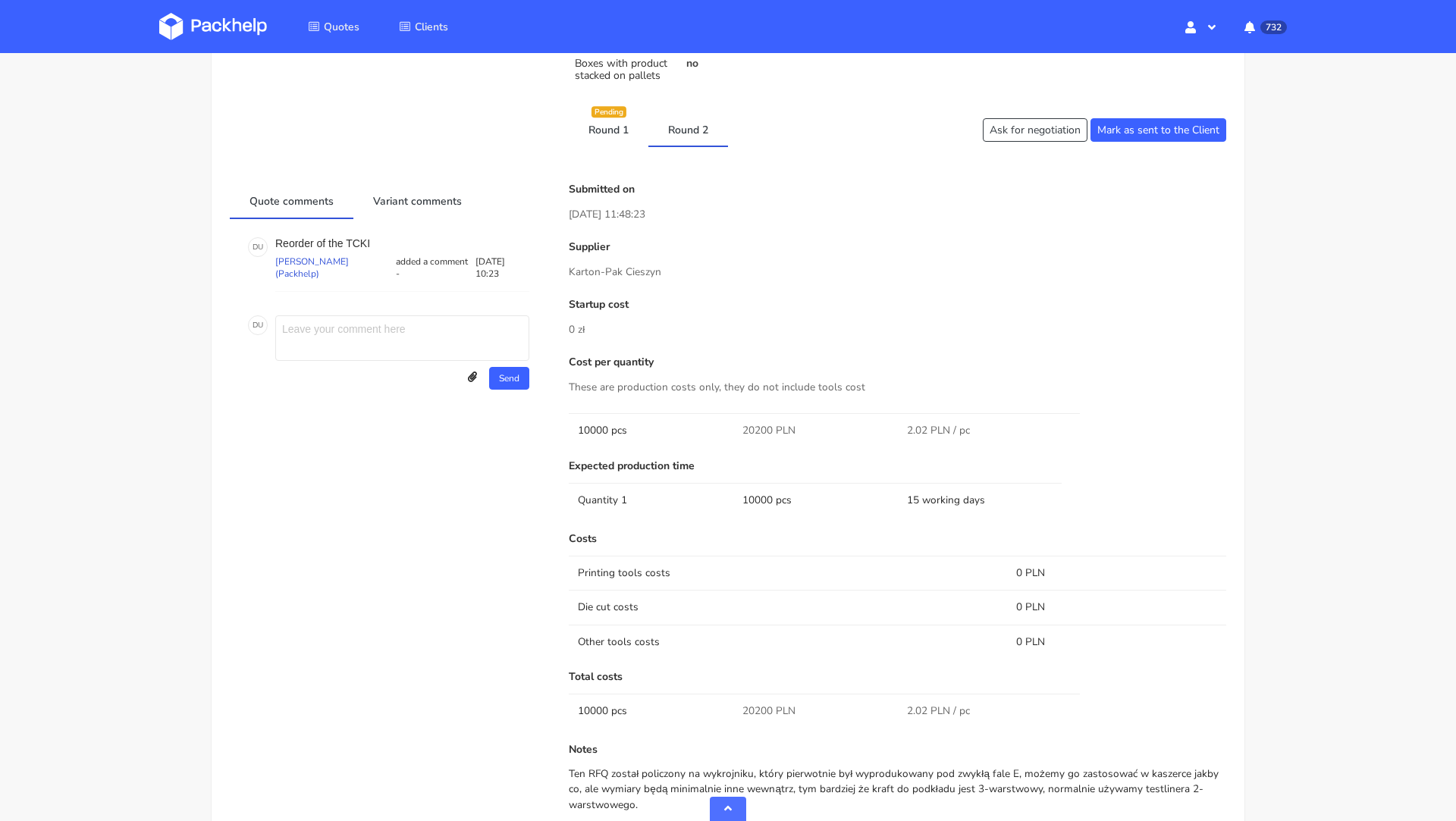
scroll to position [595, 0]
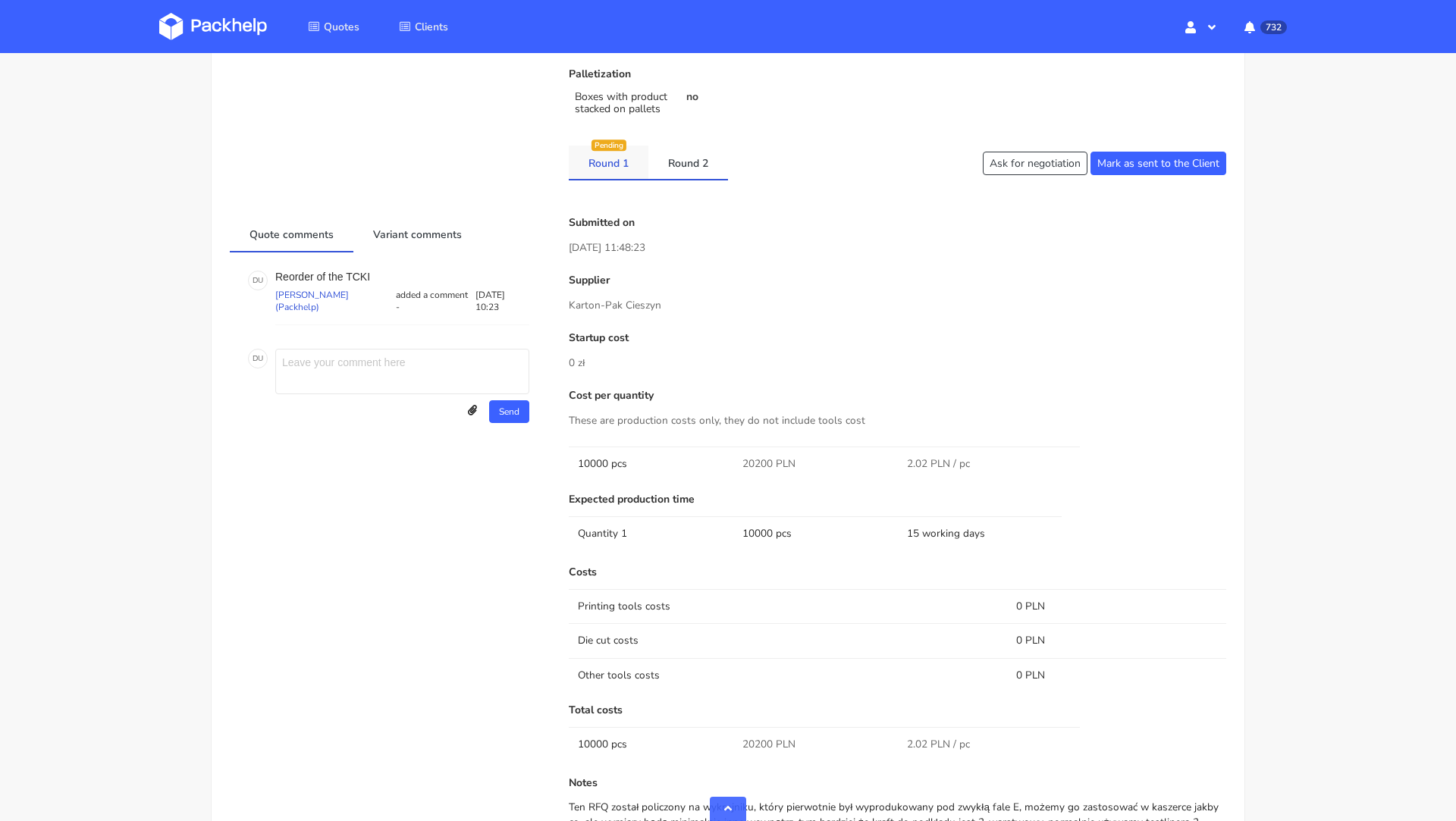
click at [621, 178] on li "Round 1 Pending" at bounding box center [608, 162] width 79 height 35
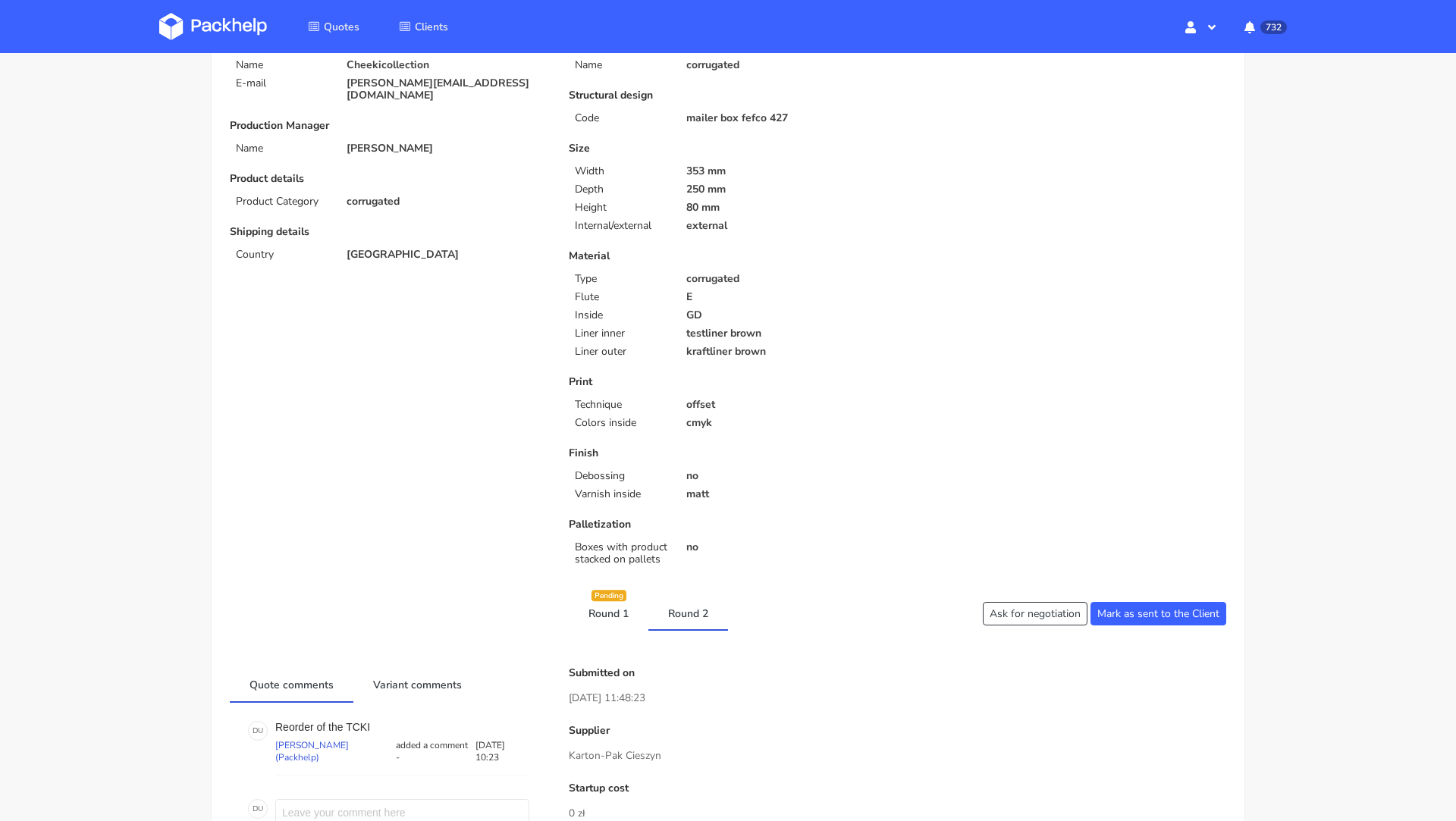
scroll to position [0, 0]
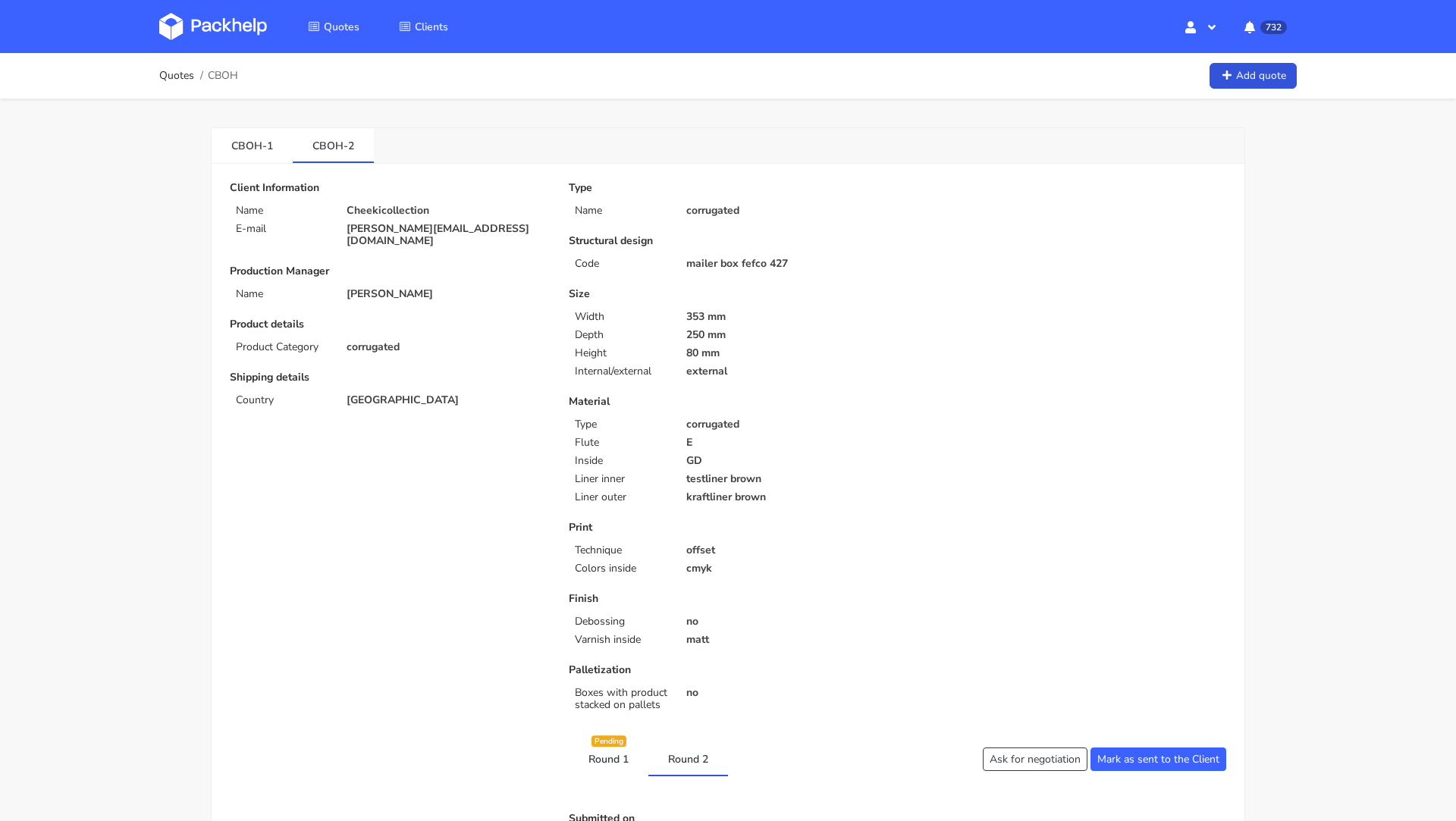
click at [226, 78] on span "CBOH" at bounding box center [223, 75] width 31 height 12
copy span "CBOH"
click at [210, 22] on img at bounding box center [212, 26] width 107 height 27
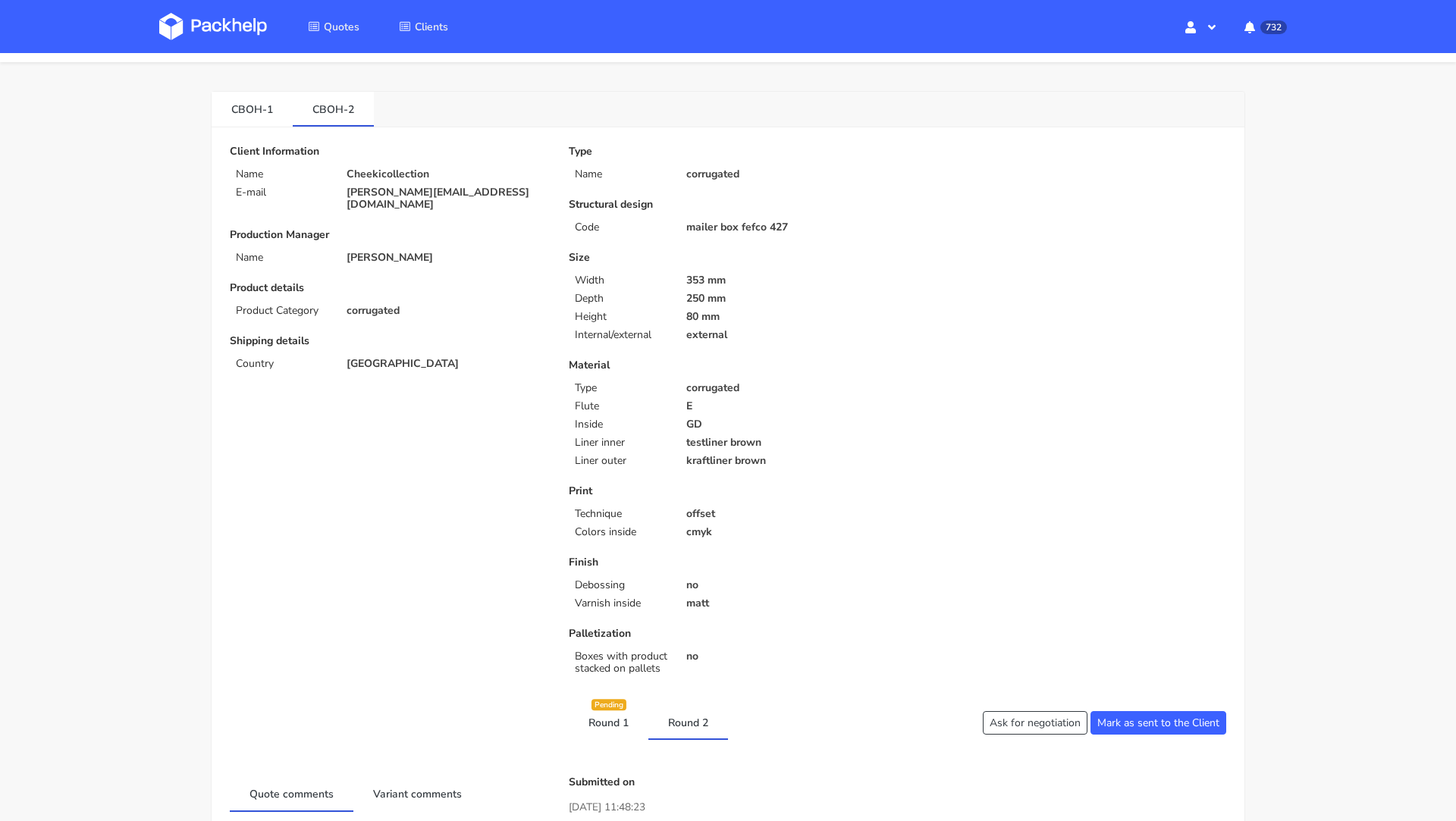
scroll to position [28, 0]
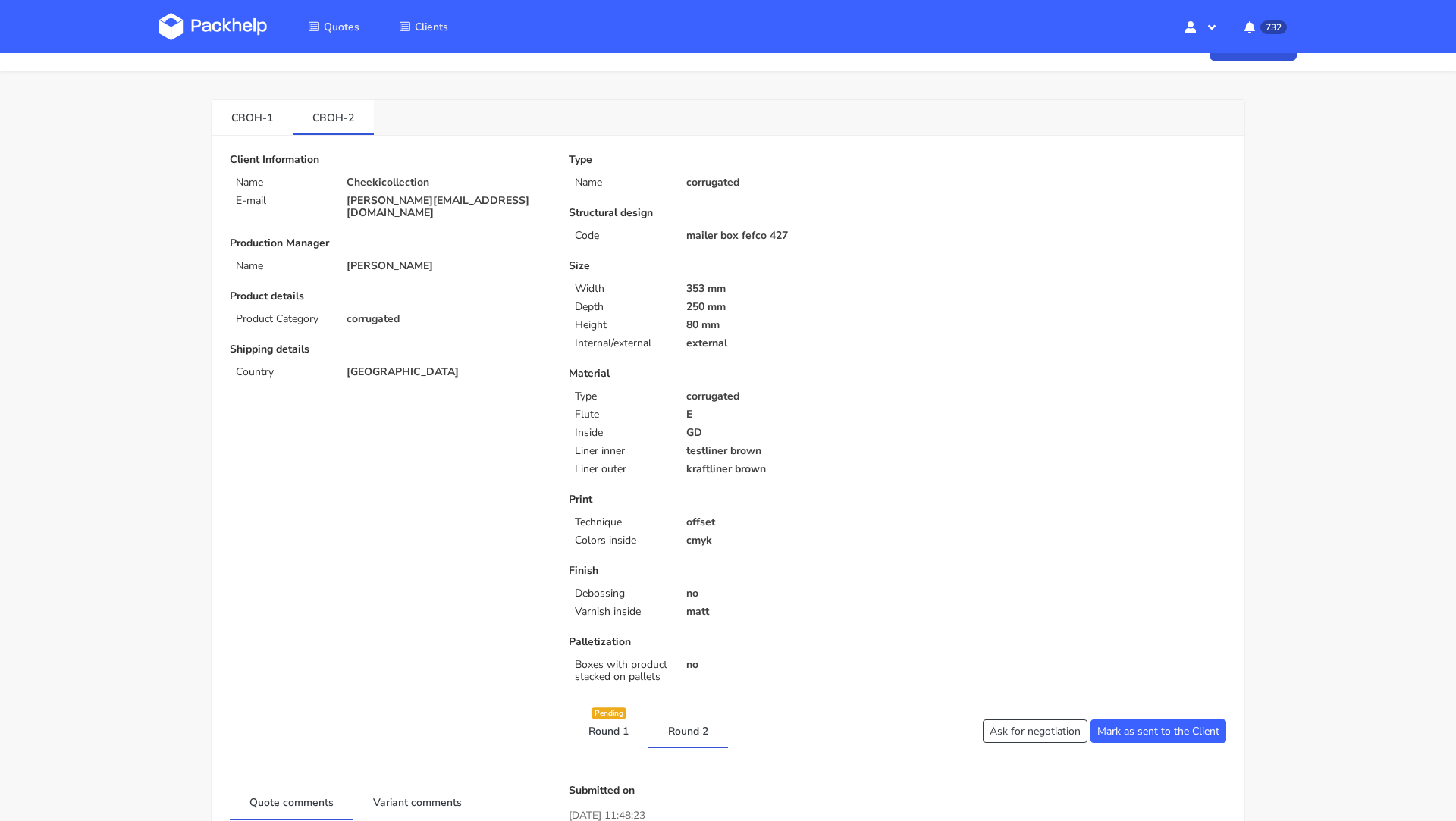
click at [382, 200] on p "[PERSON_NAME][EMAIL_ADDRESS][DOMAIN_NAME]" at bounding box center [447, 207] width 201 height 24
copy div "[PERSON_NAME][EMAIL_ADDRESS][DOMAIN_NAME]"
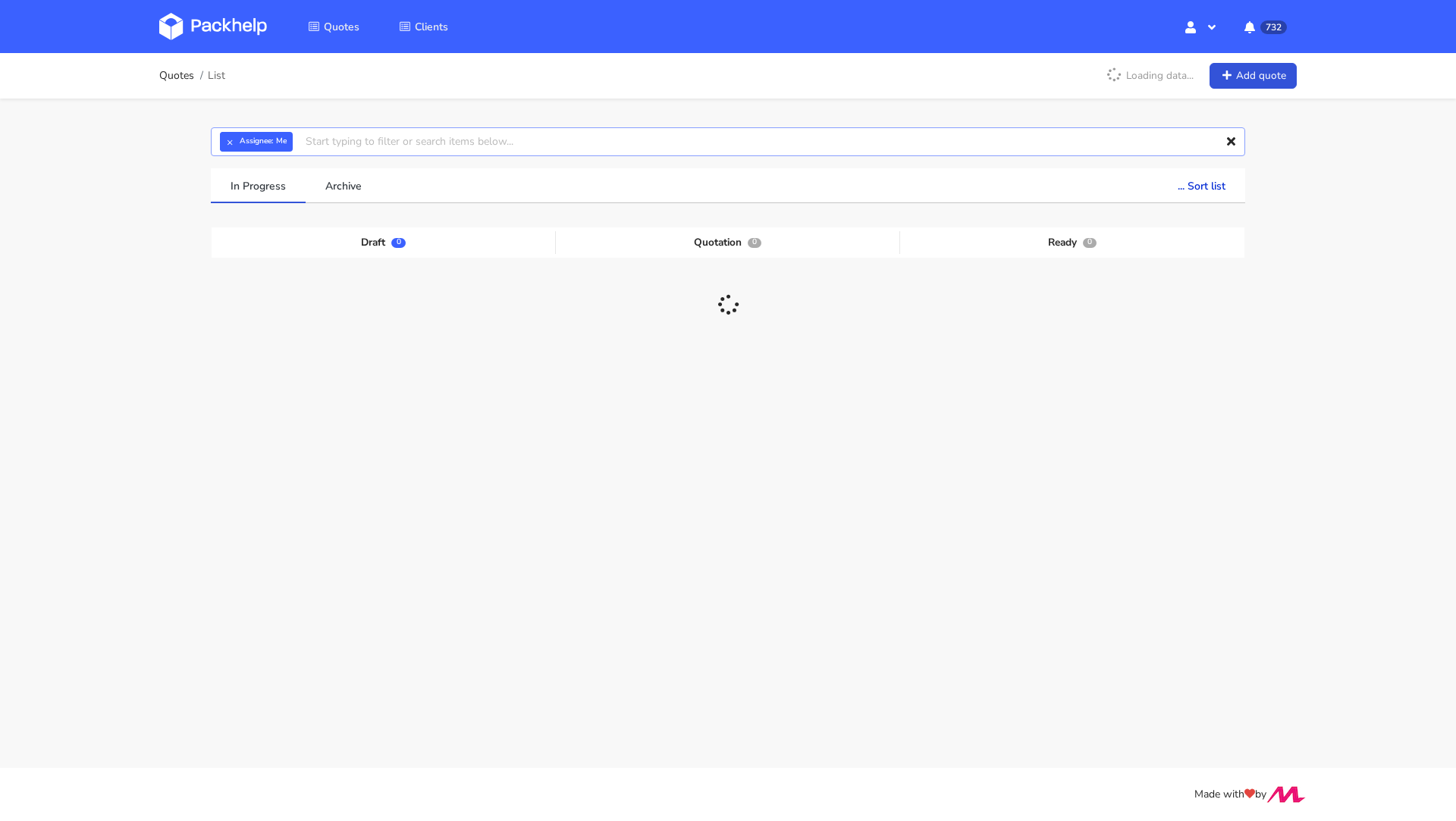
click at [403, 143] on input "text" at bounding box center [728, 142] width 1034 height 29
paste input "CBOH"
type input "CBOH"
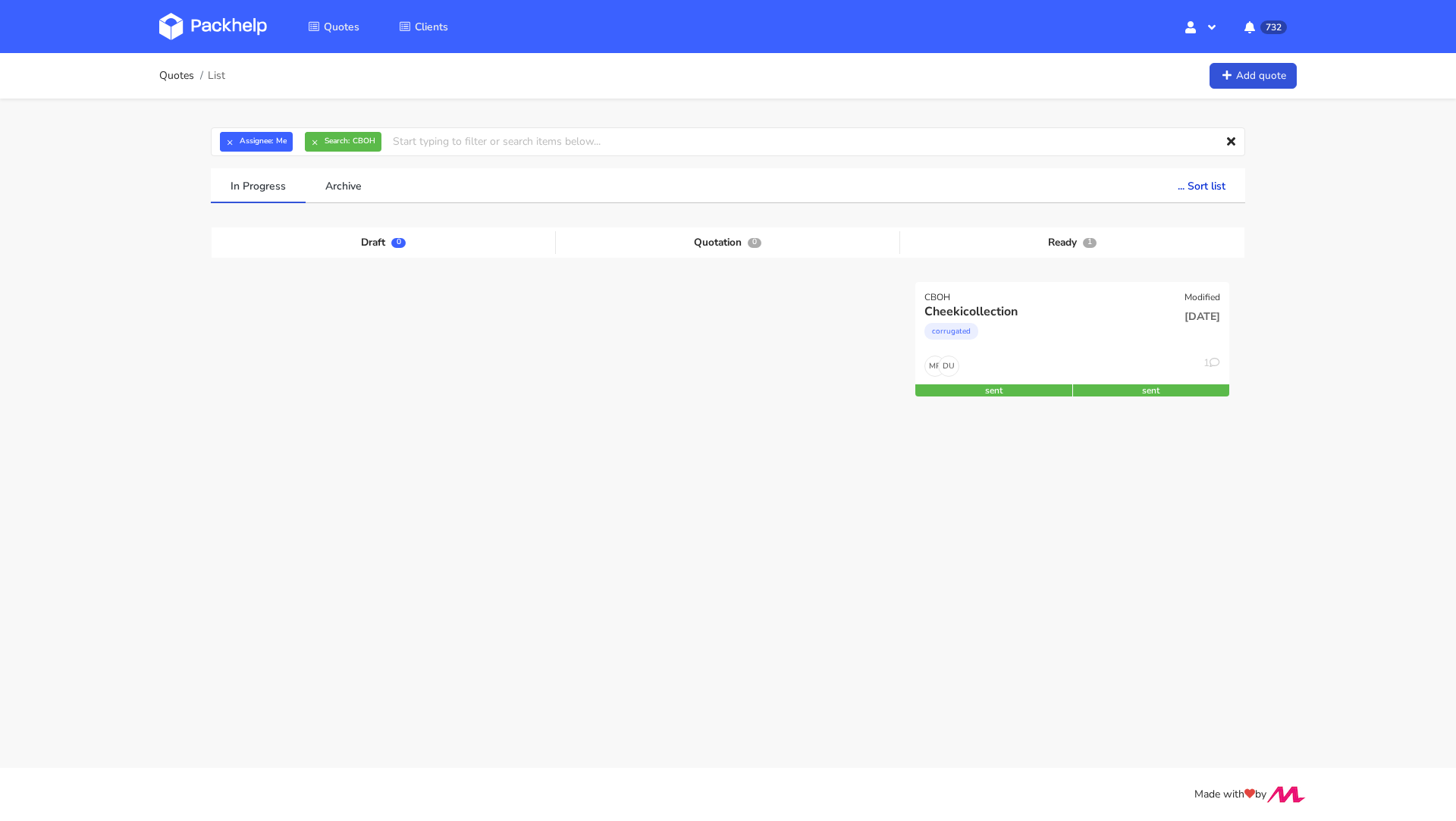
click at [1094, 275] on div "Draft 0 Quotation 0 Ready 1 CBOH Modified Cheekicollection corrugated [DATE] DU…" at bounding box center [728, 341] width 1012 height 227
click at [1126, 349] on div "[DATE]" at bounding box center [1178, 328] width 106 height 51
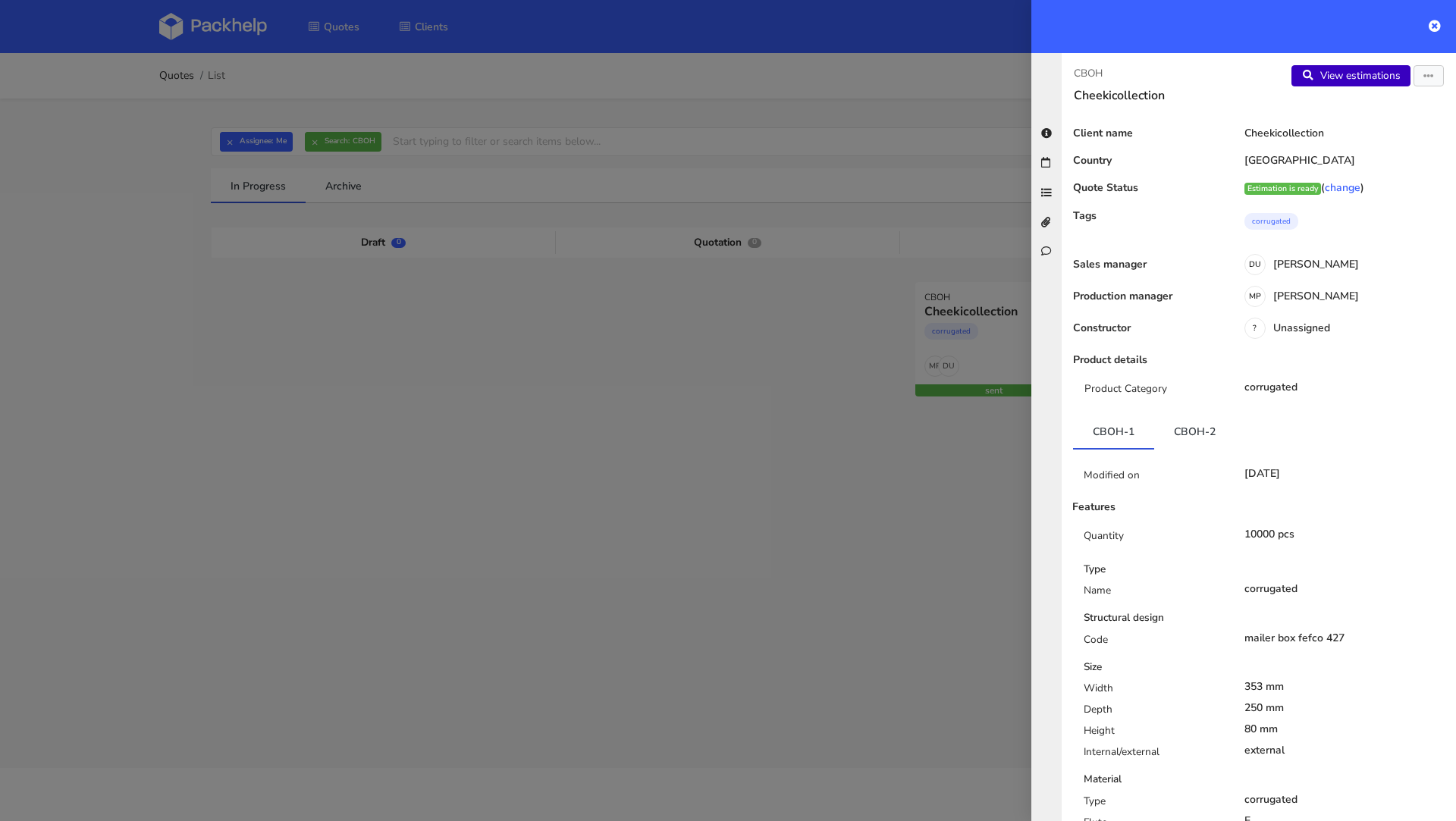
click at [1364, 73] on link "View estimations" at bounding box center [1351, 76] width 119 height 22
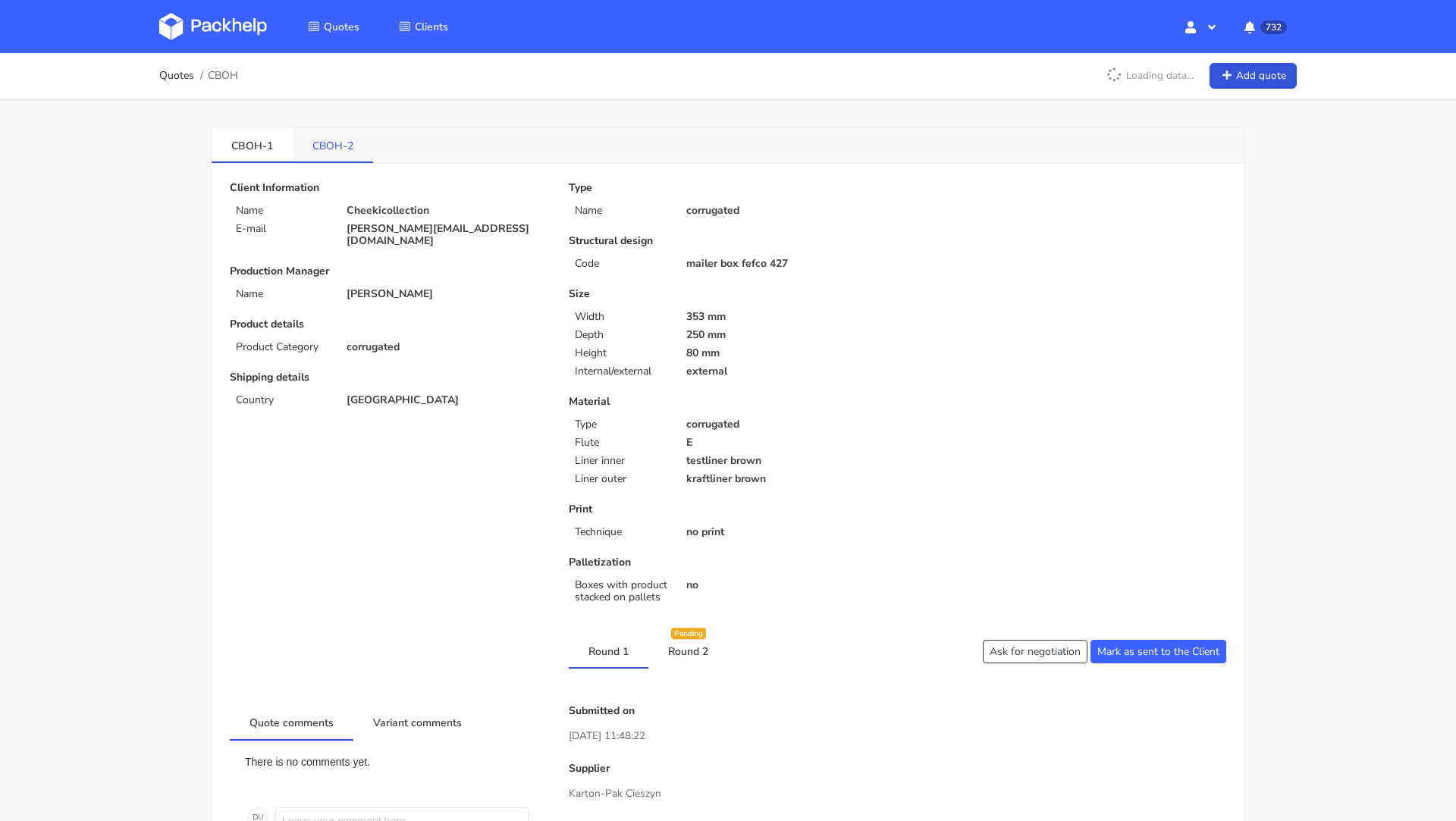
click at [353, 149] on link "CBOH-2" at bounding box center [332, 144] width 80 height 33
